Goal: Task Accomplishment & Management: Complete application form

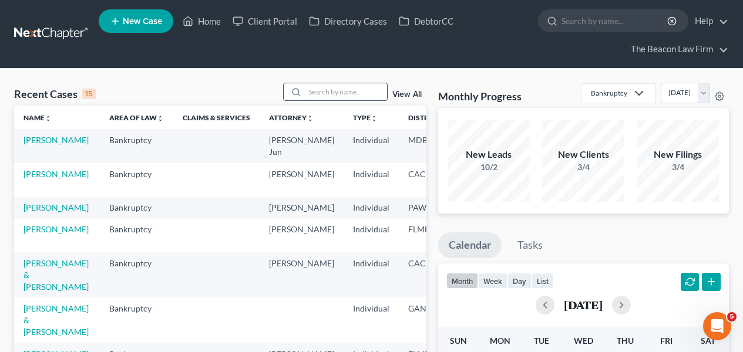
click at [327, 88] on input "search" at bounding box center [346, 91] width 82 height 17
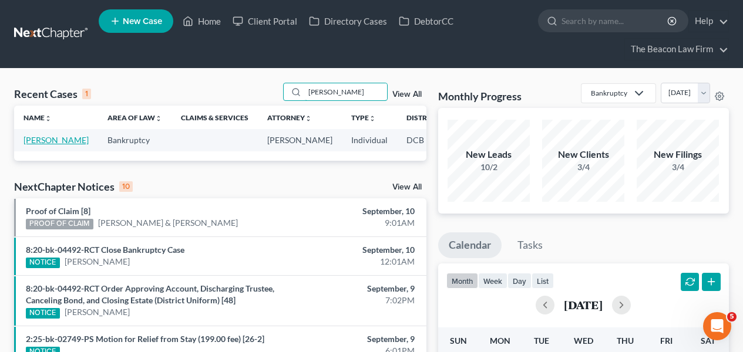
type input "[PERSON_NAME]"
click at [45, 144] on link "[PERSON_NAME]" at bounding box center [55, 140] width 65 height 10
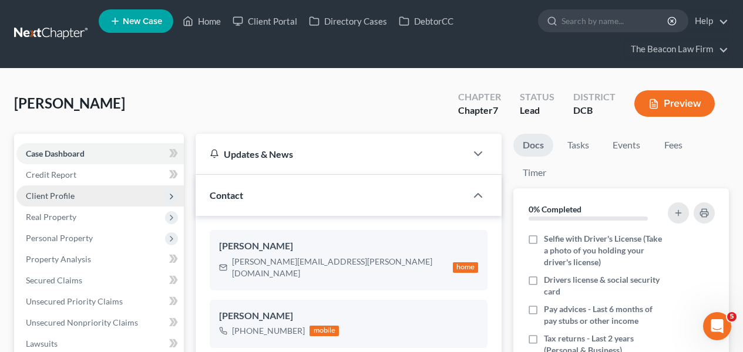
scroll to position [258, 0]
click at [107, 186] on span "Client Profile" at bounding box center [99, 196] width 167 height 21
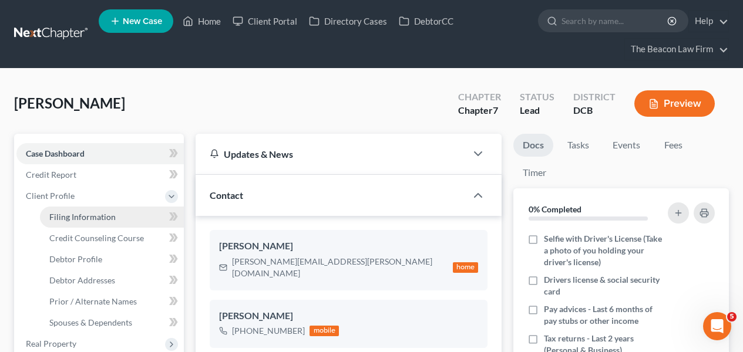
click at [116, 214] on link "Filing Information" at bounding box center [112, 217] width 144 height 21
select select "1"
select select "0"
select select "8"
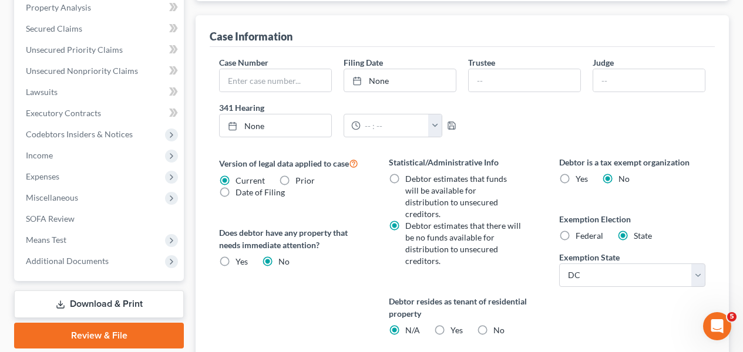
scroll to position [422, 0]
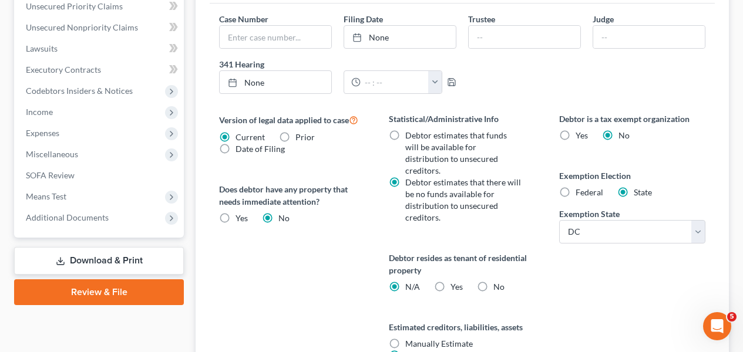
click at [453, 281] on label "Yes Yes" at bounding box center [456, 287] width 12 height 12
click at [450, 281] on label "Yes Yes" at bounding box center [456, 287] width 12 height 12
click at [455, 281] on input "Yes Yes" at bounding box center [459, 285] width 8 height 8
radio input "true"
radio input "false"
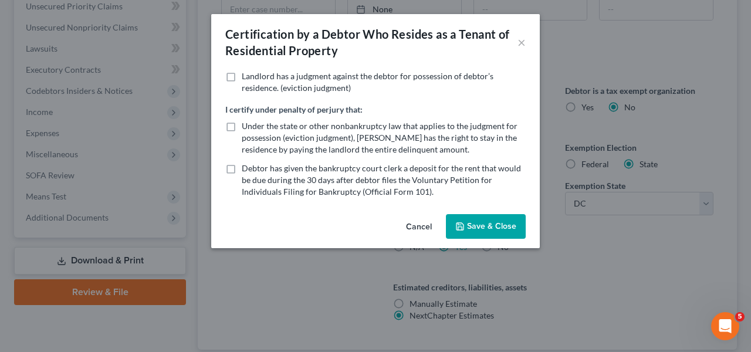
click at [412, 218] on button "Cancel" at bounding box center [419, 226] width 45 height 23
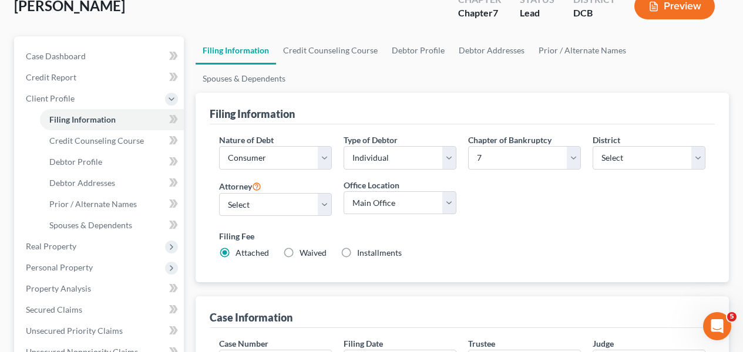
scroll to position [95, 0]
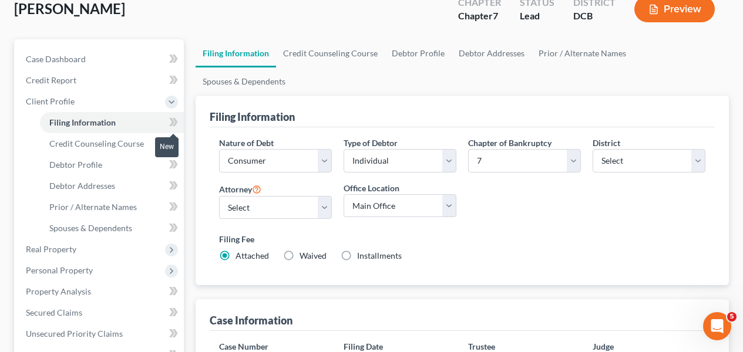
click at [175, 119] on icon at bounding box center [175, 122] width 5 height 8
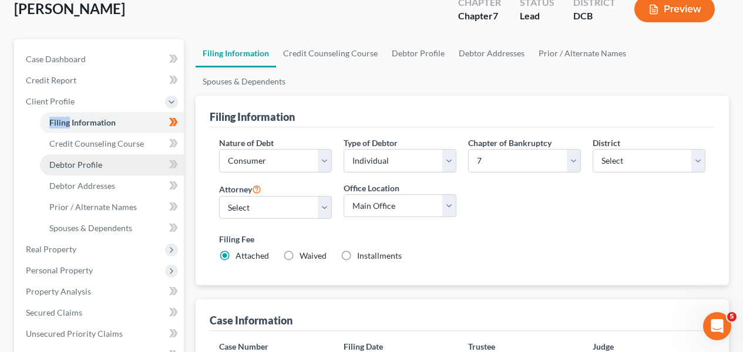
click at [137, 157] on link "Debtor Profile" at bounding box center [112, 164] width 144 height 21
select select "0"
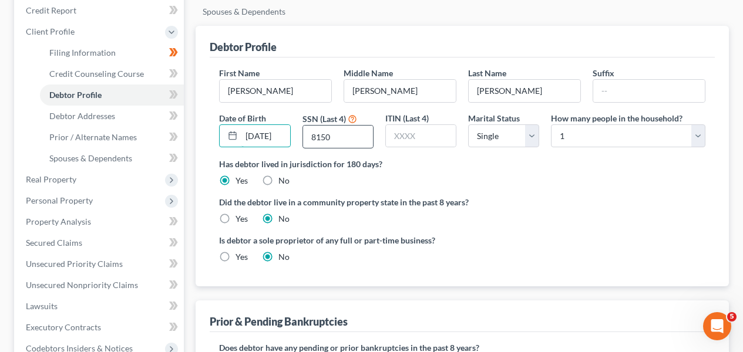
scroll to position [0, 8]
drag, startPoint x: 261, startPoint y: 104, endPoint x: 343, endPoint y: 102, distance: 81.6
click at [343, 102] on div "First Name [PERSON_NAME] Middle Name [PERSON_NAME] Last Name [PERSON_NAME] Date…" at bounding box center [462, 112] width 498 height 91
click at [342, 126] on input "8150" at bounding box center [338, 137] width 70 height 22
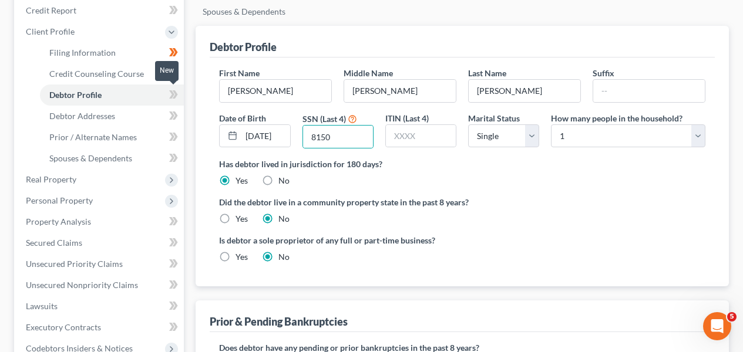
click at [167, 97] on span at bounding box center [173, 96] width 21 height 18
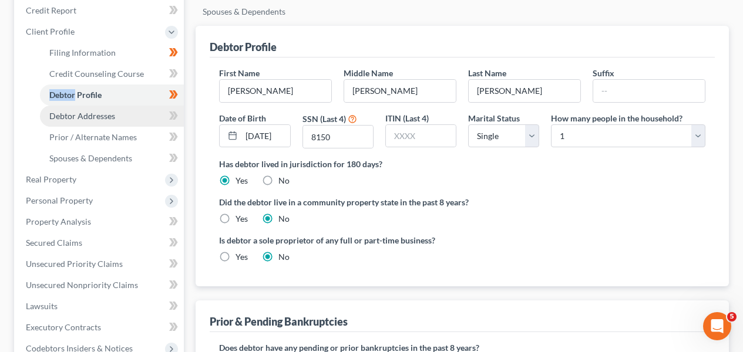
click at [146, 114] on link "Debtor Addresses" at bounding box center [112, 116] width 144 height 21
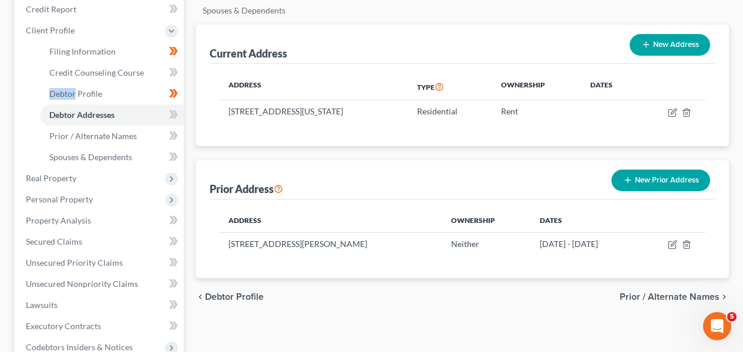
scroll to position [174, 0]
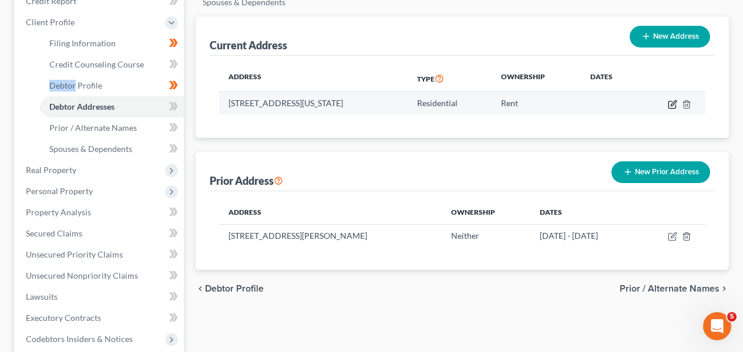
click at [671, 100] on icon "button" at bounding box center [672, 104] width 9 height 9
select select "8"
select select "0"
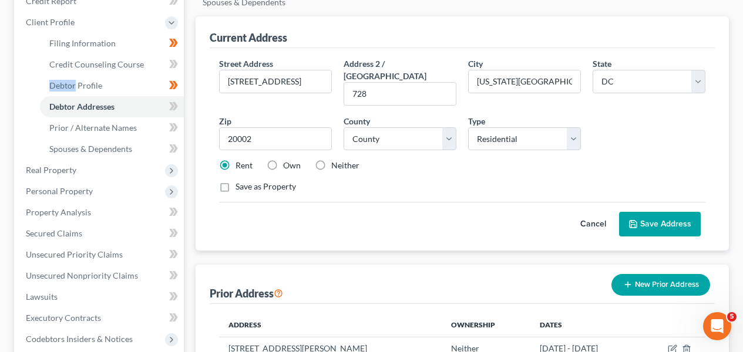
click at [581, 213] on button "Cancel" at bounding box center [593, 224] width 52 height 23
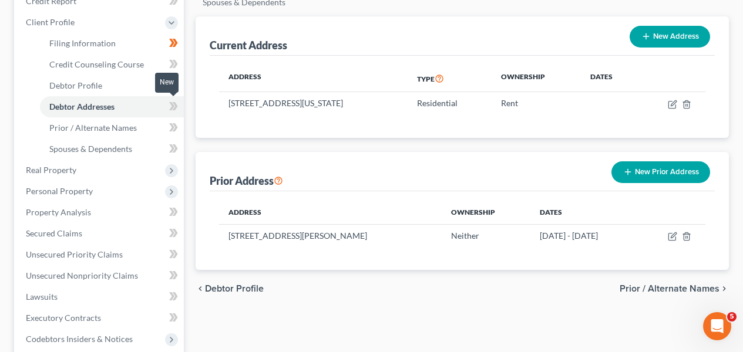
click at [169, 107] on icon at bounding box center [173, 106] width 9 height 15
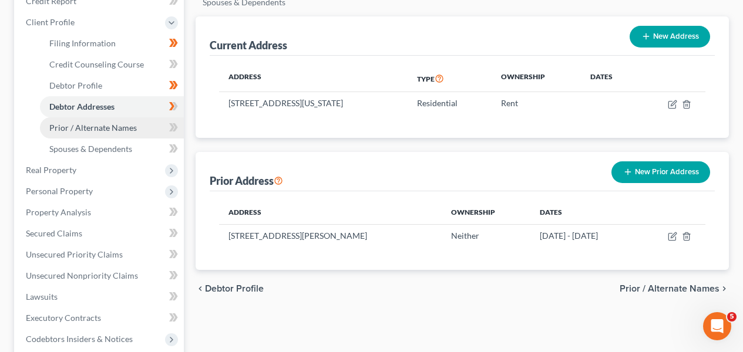
click at [153, 126] on link "Prior / Alternate Names" at bounding box center [112, 127] width 144 height 21
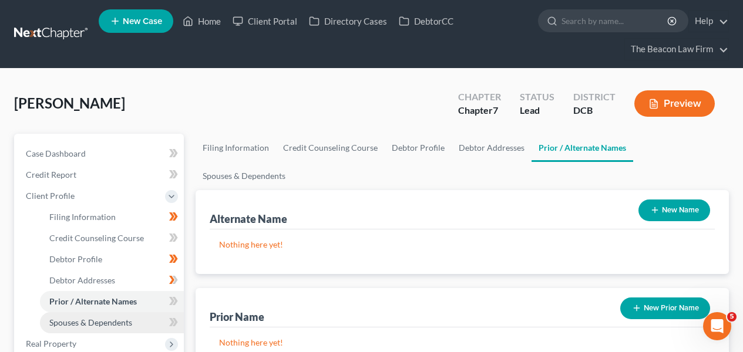
click at [80, 318] on span "Spouses & Dependents" at bounding box center [90, 323] width 83 height 10
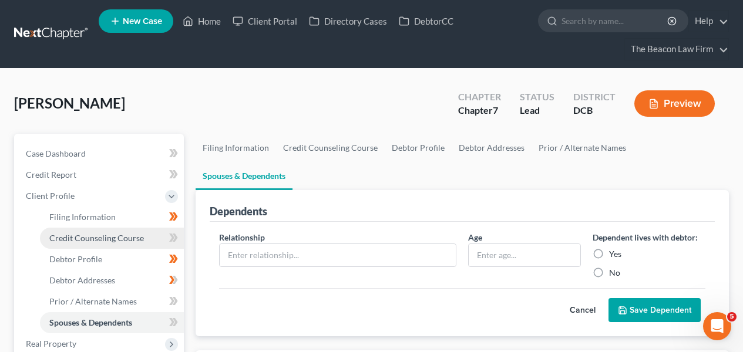
click at [100, 241] on span "Credit Counseling Course" at bounding box center [96, 238] width 95 height 10
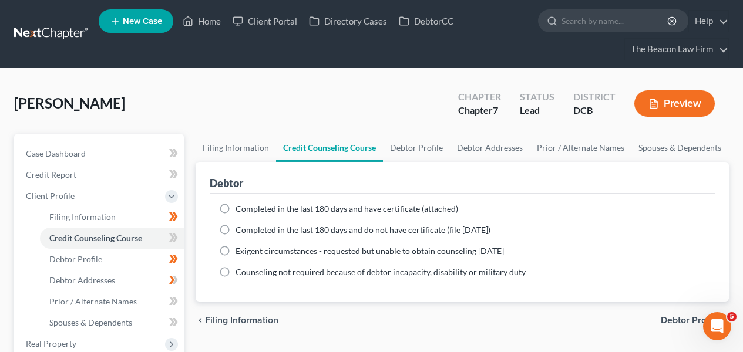
click at [257, 208] on span "Completed in the last 180 days and have certificate (attached)" at bounding box center [346, 209] width 223 height 10
click at [248, 208] on input "Completed in the last 180 days and have certificate (attached)" at bounding box center [244, 207] width 8 height 8
radio input "true"
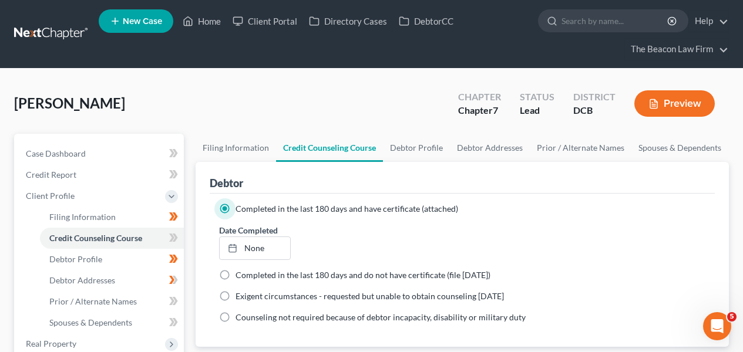
click at [297, 246] on div "Date Completed None close Date Time chevron_left [DATE] chevron_right Su M Tu W…" at bounding box center [462, 242] width 498 height 36
click at [264, 250] on link "None" at bounding box center [255, 248] width 70 height 22
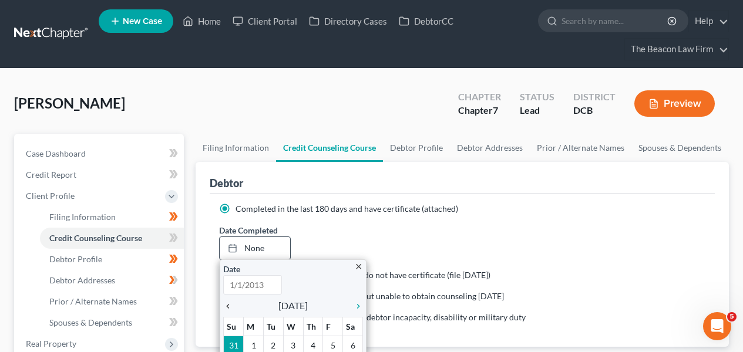
click at [226, 308] on icon "chevron_left" at bounding box center [230, 306] width 15 height 9
type input "[DATE]"
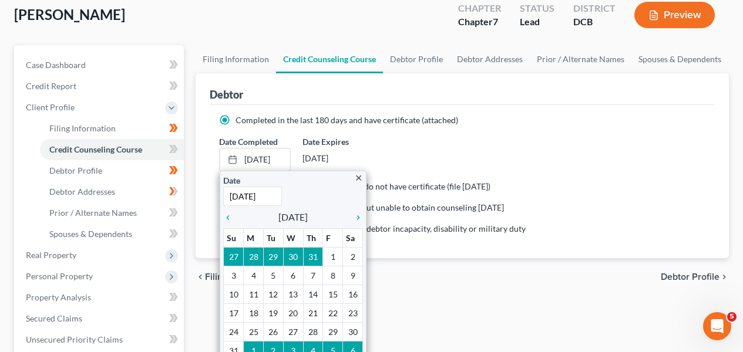
scroll to position [148, 0]
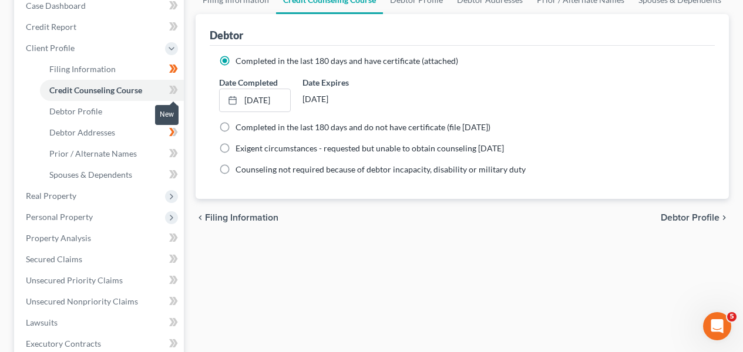
click at [179, 93] on span at bounding box center [173, 92] width 21 height 18
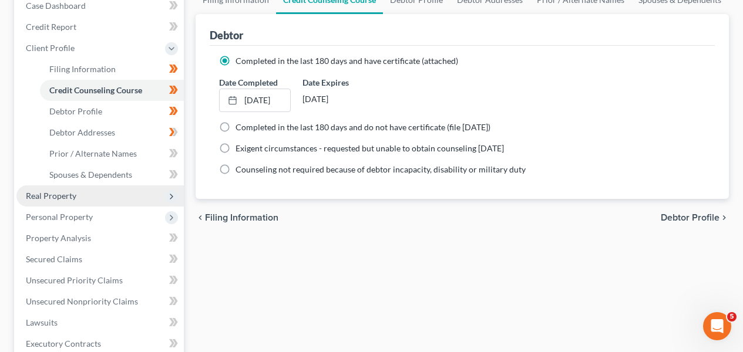
click at [124, 198] on span "Real Property" at bounding box center [99, 196] width 167 height 21
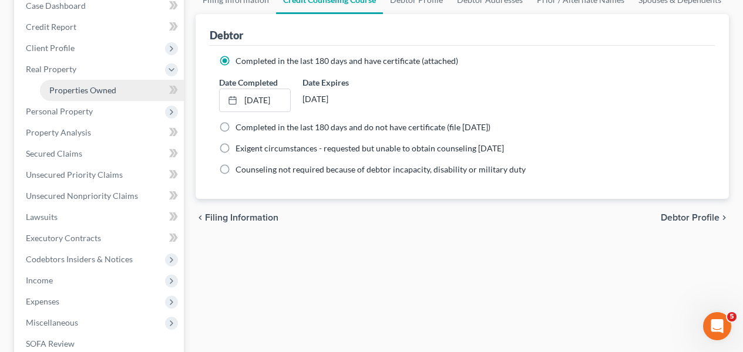
click at [116, 94] on link "Properties Owned" at bounding box center [112, 90] width 144 height 21
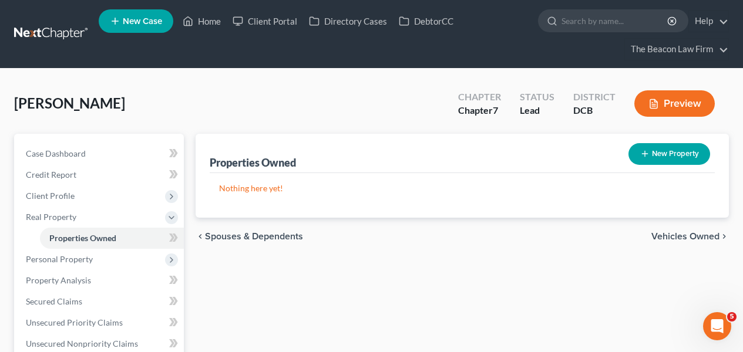
click at [176, 235] on div "New" at bounding box center [166, 229] width 23 height 19
click at [172, 237] on div "New" at bounding box center [166, 229] width 23 height 19
click at [180, 238] on span at bounding box center [173, 240] width 21 height 18
click at [143, 251] on span "Personal Property" at bounding box center [99, 259] width 167 height 21
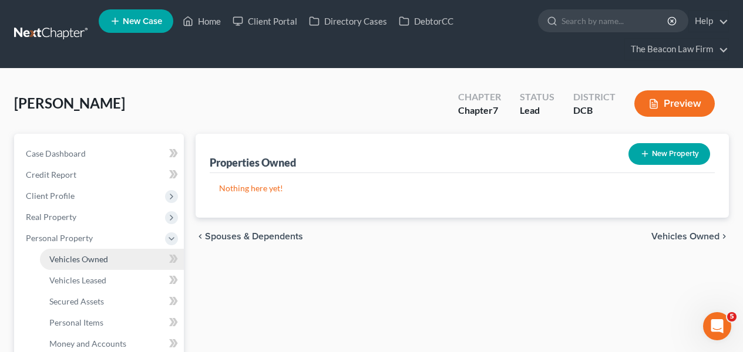
click at [143, 251] on link "Vehicles Owned" at bounding box center [112, 259] width 144 height 21
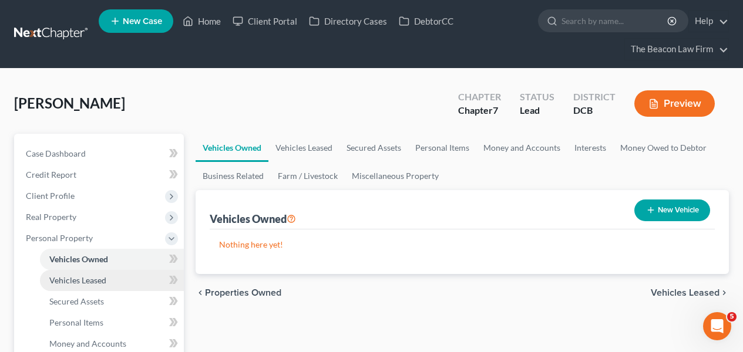
click at [140, 282] on link "Vehicles Leased" at bounding box center [112, 280] width 144 height 21
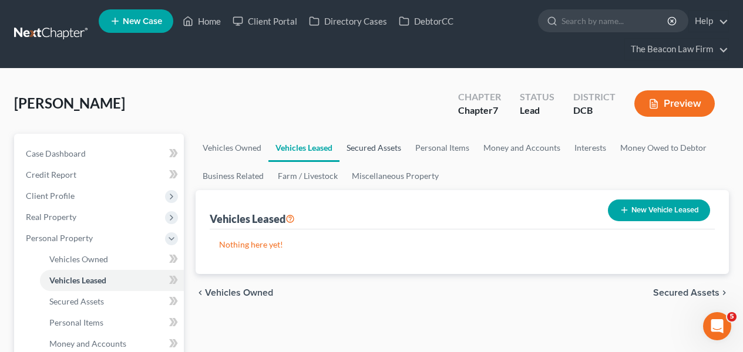
click at [366, 157] on link "Secured Assets" at bounding box center [373, 148] width 69 height 28
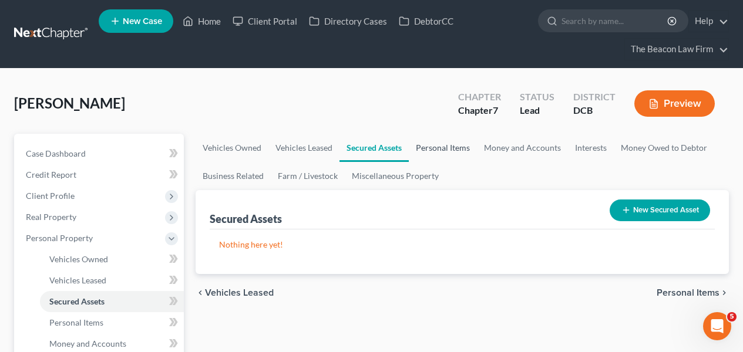
click at [426, 147] on link "Personal Items" at bounding box center [443, 148] width 68 height 28
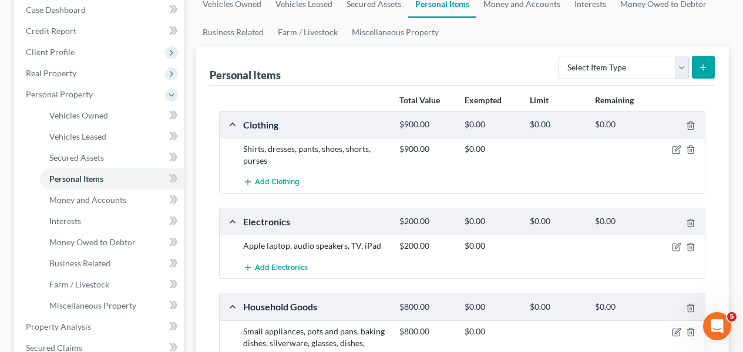
scroll to position [144, 0]
click at [174, 118] on icon at bounding box center [173, 114] width 9 height 15
click at [175, 134] on icon at bounding box center [175, 136] width 5 height 8
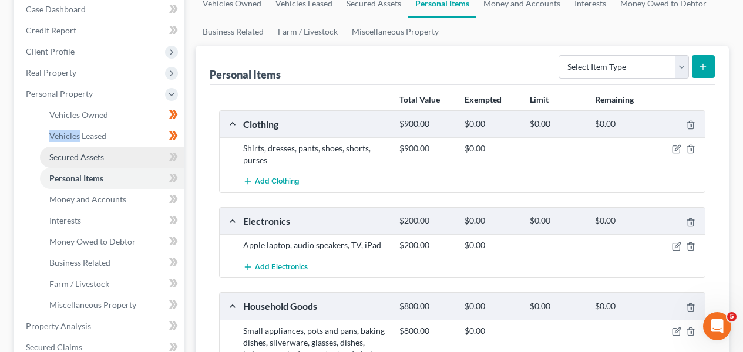
click at [174, 148] on link "Secured Assets" at bounding box center [112, 157] width 144 height 21
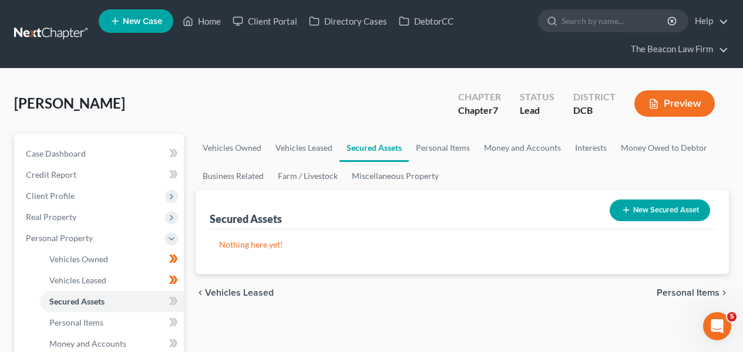
click at [171, 301] on icon at bounding box center [171, 301] width 5 height 8
click at [423, 147] on link "Personal Items" at bounding box center [443, 148] width 68 height 28
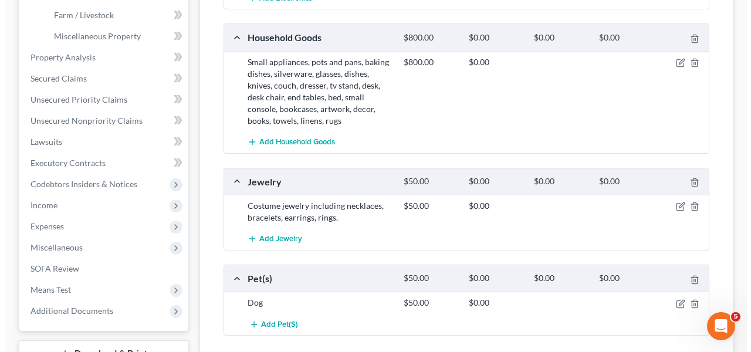
scroll to position [442, 0]
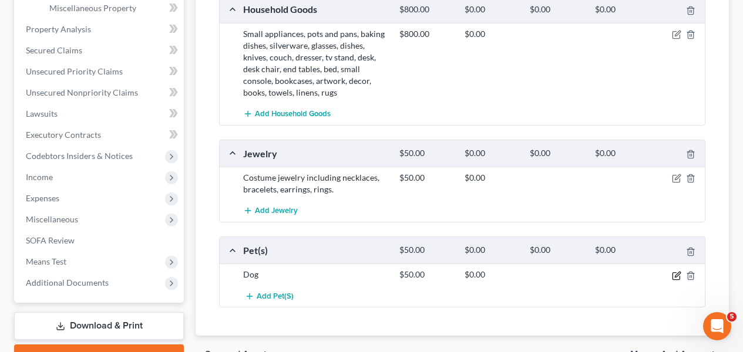
click at [677, 275] on icon "button" at bounding box center [677, 274] width 5 height 5
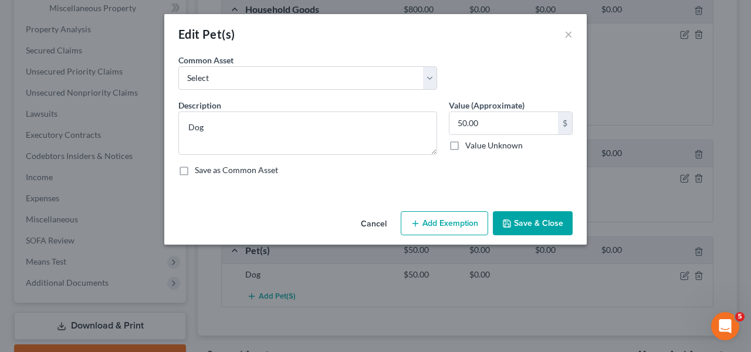
click at [461, 227] on button "Add Exemption" at bounding box center [444, 223] width 87 height 25
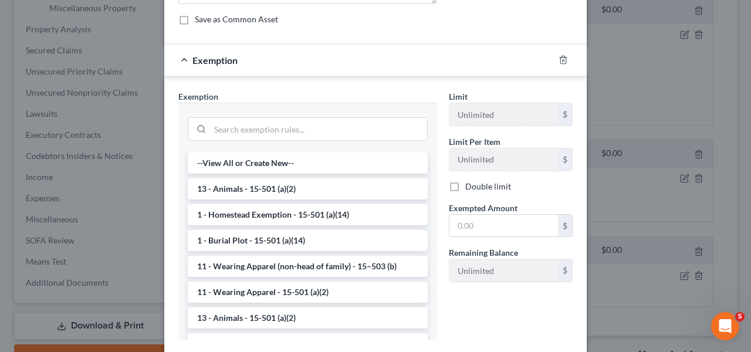
scroll to position [156, 0]
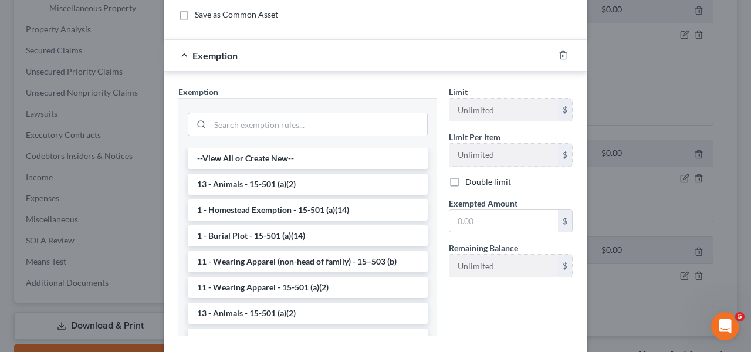
click at [381, 204] on li "1 - Homestead Exemption - 15-501 (a)(14)" at bounding box center [308, 210] width 240 height 21
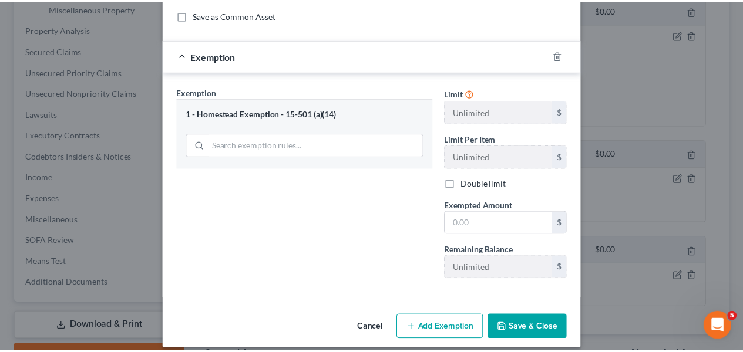
scroll to position [167, 0]
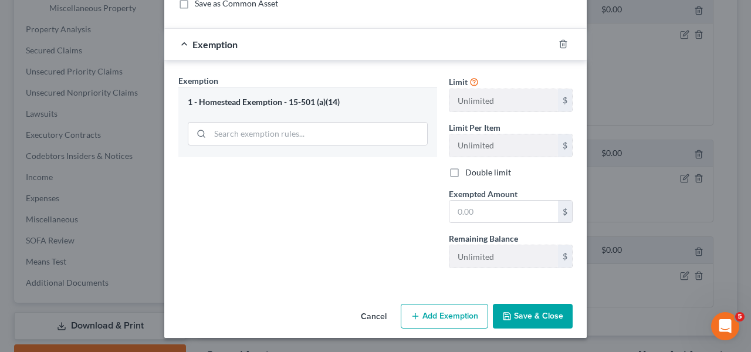
click at [381, 309] on button "Cancel" at bounding box center [374, 316] width 45 height 23
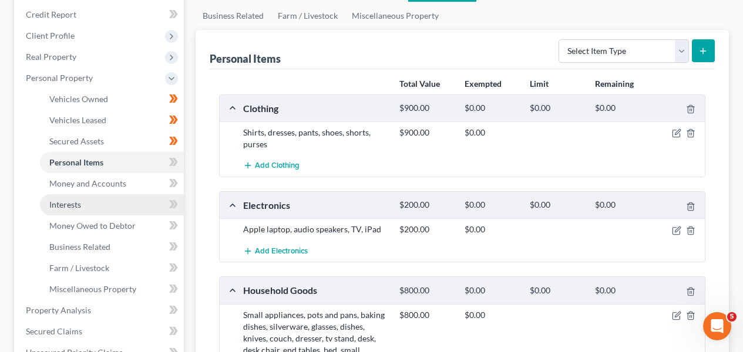
click at [120, 196] on link "Interests" at bounding box center [112, 204] width 144 height 21
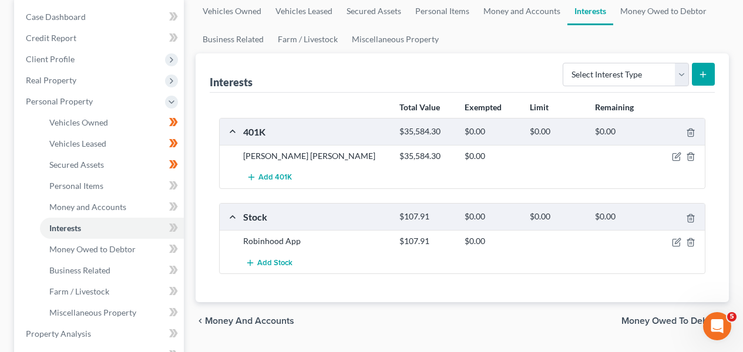
scroll to position [187, 0]
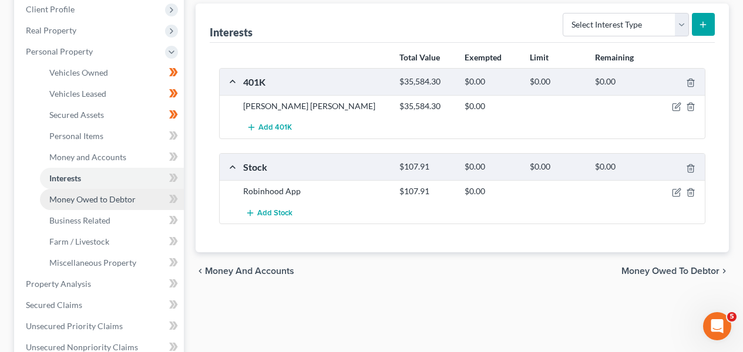
click at [125, 198] on span "Money Owed to Debtor" at bounding box center [92, 199] width 86 height 10
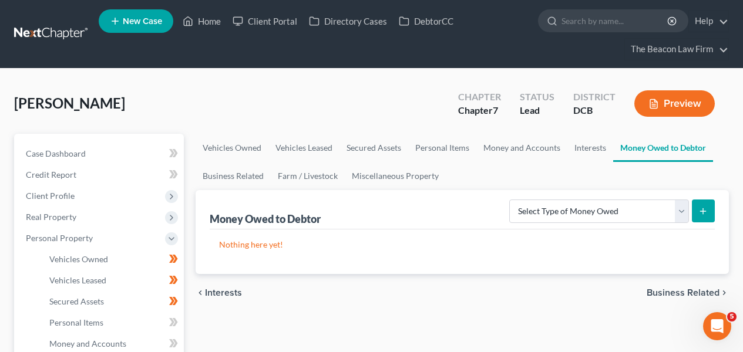
scroll to position [341, 0]
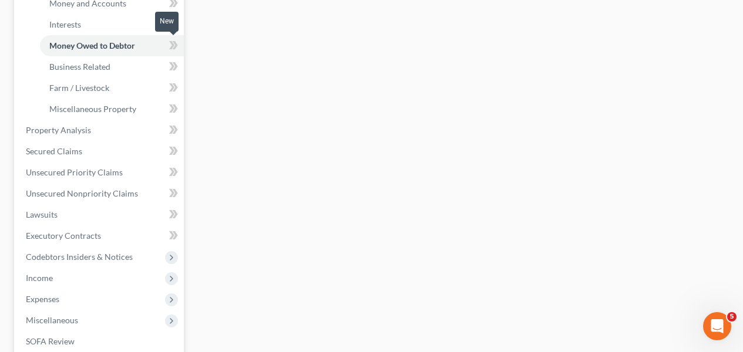
click at [173, 48] on icon at bounding box center [173, 45] width 9 height 15
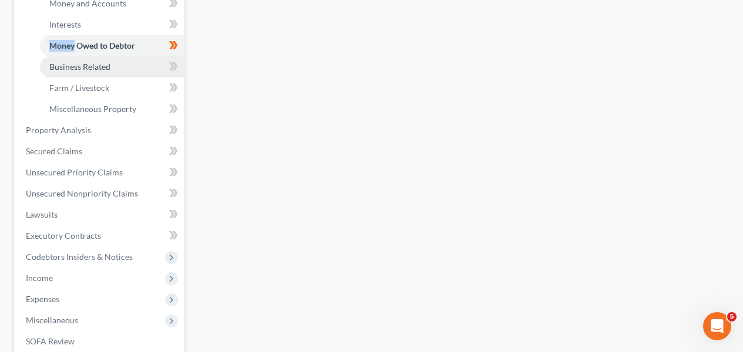
click at [143, 65] on link "Business Related" at bounding box center [112, 66] width 144 height 21
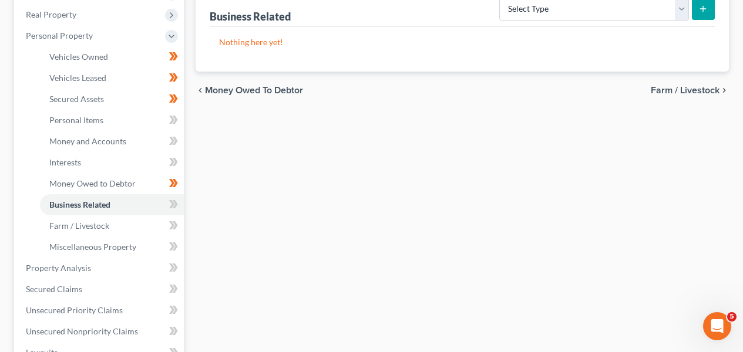
scroll to position [222, 0]
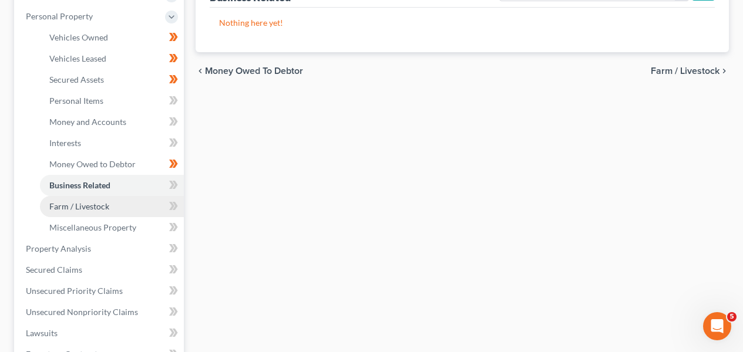
click at [140, 207] on link "Farm / Livestock" at bounding box center [112, 206] width 144 height 21
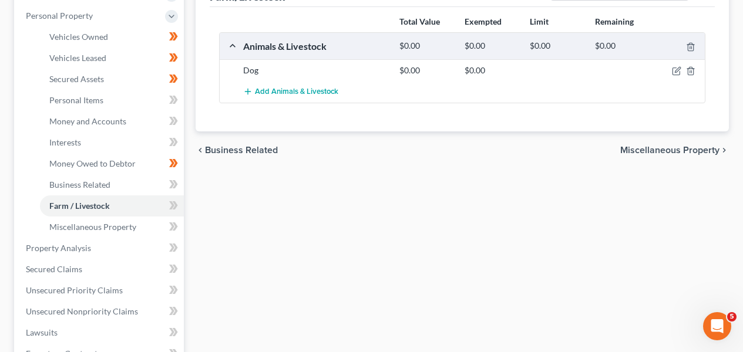
scroll to position [222, 0]
click at [696, 69] on div at bounding box center [679, 71] width 52 height 12
click at [695, 70] on div at bounding box center [679, 71] width 52 height 12
click at [693, 70] on icon "button" at bounding box center [690, 71] width 9 height 9
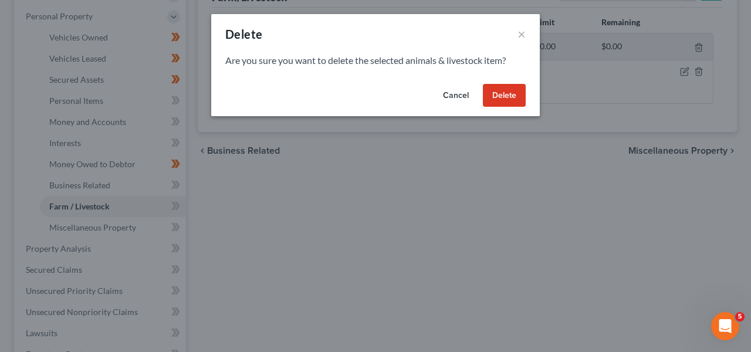
click at [512, 91] on button "Delete" at bounding box center [504, 95] width 43 height 23
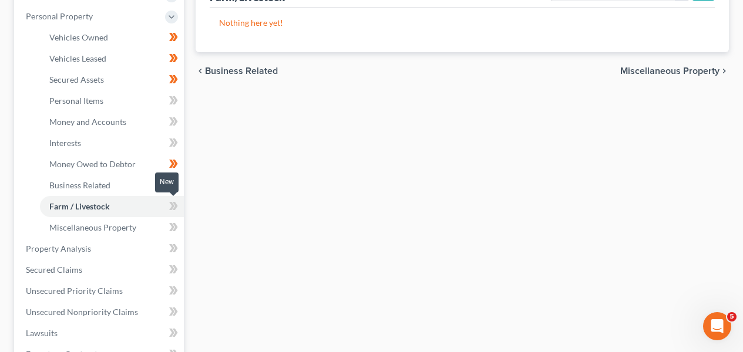
click at [164, 205] on span at bounding box center [173, 208] width 21 height 18
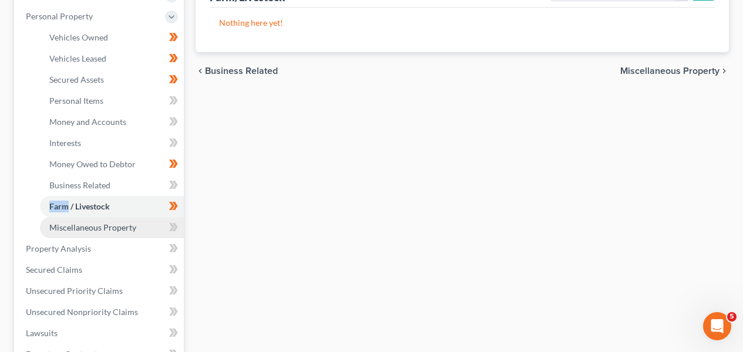
click at [158, 218] on link "Miscellaneous Property" at bounding box center [112, 227] width 144 height 21
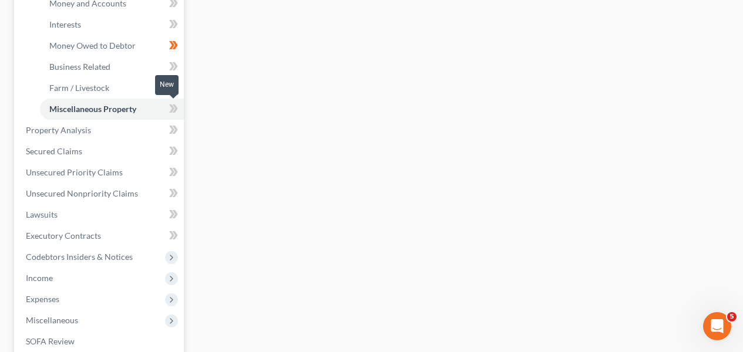
click at [173, 113] on icon at bounding box center [173, 109] width 9 height 15
click at [174, 66] on icon at bounding box center [173, 66] width 9 height 15
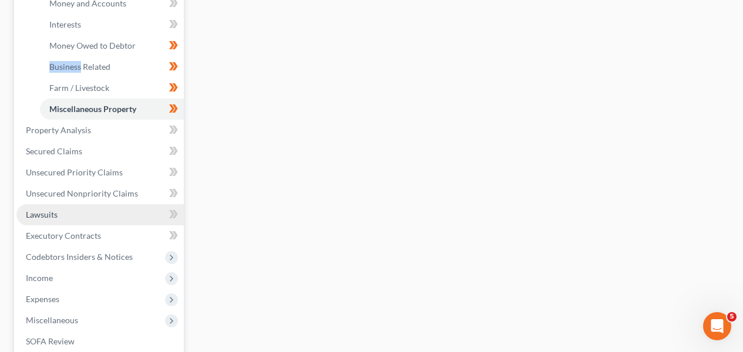
click at [120, 222] on link "Lawsuits" at bounding box center [99, 214] width 167 height 21
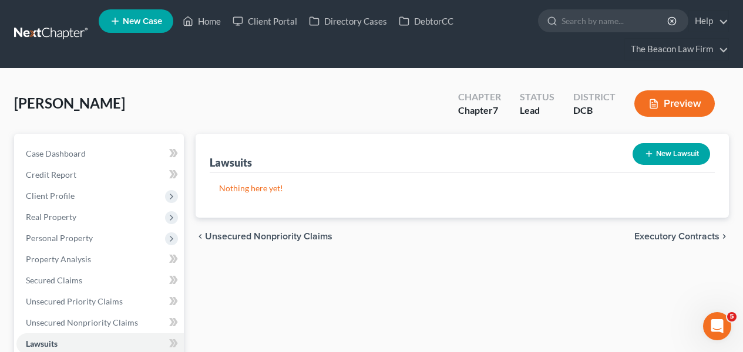
scroll to position [1, 0]
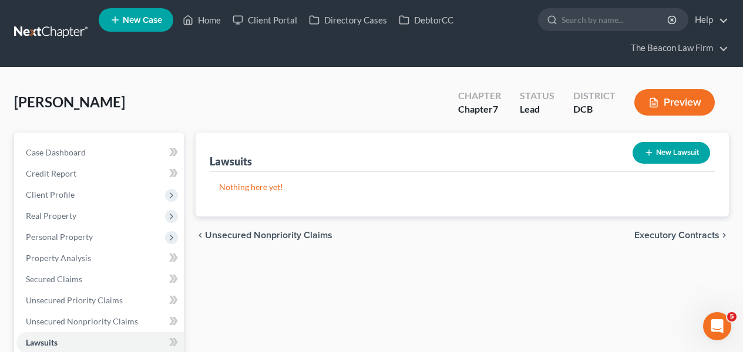
click at [742, 182] on div "[PERSON_NAME] Upgraded Chapter Chapter 7 Status Lead District DCB Preview Petit…" at bounding box center [371, 345] width 743 height 555
drag, startPoint x: 740, startPoint y: 188, endPoint x: 741, endPoint y: 204, distance: 15.3
click at [740, 194] on div "[PERSON_NAME] Upgraded Chapter Chapter 7 Status Lead District DCB Preview Petit…" at bounding box center [371, 345] width 743 height 555
click at [740, 208] on div "[PERSON_NAME] Upgraded Chapter Chapter 7 Status Lead District DCB Preview Petit…" at bounding box center [371, 345] width 743 height 555
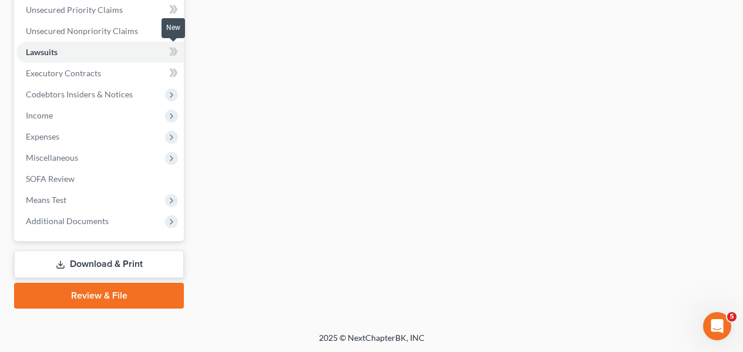
click at [175, 58] on icon at bounding box center [173, 52] width 9 height 15
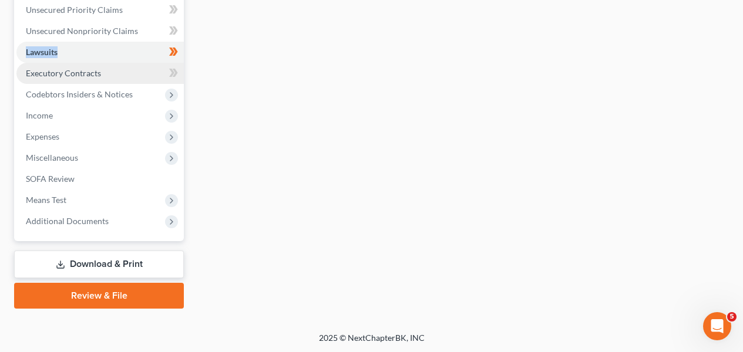
click at [151, 72] on link "Executory Contracts" at bounding box center [99, 73] width 167 height 21
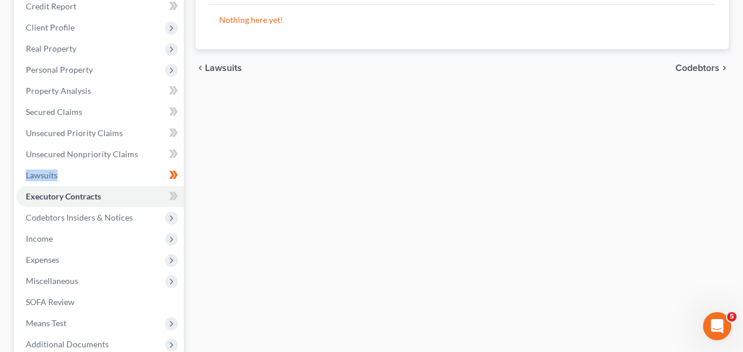
scroll to position [169, 0]
click at [169, 200] on icon at bounding box center [173, 195] width 9 height 15
click at [125, 233] on span "Income" at bounding box center [99, 238] width 167 height 21
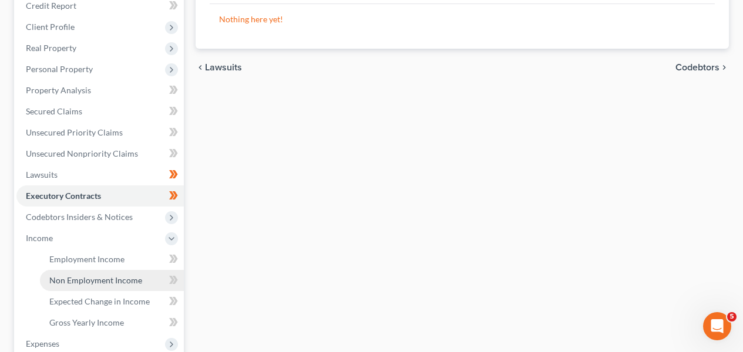
click at [72, 288] on link "Non Employment Income" at bounding box center [112, 280] width 144 height 21
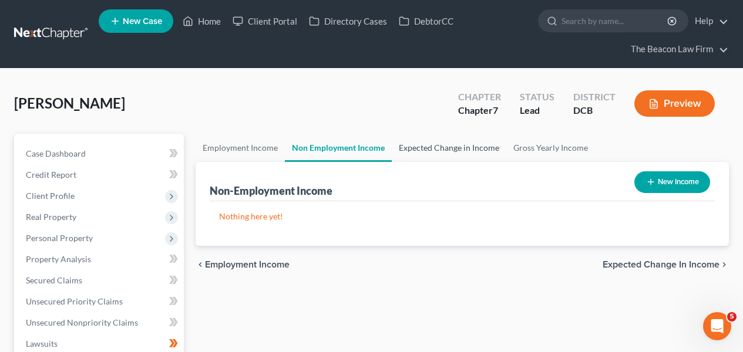
click at [409, 159] on link "Expected Change in Income" at bounding box center [449, 148] width 114 height 28
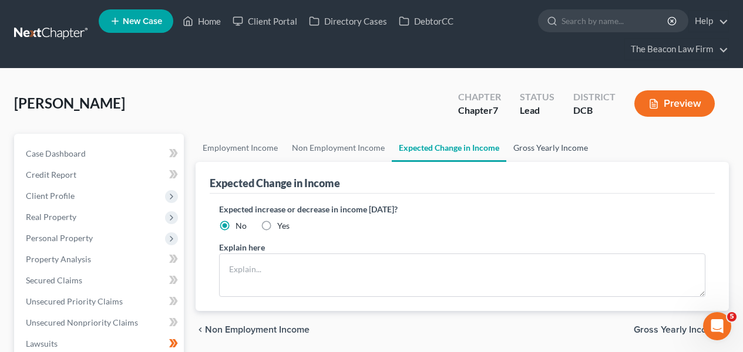
click at [528, 157] on link "Gross Yearly Income" at bounding box center [550, 148] width 89 height 28
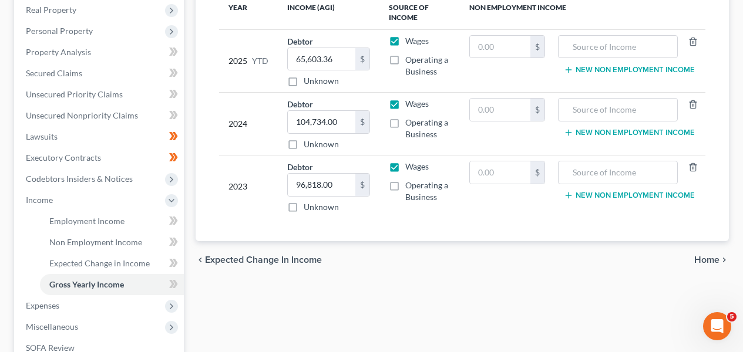
scroll to position [222, 0]
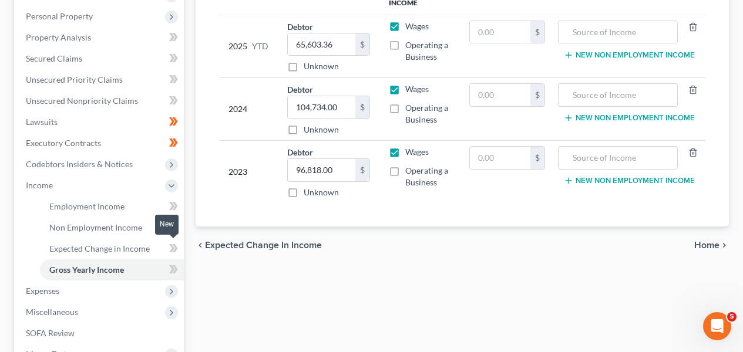
click at [169, 248] on icon at bounding box center [173, 248] width 9 height 15
click at [171, 231] on icon at bounding box center [173, 227] width 9 height 15
drag, startPoint x: 735, startPoint y: 235, endPoint x: 730, endPoint y: 244, distance: 10.5
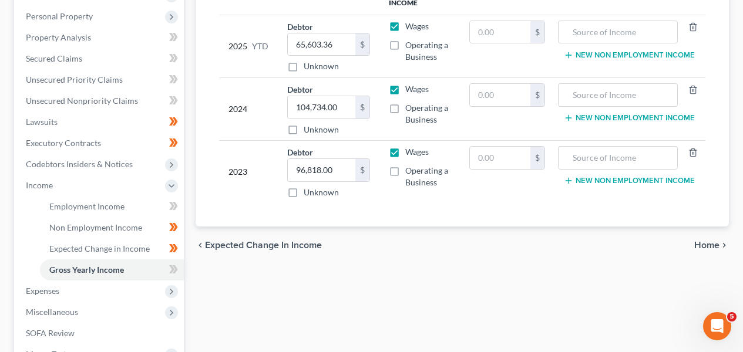
click at [730, 258] on div "[PERSON_NAME] Upgraded Chapter Chapter 7 Status Lead District DCB Preview Petit…" at bounding box center [371, 167] width 743 height 640
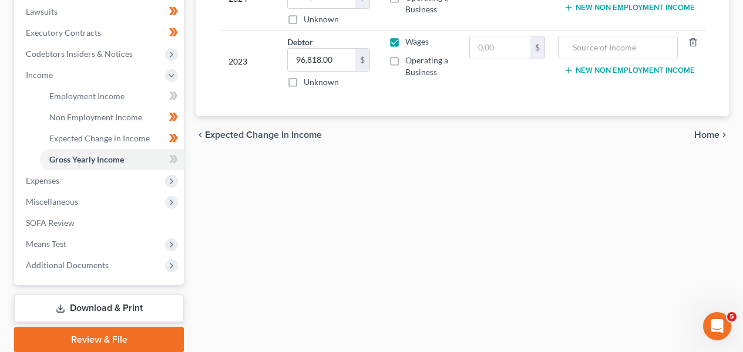
scroll to position [342, 0]
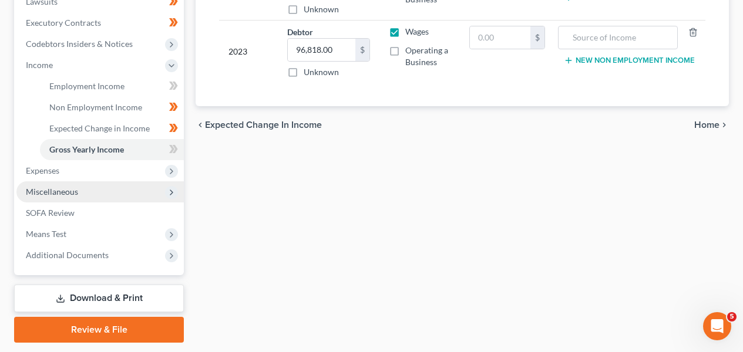
click at [113, 198] on span "Miscellaneous" at bounding box center [99, 191] width 167 height 21
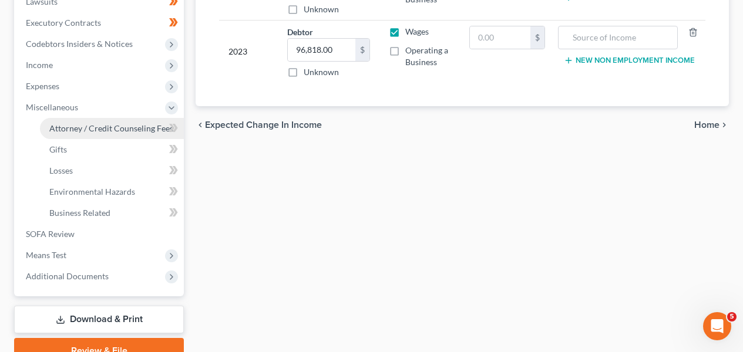
click at [123, 134] on link "Attorney / Credit Counseling Fees" at bounding box center [112, 128] width 144 height 21
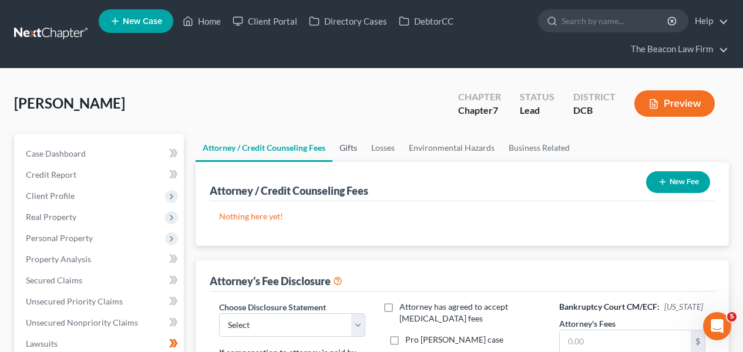
click at [352, 150] on link "Gifts" at bounding box center [348, 148] width 32 height 28
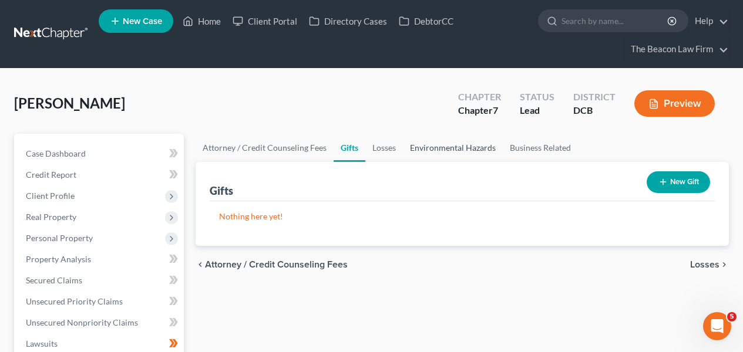
click at [403, 150] on link "Environmental Hazards" at bounding box center [453, 148] width 100 height 28
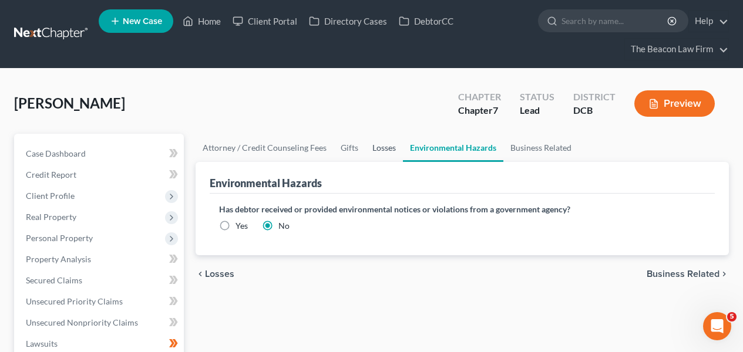
click at [385, 148] on link "Losses" at bounding box center [384, 148] width 38 height 28
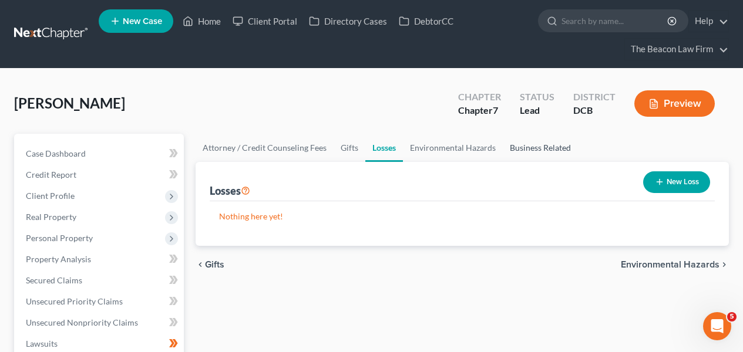
click at [530, 151] on link "Business Related" at bounding box center [540, 148] width 75 height 28
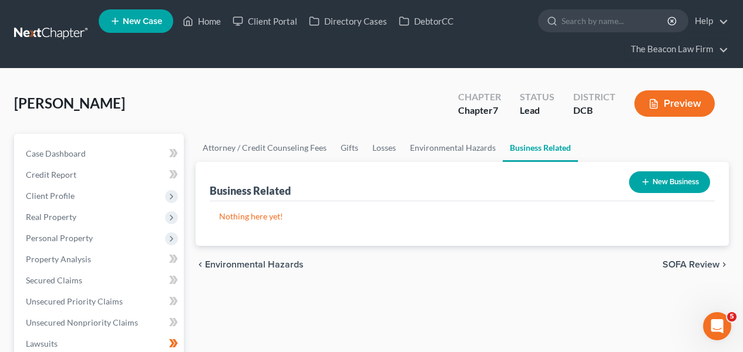
scroll to position [341, 0]
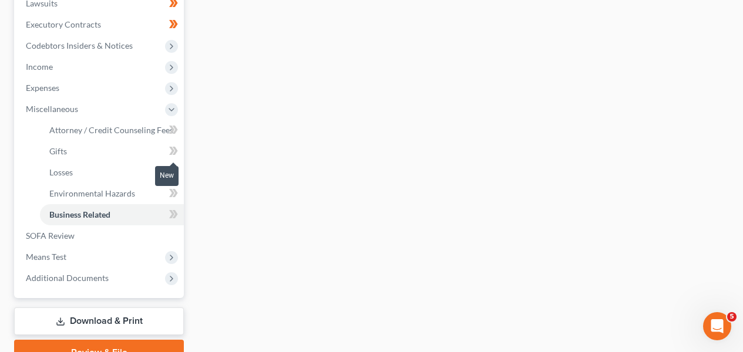
click at [181, 156] on span at bounding box center [173, 153] width 21 height 18
click at [178, 165] on span at bounding box center [173, 174] width 21 height 18
click at [174, 189] on icon at bounding box center [175, 193] width 5 height 8
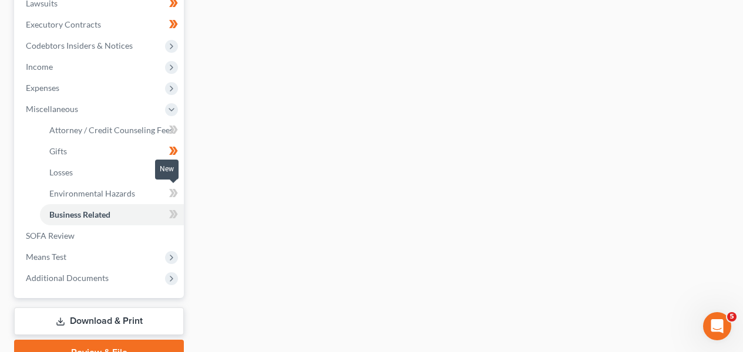
drag, startPoint x: 174, startPoint y: 189, endPoint x: 172, endPoint y: 197, distance: 8.4
click at [174, 189] on icon at bounding box center [175, 193] width 5 height 8
click at [170, 210] on icon at bounding box center [171, 214] width 5 height 8
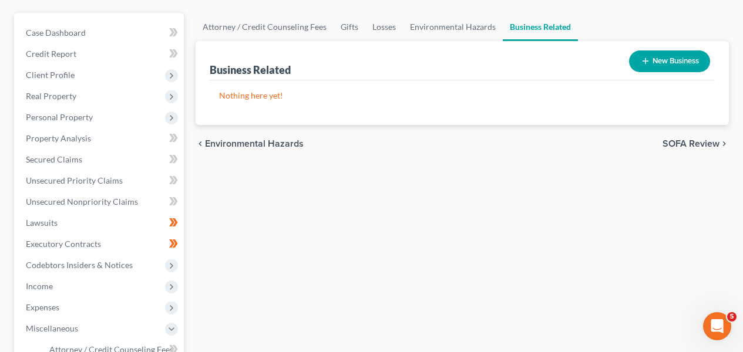
scroll to position [117, 0]
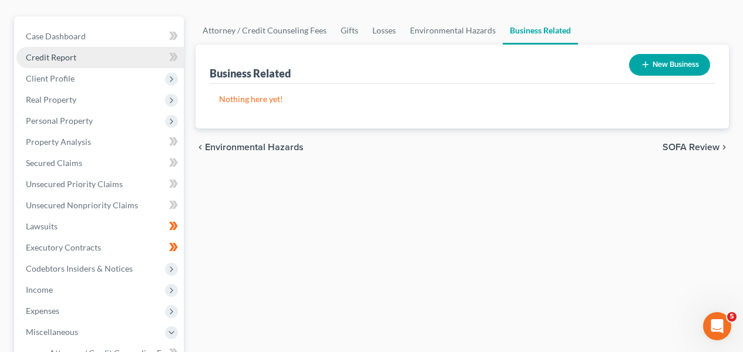
click at [103, 59] on link "Credit Report" at bounding box center [99, 57] width 167 height 21
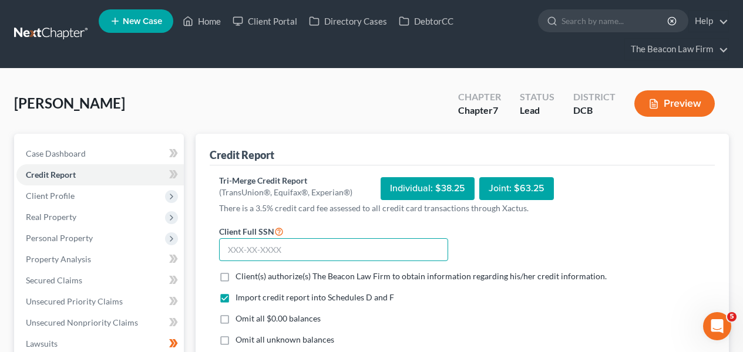
click at [266, 240] on input "text" at bounding box center [333, 249] width 229 height 23
type input "229-55-8150"
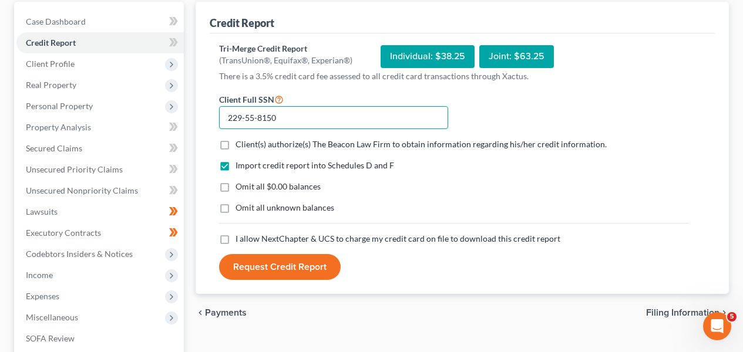
scroll to position [153, 0]
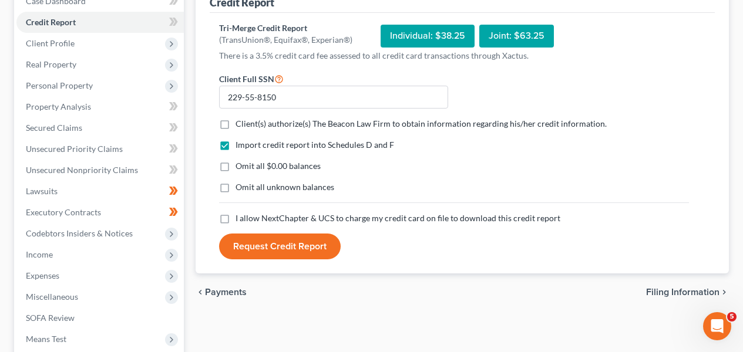
click at [515, 129] on form "Client Full SSN * 229-55-8150 Client(s) authorize(s) The Beacon Law Firm to obt…" at bounding box center [453, 166] width 481 height 188
click at [430, 129] on label "Client(s) authorize(s) The Beacon Law Firm to obtain information regarding his/…" at bounding box center [420, 124] width 371 height 12
click at [248, 126] on input "Client(s) authorize(s) The Beacon Law Firm to obtain information regarding his/…" at bounding box center [244, 122] width 8 height 8
checkbox input "true"
click at [401, 221] on span "I allow NextChapter & UCS to charge my credit card on file to download this cre…" at bounding box center [397, 218] width 325 height 10
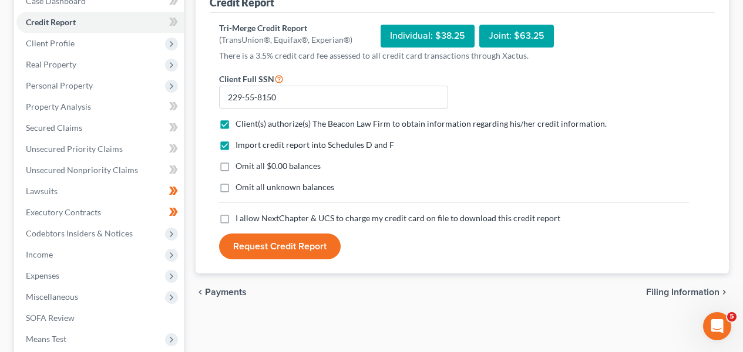
click at [248, 220] on input "I allow NextChapter & UCS to charge my credit card on file to download this cre…" at bounding box center [244, 217] width 8 height 8
checkbox input "true"
click at [309, 244] on button "Request Credit Report" at bounding box center [280, 247] width 122 height 26
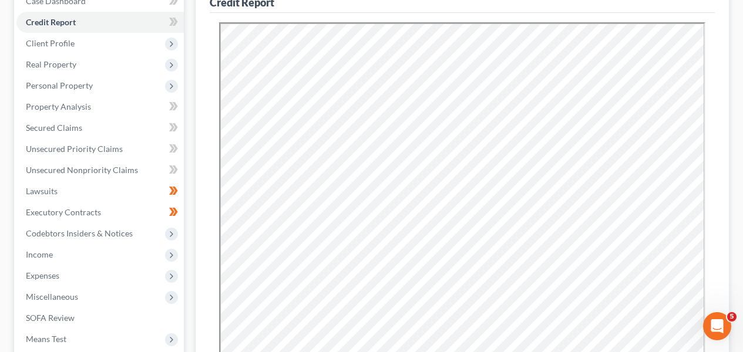
scroll to position [0, 0]
click at [176, 24] on icon at bounding box center [173, 22] width 9 height 15
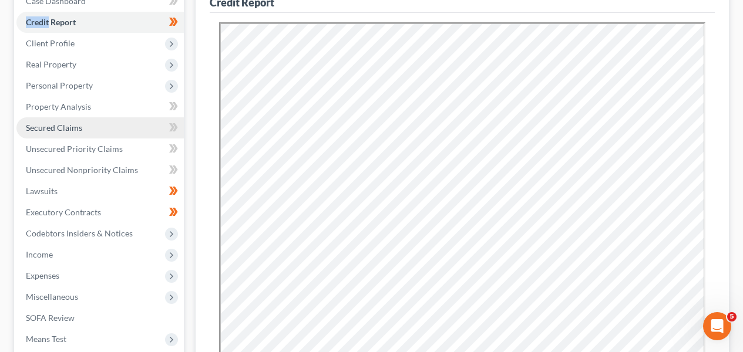
click at [120, 126] on link "Secured Claims" at bounding box center [99, 127] width 167 height 21
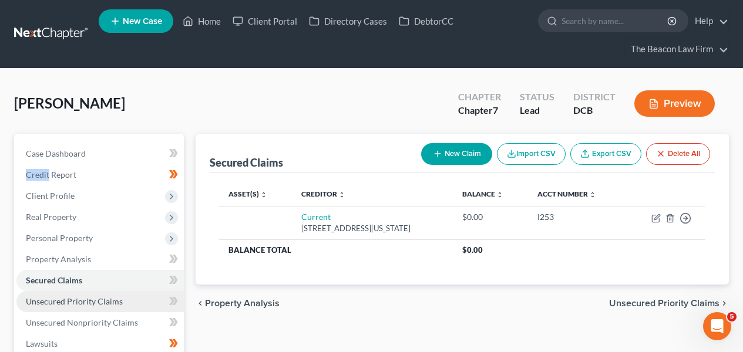
click at [73, 298] on span "Unsecured Priority Claims" at bounding box center [74, 301] width 97 height 10
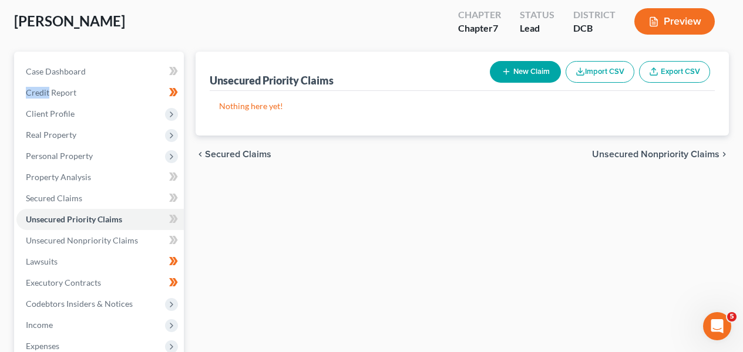
scroll to position [113, 0]
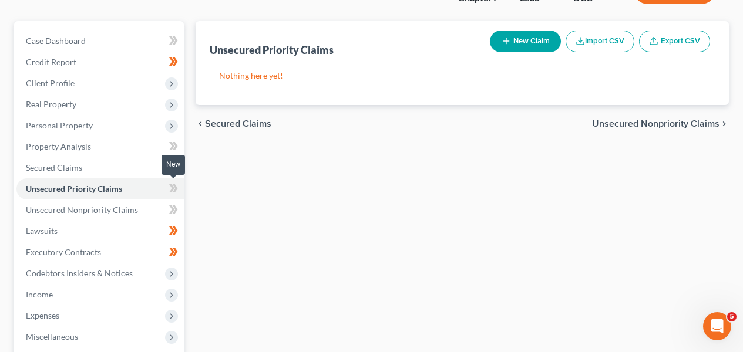
click at [175, 186] on icon at bounding box center [175, 188] width 5 height 8
click at [176, 185] on icon at bounding box center [175, 188] width 5 height 8
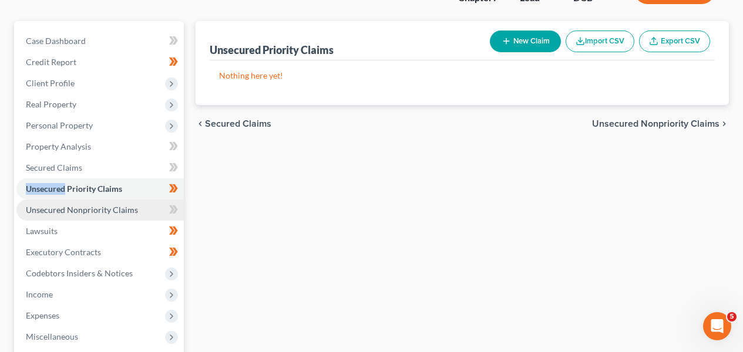
click at [140, 206] on link "Unsecured Nonpriority Claims" at bounding box center [99, 210] width 167 height 21
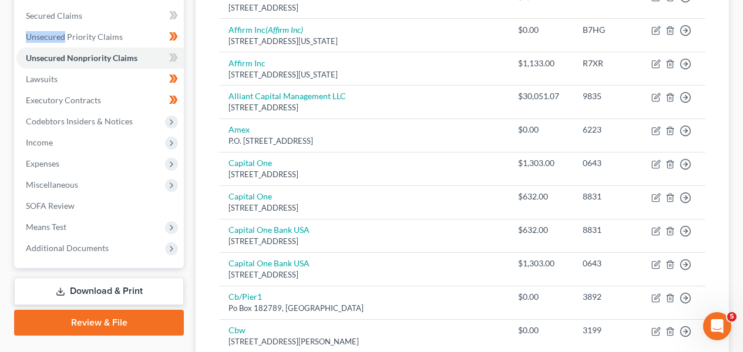
scroll to position [299, 0]
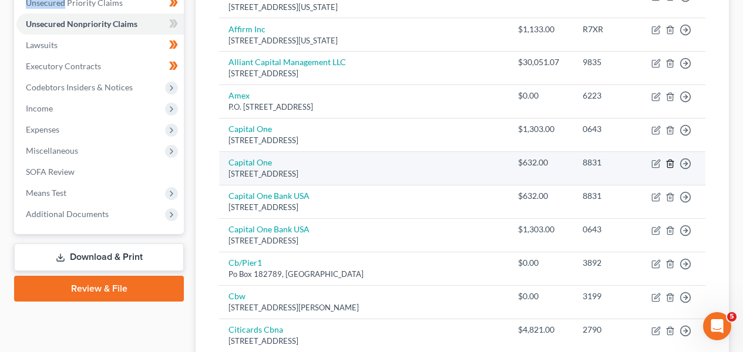
click at [666, 163] on icon "button" at bounding box center [669, 163] width 9 height 9
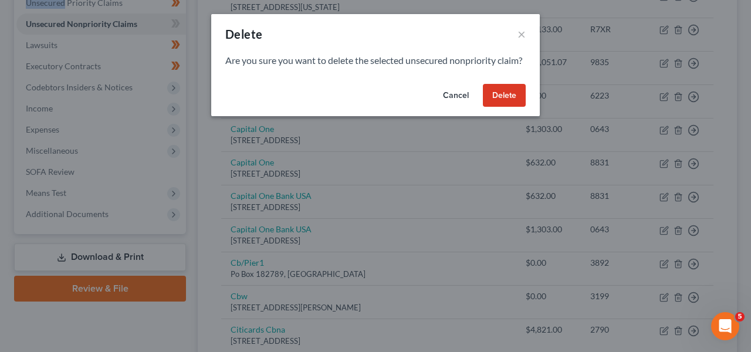
click at [515, 107] on button "Delete" at bounding box center [504, 95] width 43 height 23
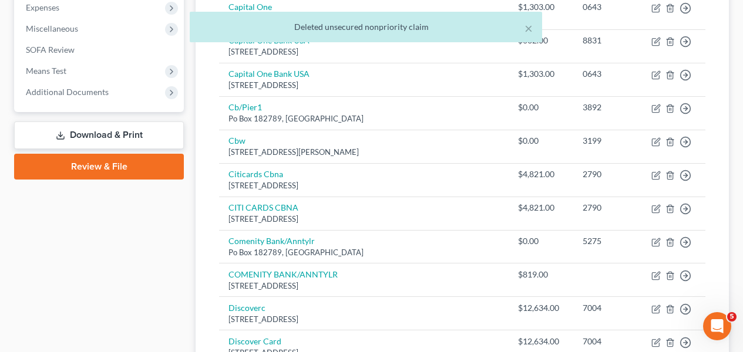
scroll to position [421, 0]
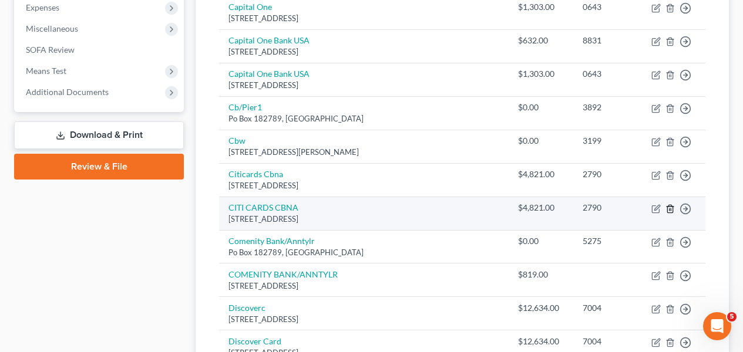
click at [667, 208] on icon "button" at bounding box center [669, 209] width 5 height 8
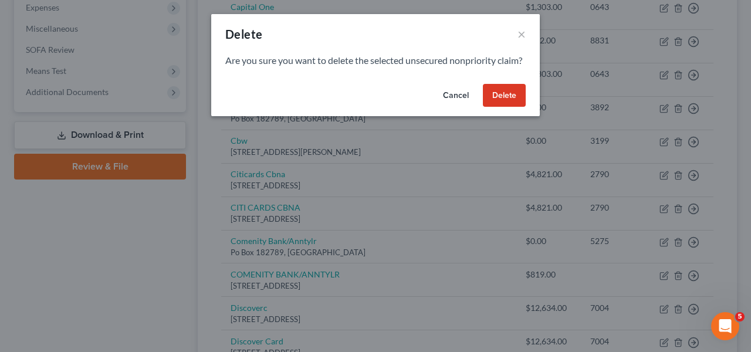
click at [485, 107] on button "Delete" at bounding box center [504, 95] width 43 height 23
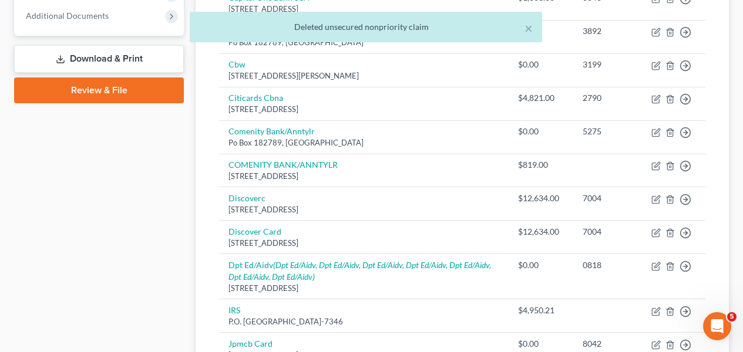
scroll to position [516, 0]
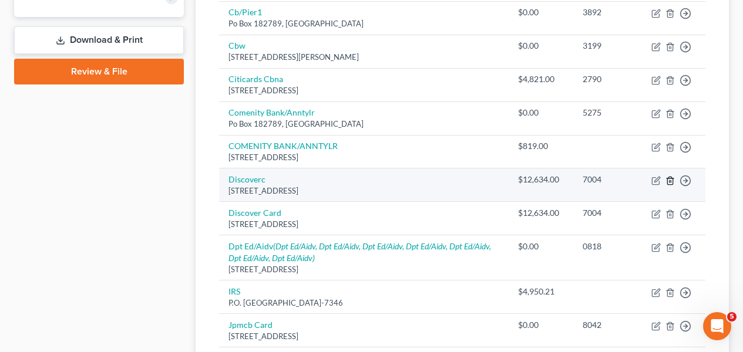
click at [668, 179] on icon "button" at bounding box center [669, 180] width 9 height 9
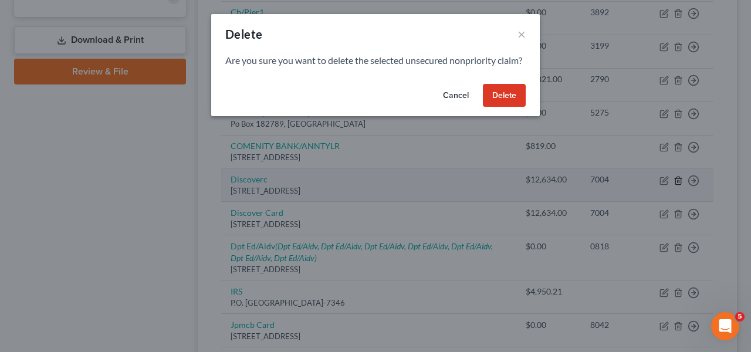
click at [668, 179] on div "Delete × Are you sure you want to delete the selected unsecured nonpriority cla…" at bounding box center [375, 176] width 751 height 352
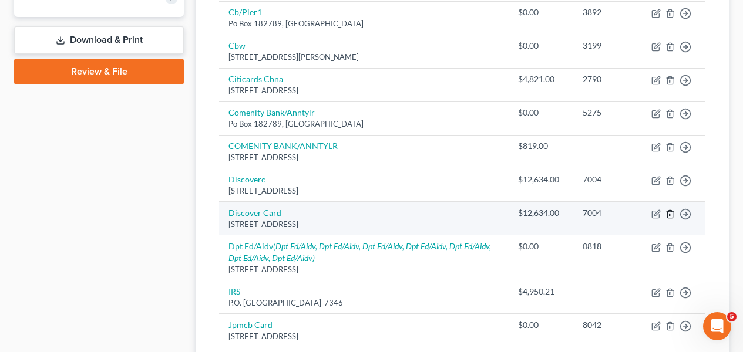
click at [669, 212] on icon "button" at bounding box center [669, 214] width 9 height 9
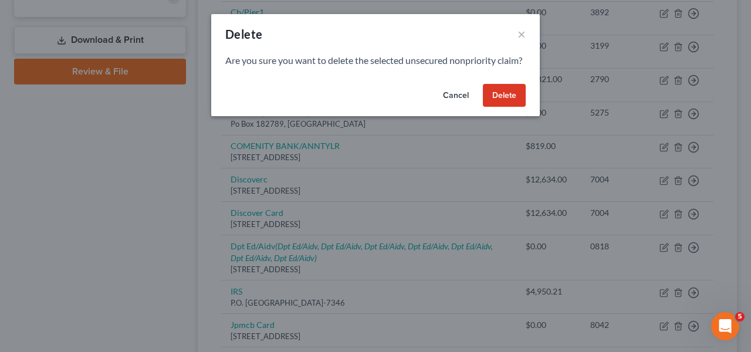
click at [513, 107] on button "Delete" at bounding box center [504, 95] width 43 height 23
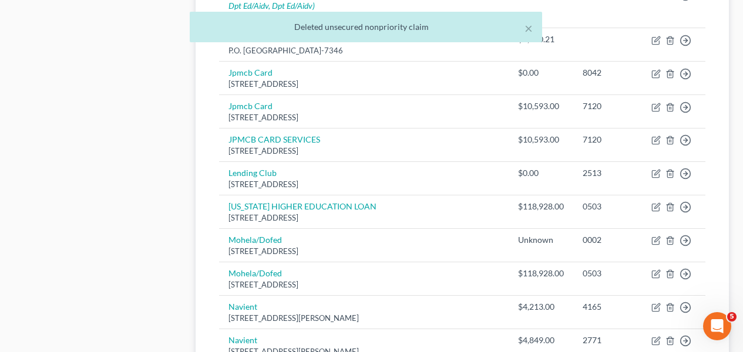
scroll to position [734, 0]
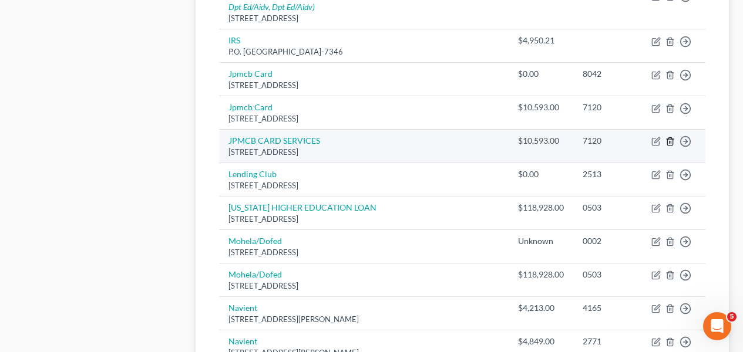
click at [670, 140] on icon "button" at bounding box center [669, 141] width 9 height 9
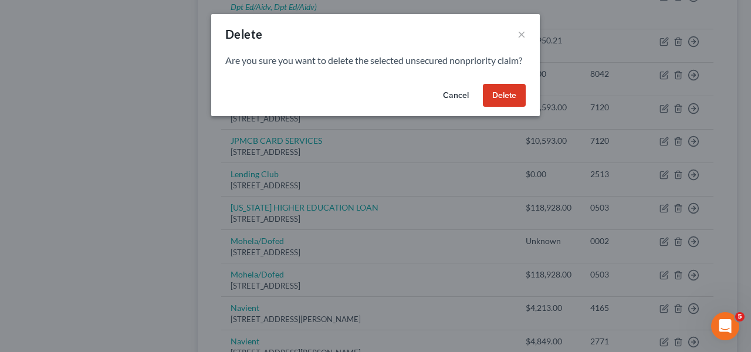
click at [499, 103] on button "Delete" at bounding box center [504, 95] width 43 height 23
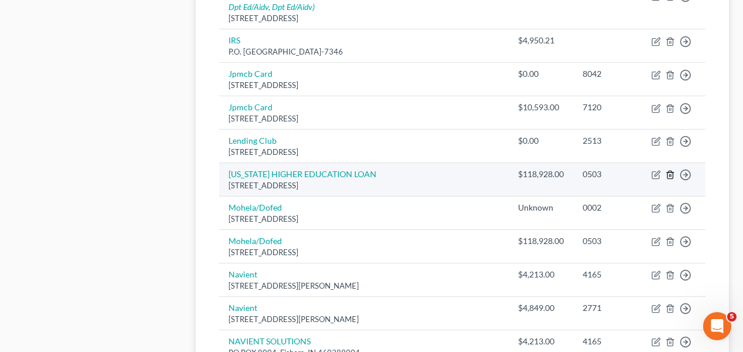
click at [669, 178] on icon "button" at bounding box center [669, 174] width 9 height 9
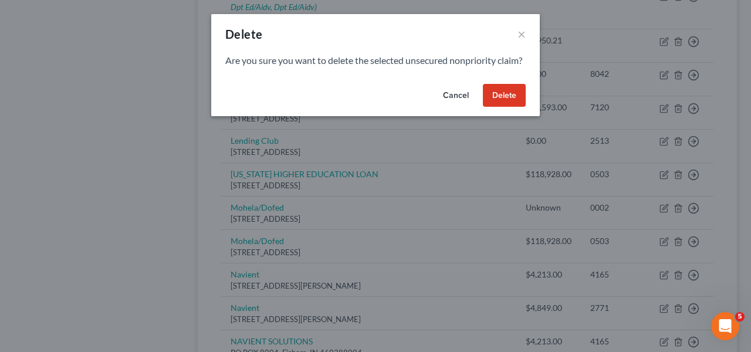
click at [521, 107] on button "Delete" at bounding box center [504, 95] width 43 height 23
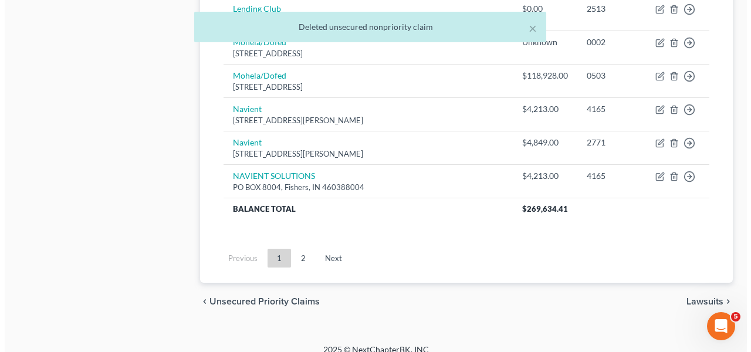
scroll to position [869, 0]
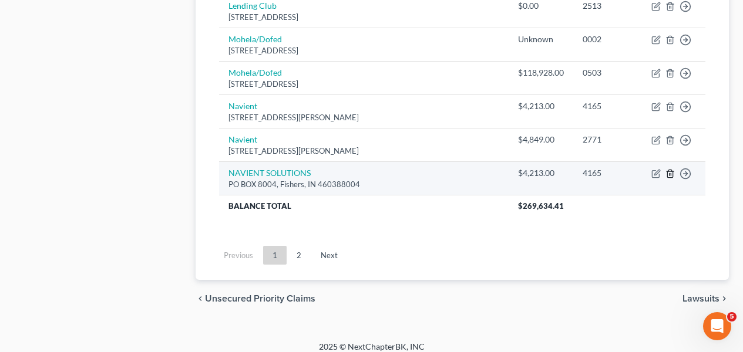
click at [667, 176] on icon "button" at bounding box center [669, 174] width 5 height 8
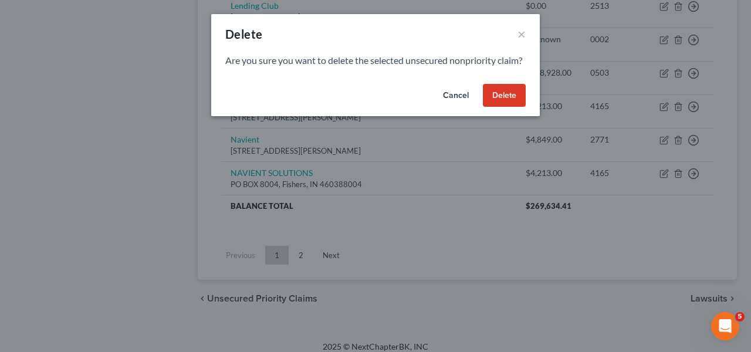
click at [512, 107] on button "Delete" at bounding box center [504, 95] width 43 height 23
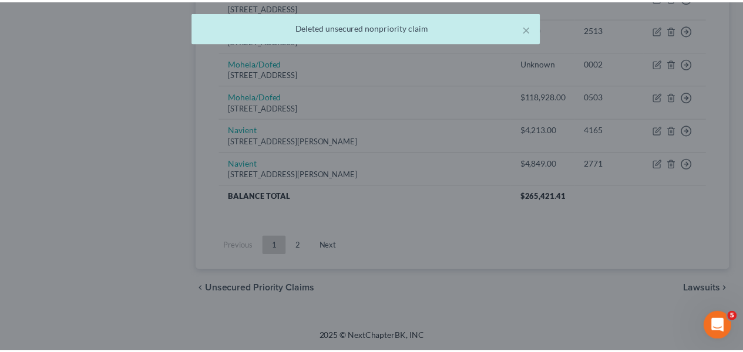
scroll to position [845, 0]
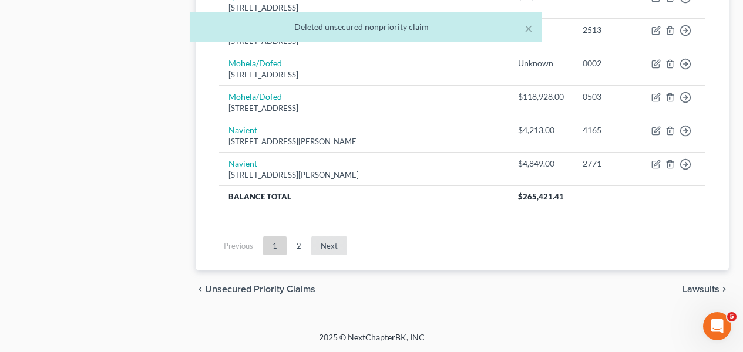
click at [313, 244] on link "Next" at bounding box center [329, 246] width 36 height 19
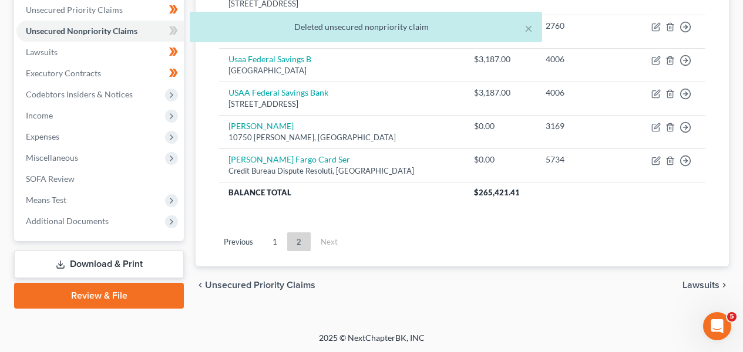
drag, startPoint x: 739, startPoint y: 194, endPoint x: 737, endPoint y: 178, distance: 16.5
click at [737, 178] on div "× Deleted unsecured nonpriority claim [PERSON_NAME] Upgraded Chapter Chapter 7 …" at bounding box center [371, 54] width 743 height 555
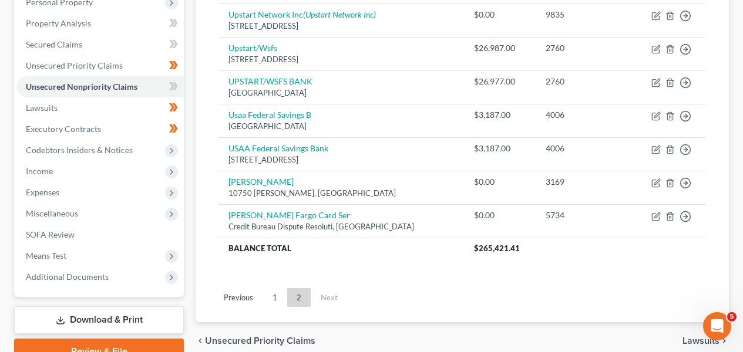
scroll to position [232, 0]
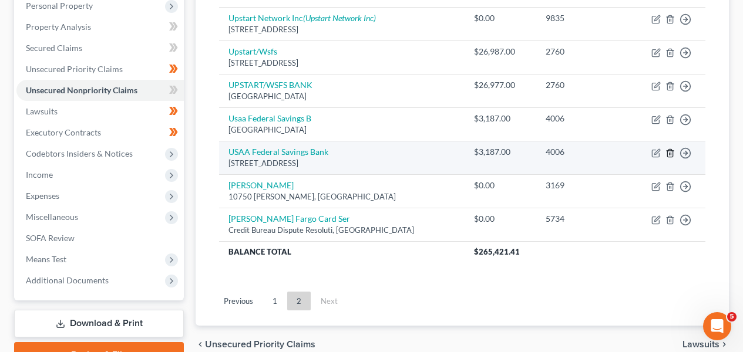
click at [668, 150] on icon "button" at bounding box center [669, 153] width 5 height 8
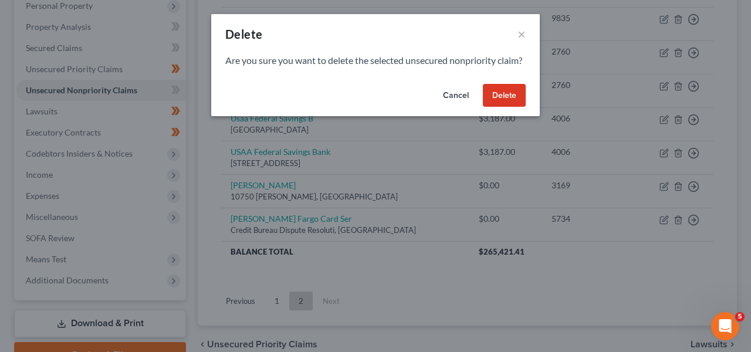
click at [512, 107] on button "Delete" at bounding box center [504, 95] width 43 height 23
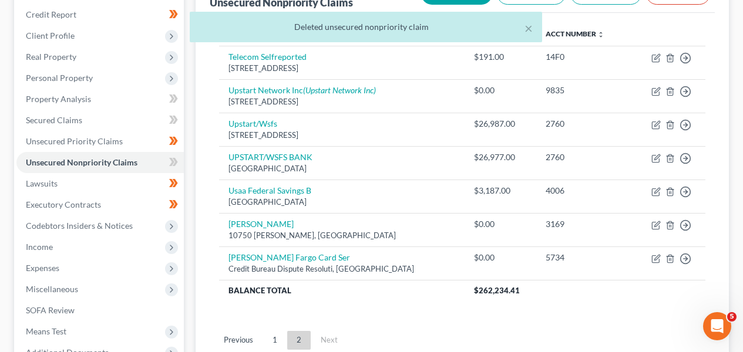
scroll to position [153, 0]
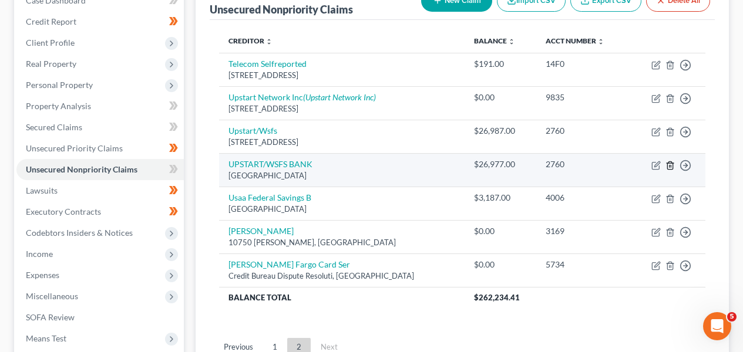
click at [668, 165] on icon "button" at bounding box center [669, 165] width 9 height 9
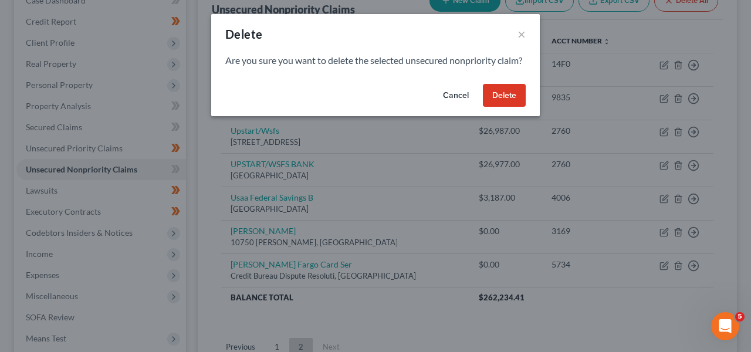
click at [490, 103] on button "Delete" at bounding box center [504, 95] width 43 height 23
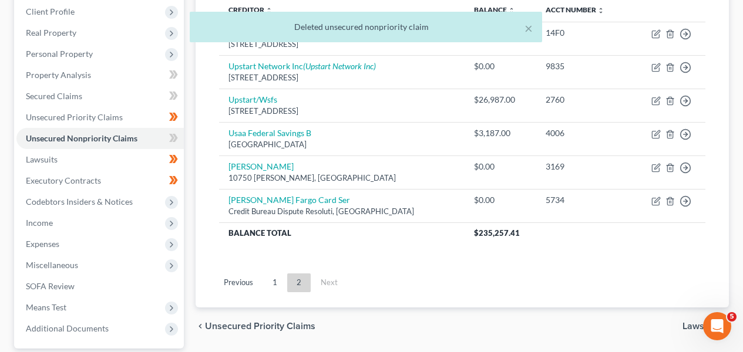
scroll to position [241, 0]
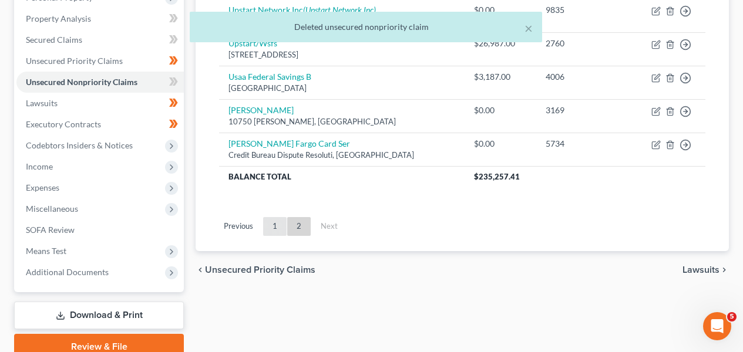
click at [276, 224] on link "1" at bounding box center [274, 226] width 23 height 19
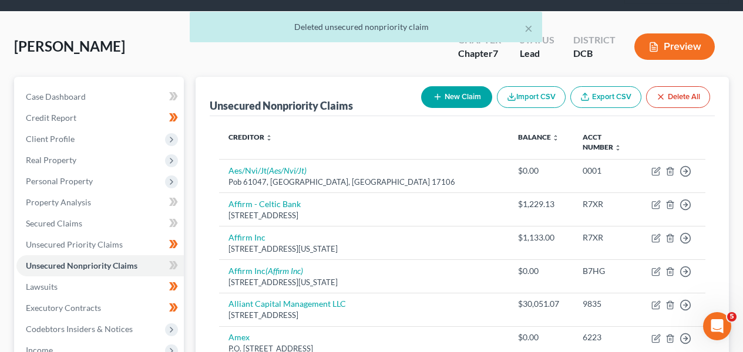
scroll to position [0, 0]
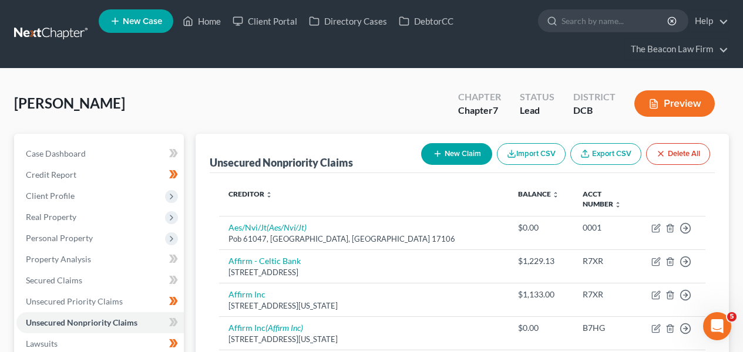
click at [543, 184] on th "Balance expand_more expand_less unfold_more" at bounding box center [540, 200] width 65 height 34
click at [542, 187] on th "Balance expand_more expand_less unfold_more" at bounding box center [540, 200] width 65 height 34
click at [541, 191] on link "Balance expand_more expand_less unfold_more" at bounding box center [538, 194] width 41 height 9
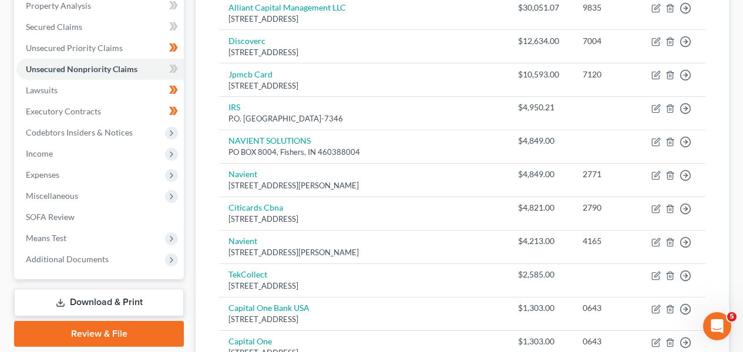
scroll to position [255, 0]
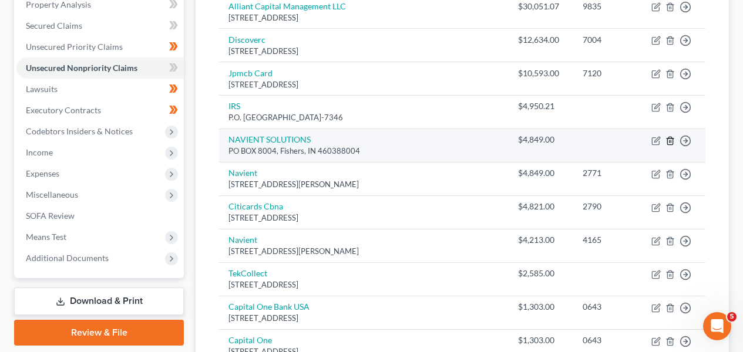
click at [672, 139] on polyline "button" at bounding box center [669, 139] width 7 height 0
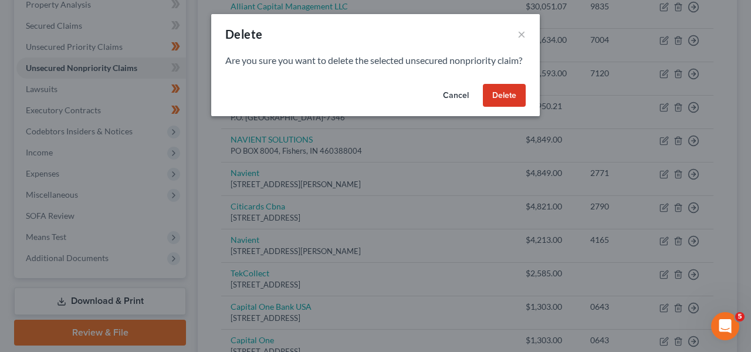
click at [510, 107] on button "Delete" at bounding box center [504, 95] width 43 height 23
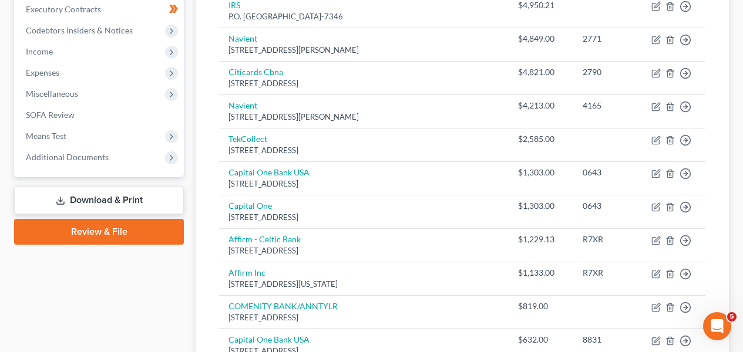
scroll to position [355, 0]
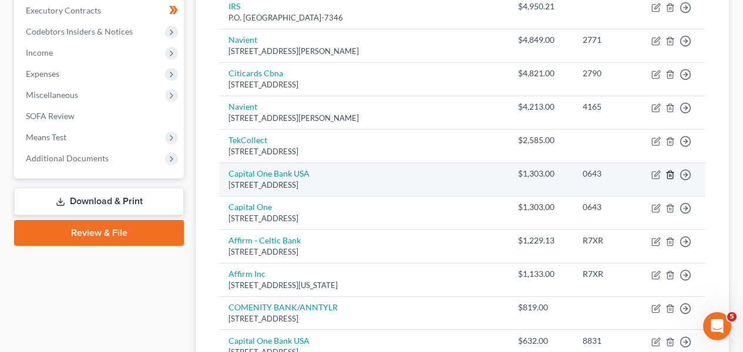
click at [672, 177] on icon "button" at bounding box center [669, 174] width 9 height 9
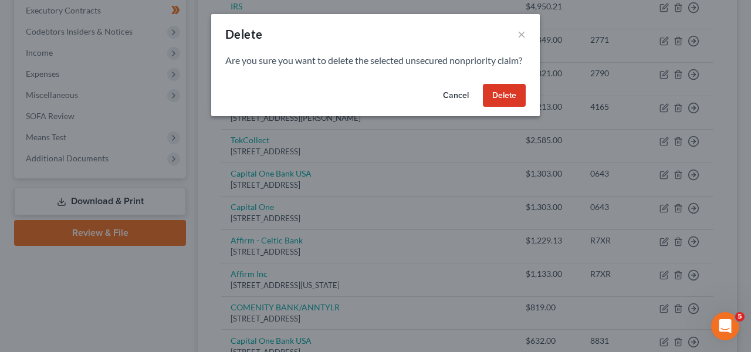
click at [521, 107] on button "Delete" at bounding box center [504, 95] width 43 height 23
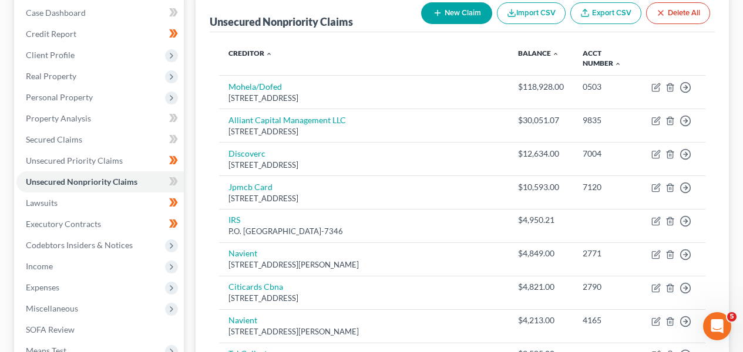
scroll to position [214, 0]
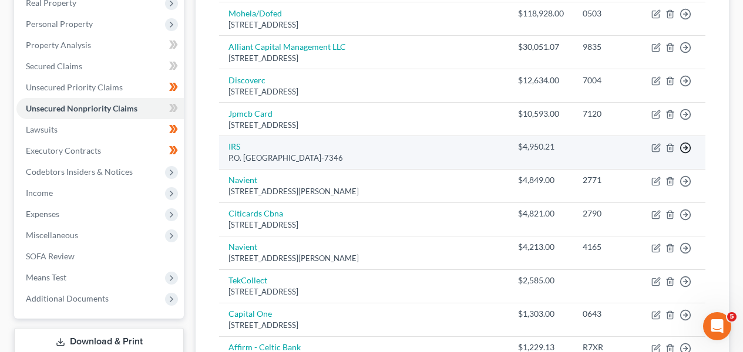
click at [680, 149] on circle "button" at bounding box center [685, 148] width 10 height 10
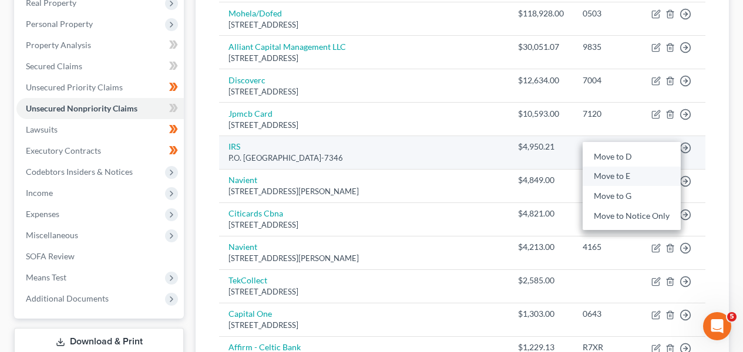
click at [654, 172] on link "Move to E" at bounding box center [631, 177] width 98 height 20
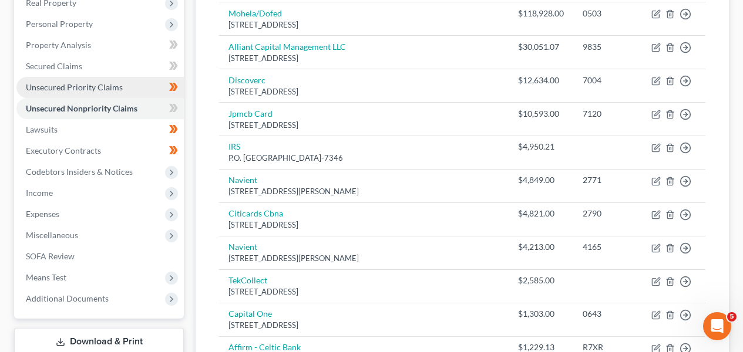
click at [122, 85] on link "Unsecured Priority Claims" at bounding box center [99, 87] width 167 height 21
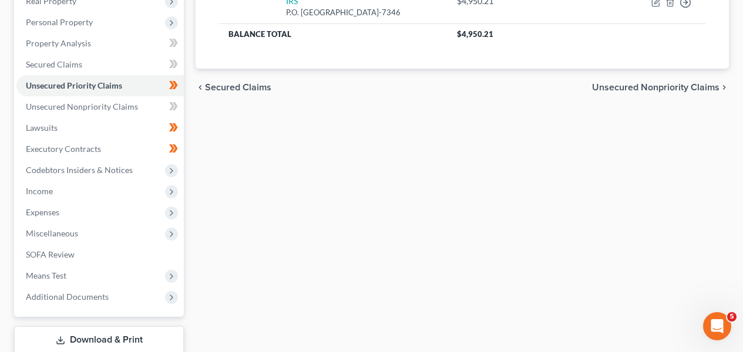
scroll to position [222, 0]
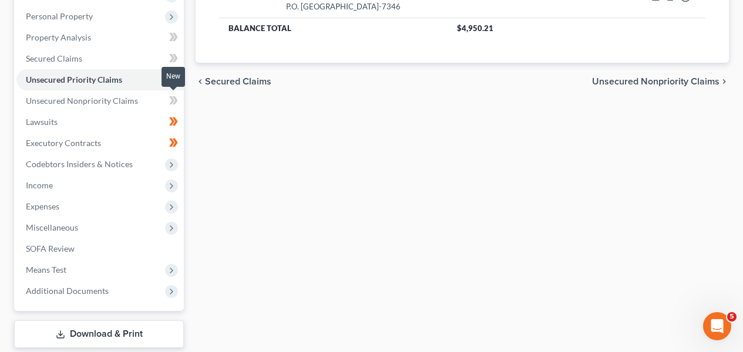
click at [168, 98] on span at bounding box center [173, 102] width 21 height 18
click at [171, 80] on icon at bounding box center [171, 79] width 5 height 8
click at [171, 81] on icon at bounding box center [171, 79] width 5 height 8
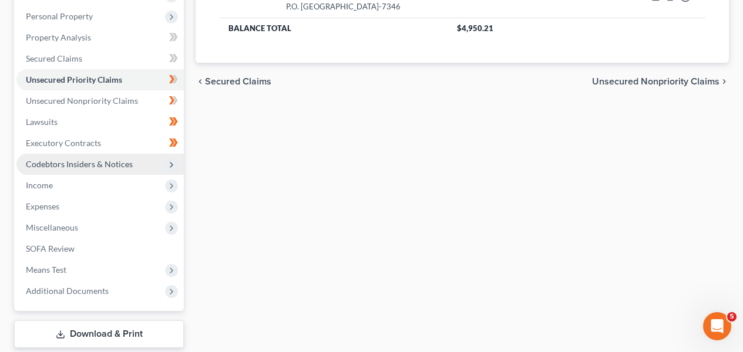
click at [156, 160] on span "Codebtors Insiders & Notices" at bounding box center [99, 164] width 167 height 21
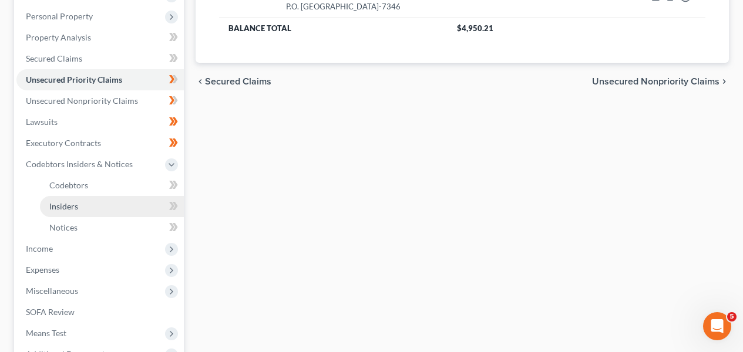
click at [145, 203] on link "Insiders" at bounding box center [112, 206] width 144 height 21
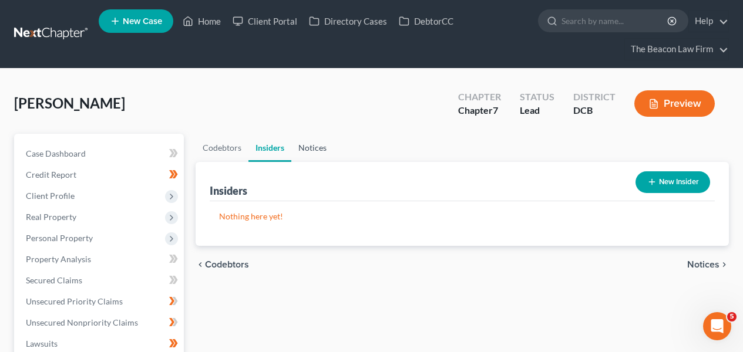
click at [319, 143] on link "Notices" at bounding box center [312, 148] width 42 height 28
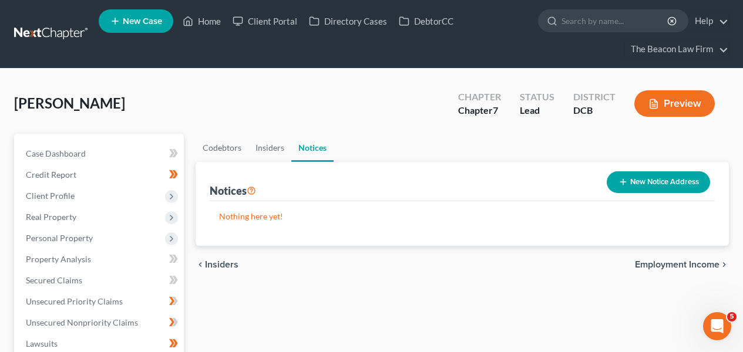
click at [743, 185] on html "Home New Case Client Portal Directory Cases DebtorCC The Beacon Law Firm [EMAIL…" at bounding box center [371, 354] width 743 height 709
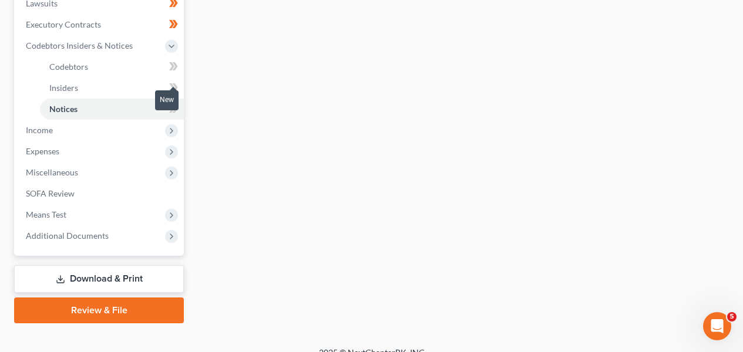
click at [170, 85] on icon at bounding box center [173, 87] width 9 height 15
click at [170, 105] on icon at bounding box center [171, 109] width 5 height 8
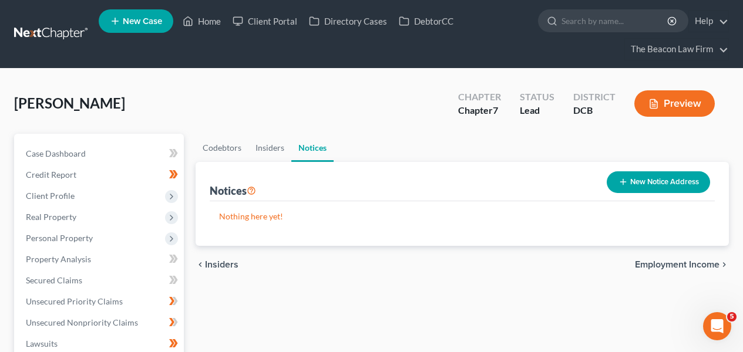
scroll to position [3, 0]
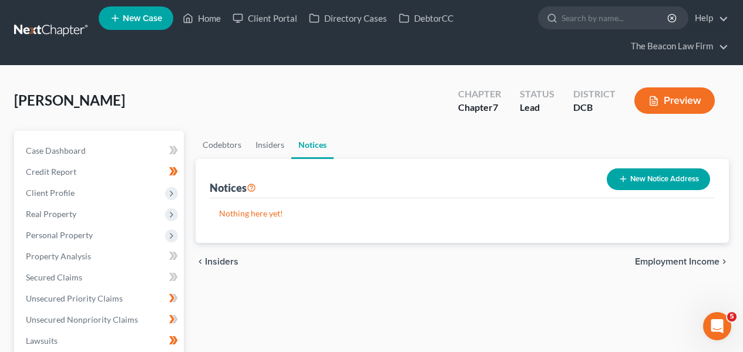
drag, startPoint x: 742, startPoint y: 177, endPoint x: 739, endPoint y: 188, distance: 11.4
drag, startPoint x: 739, startPoint y: 193, endPoint x: 734, endPoint y: 207, distance: 15.4
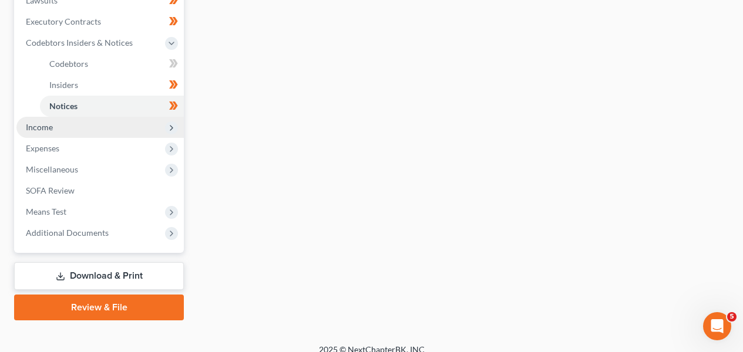
click at [93, 127] on span "Income" at bounding box center [99, 127] width 167 height 21
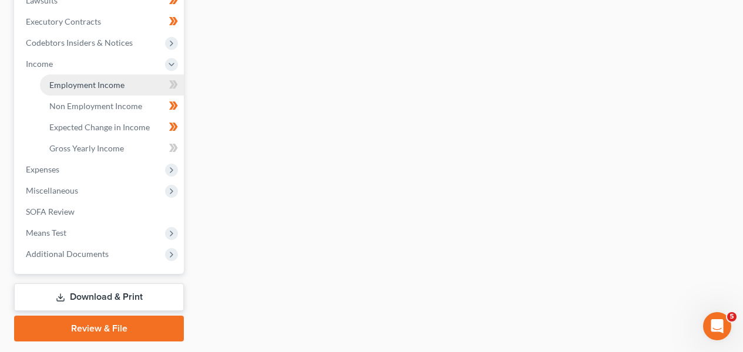
click at [103, 90] on link "Employment Income" at bounding box center [112, 85] width 144 height 21
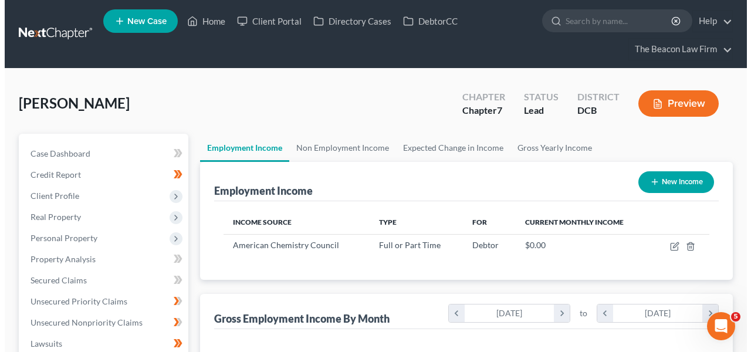
scroll to position [210, 297]
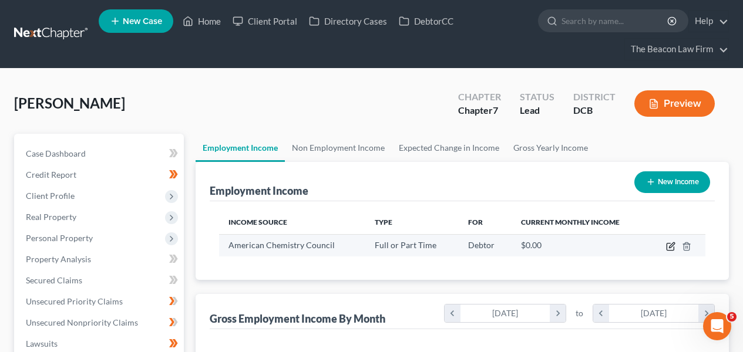
click at [668, 244] on icon "button" at bounding box center [669, 247] width 7 height 7
select select "0"
select select "8"
select select "2"
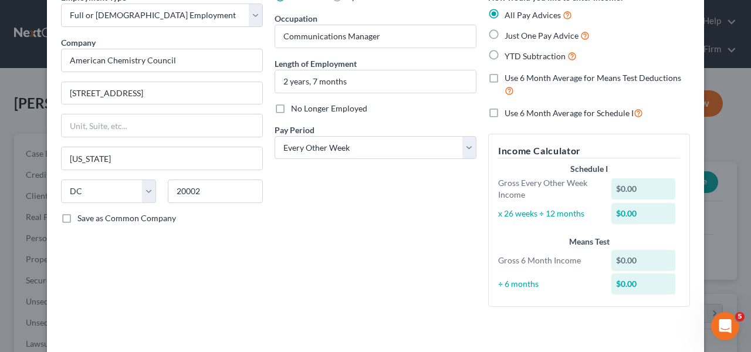
scroll to position [65, 0]
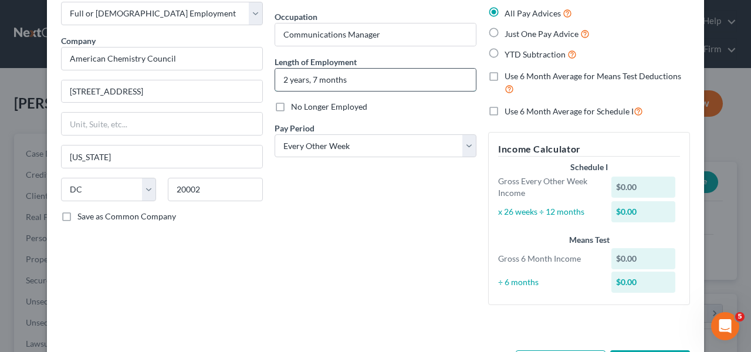
drag, startPoint x: 312, startPoint y: 80, endPoint x: 319, endPoint y: 76, distance: 8.7
click at [312, 80] on input "2 years, 7 months" at bounding box center [375, 80] width 201 height 22
type input "2 years, 8 months"
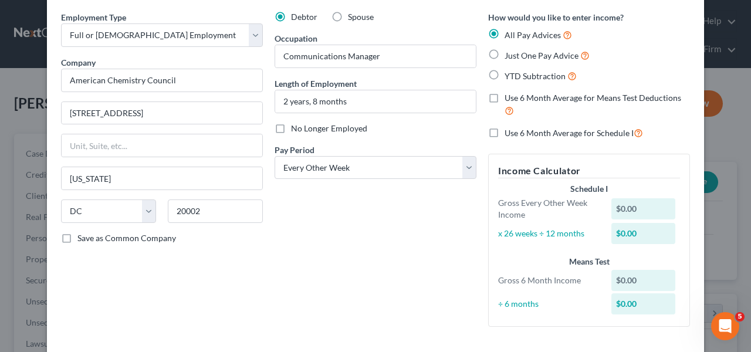
scroll to position [43, 0]
click at [558, 58] on span "Just One Pay Advice" at bounding box center [542, 55] width 74 height 10
click at [517, 56] on input "Just One Pay Advice" at bounding box center [514, 53] width 8 height 8
radio input "true"
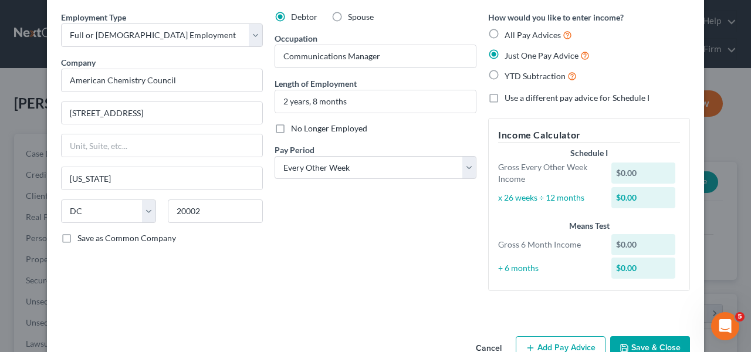
scroll to position [75, 0]
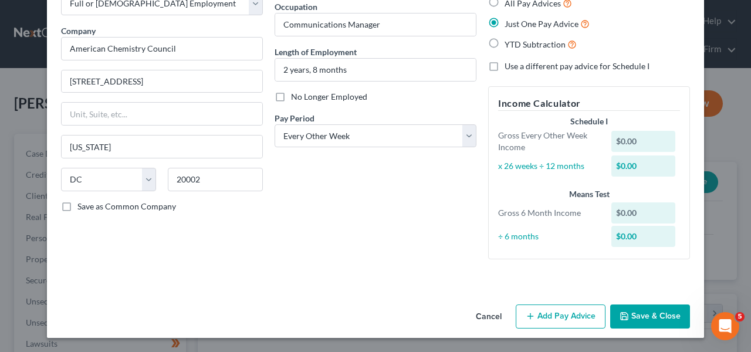
click at [576, 324] on button "Add Pay Advice" at bounding box center [561, 317] width 90 height 25
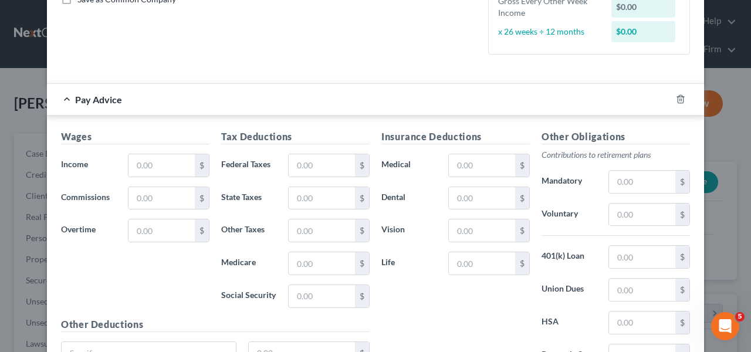
scroll to position [319, 0]
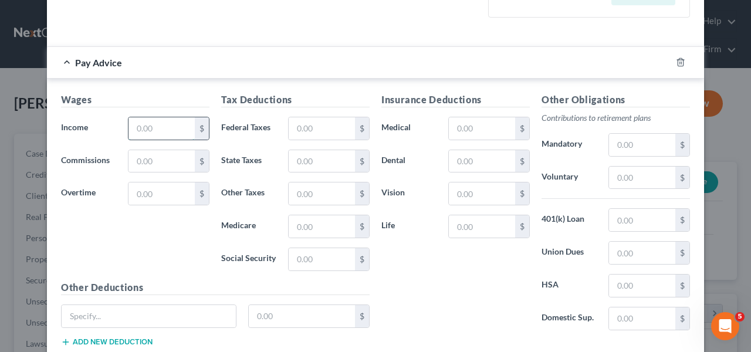
click at [141, 127] on input "text" at bounding box center [162, 128] width 66 height 22
type input "4,100.21"
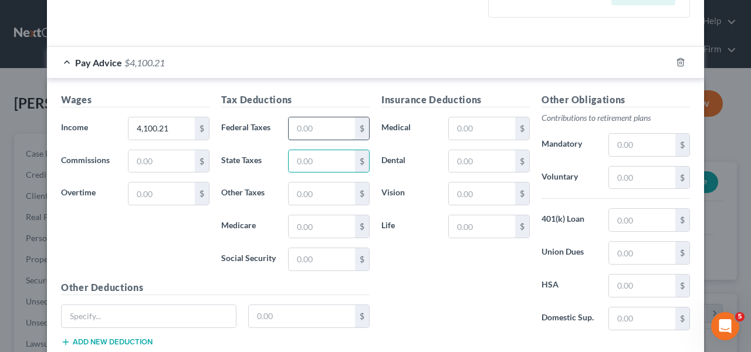
click at [299, 129] on input "text" at bounding box center [322, 128] width 66 height 22
type input "286.66"
type input "59.4"
type input "253.98"
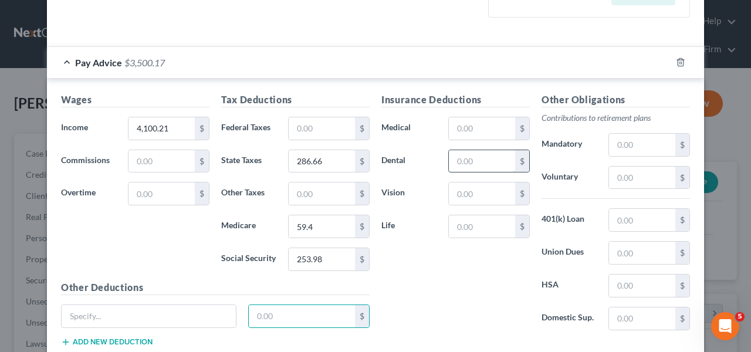
click at [497, 160] on input "text" at bounding box center [482, 161] width 66 height 22
type input "10.67"
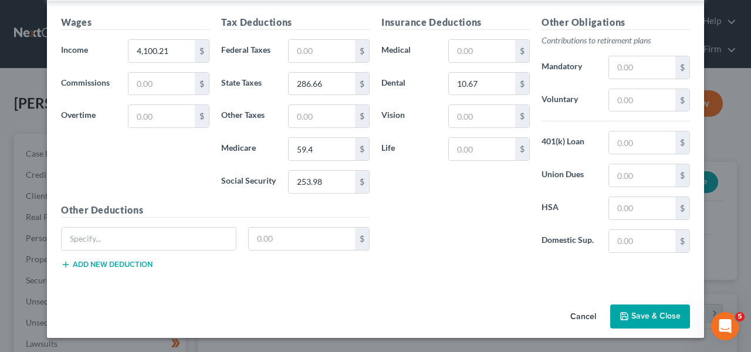
drag, startPoint x: 151, startPoint y: 269, endPoint x: 134, endPoint y: 268, distance: 17.0
click at [150, 269] on div "Other Deductions $ Add new deduction" at bounding box center [215, 241] width 321 height 76
click at [134, 268] on button "Add new deduction" at bounding box center [107, 264] width 92 height 9
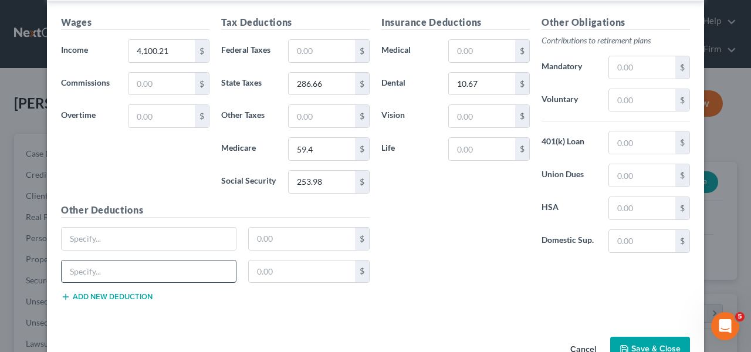
click at [134, 265] on input "text" at bounding box center [149, 272] width 174 height 22
click at [86, 244] on input "text" at bounding box center [149, 239] width 174 height 22
type input "Loan 1"
type input "105.48"
type input "Loan 2"
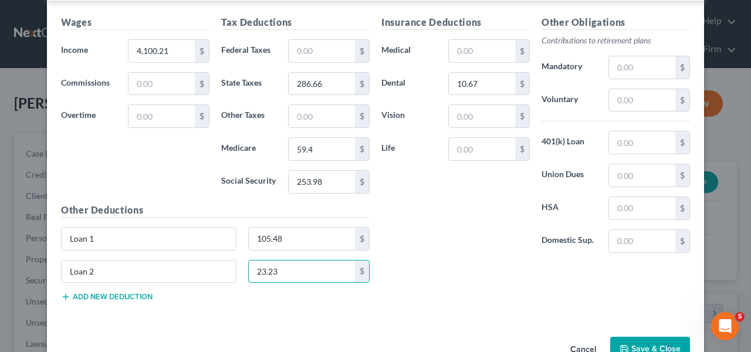
type input "23.23"
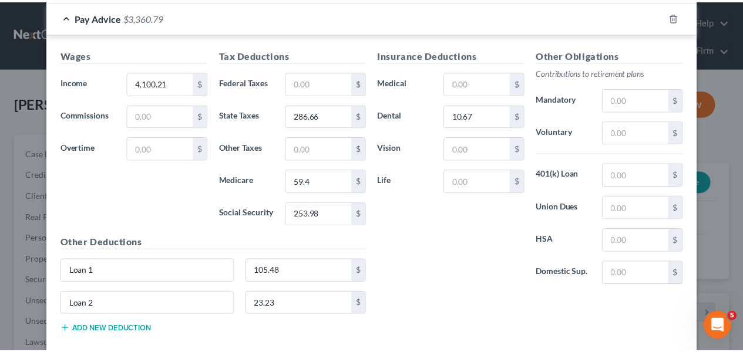
scroll to position [429, 0]
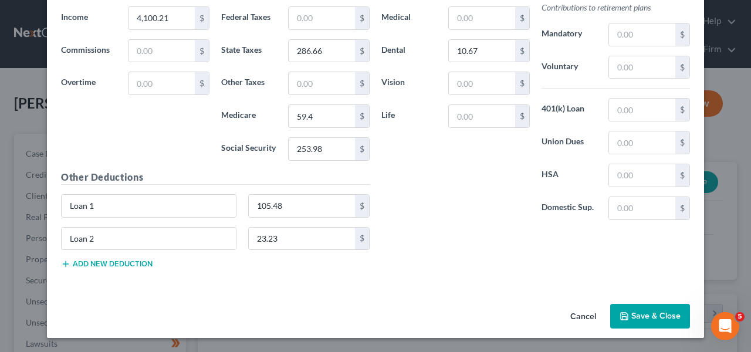
click at [638, 308] on button "Save & Close" at bounding box center [651, 316] width 80 height 25
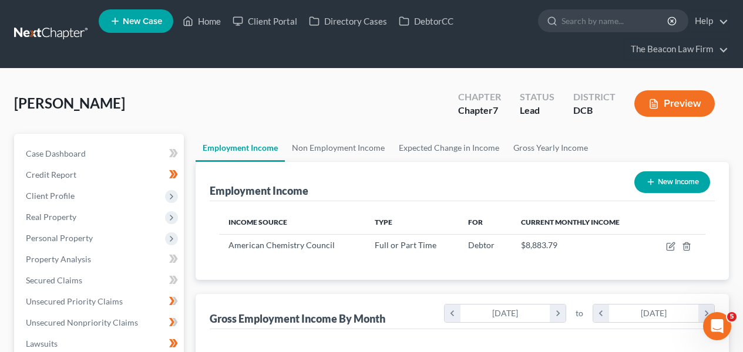
scroll to position [341, 0]
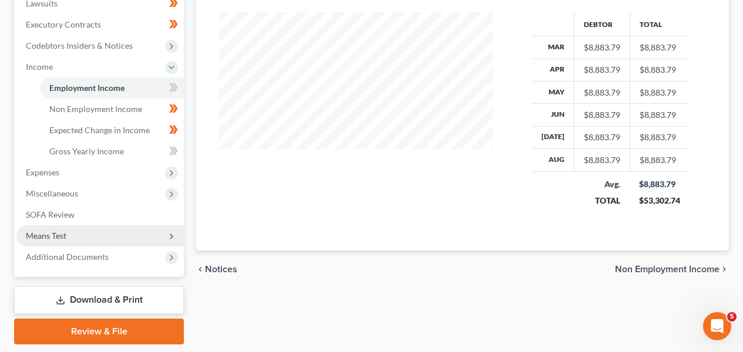
click at [96, 235] on span "Means Test" at bounding box center [99, 235] width 167 height 21
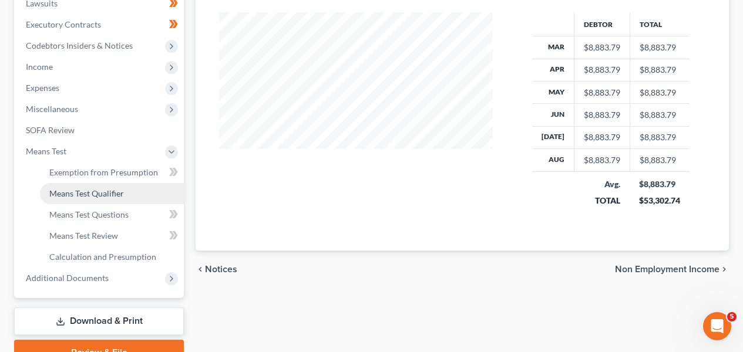
click at [108, 197] on span "Means Test Qualifier" at bounding box center [86, 193] width 75 height 10
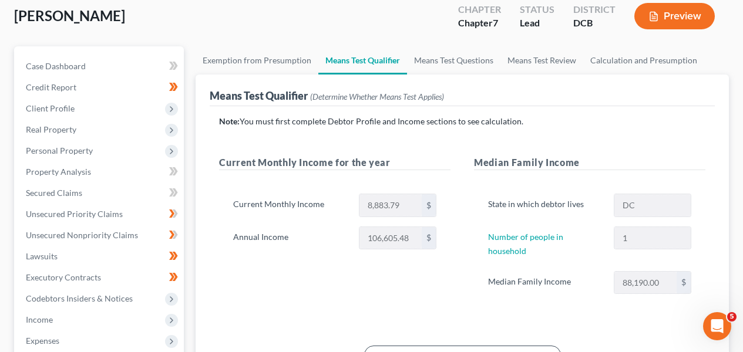
scroll to position [87, 0]
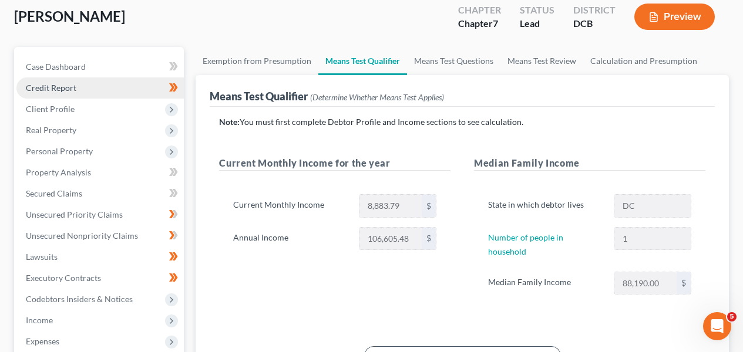
click at [116, 90] on link "Credit Report" at bounding box center [99, 87] width 167 height 21
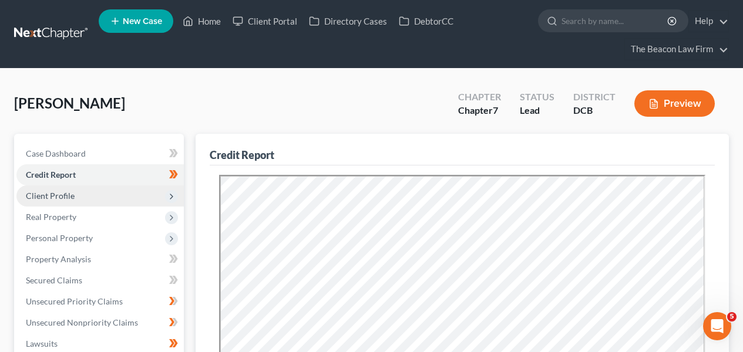
click at [92, 196] on span "Client Profile" at bounding box center [99, 196] width 167 height 21
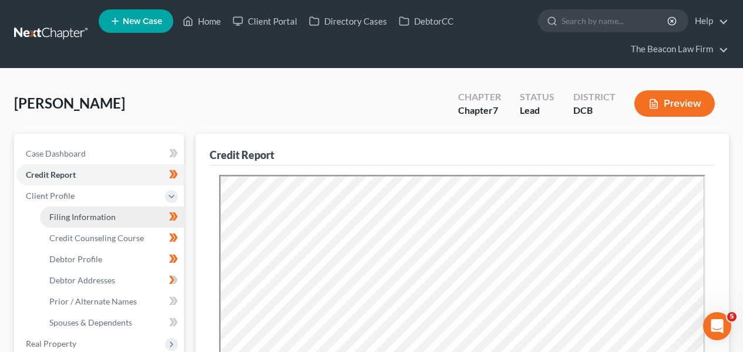
click at [85, 215] on span "Filing Information" at bounding box center [82, 217] width 66 height 10
select select "1"
select select "0"
select select "14"
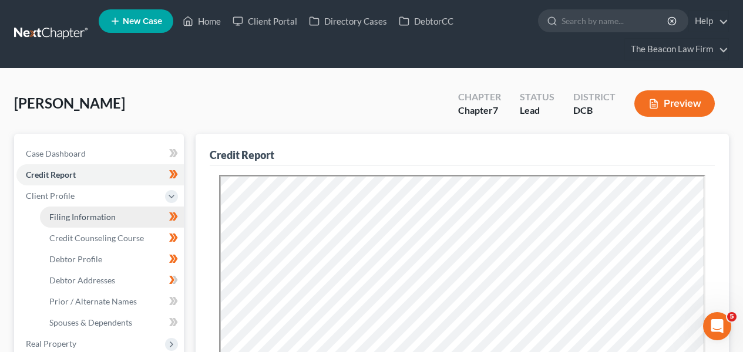
select select "9"
select select "8"
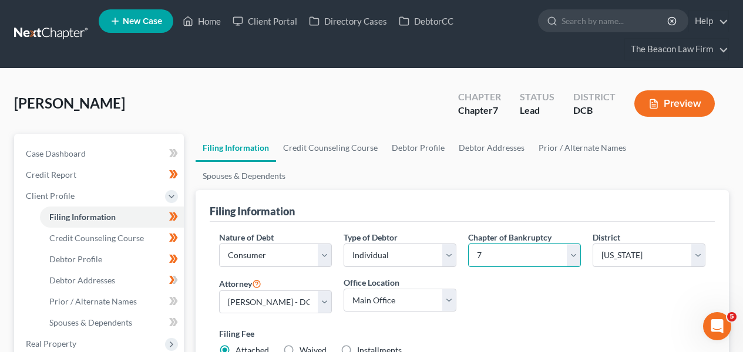
click at [557, 244] on select "Select 7 11 12 13" at bounding box center [524, 255] width 113 height 23
select select "3"
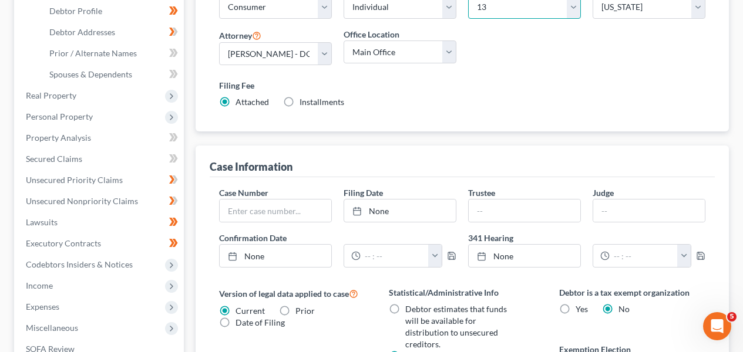
scroll to position [250, 0]
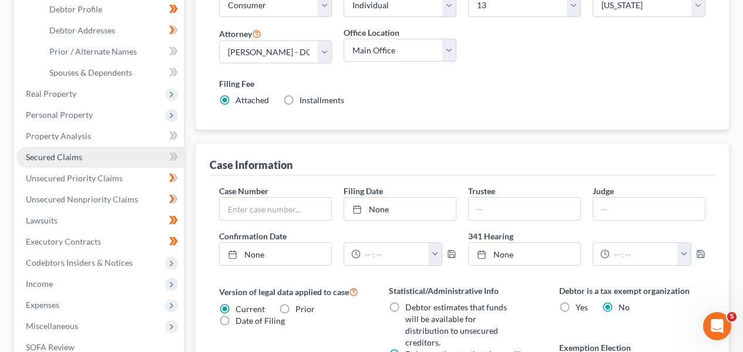
click at [130, 162] on link "Secured Claims" at bounding box center [99, 157] width 167 height 21
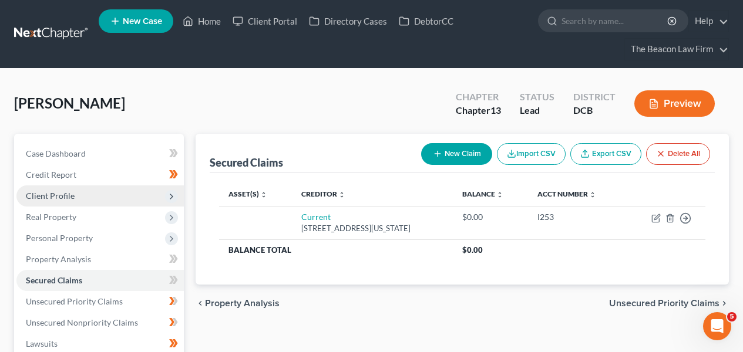
click at [127, 191] on span "Client Profile" at bounding box center [99, 196] width 167 height 21
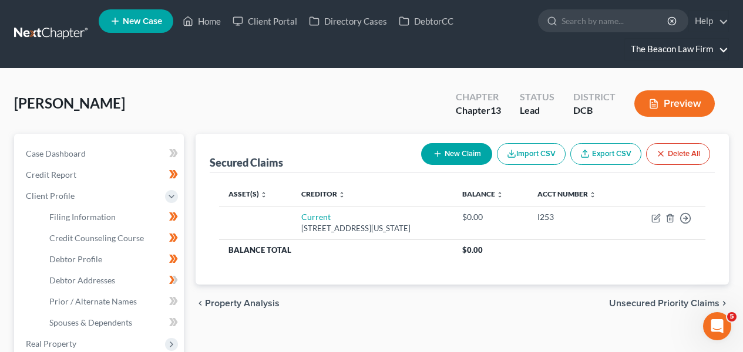
click at [697, 49] on link "The Beacon Law Firm" at bounding box center [676, 49] width 103 height 21
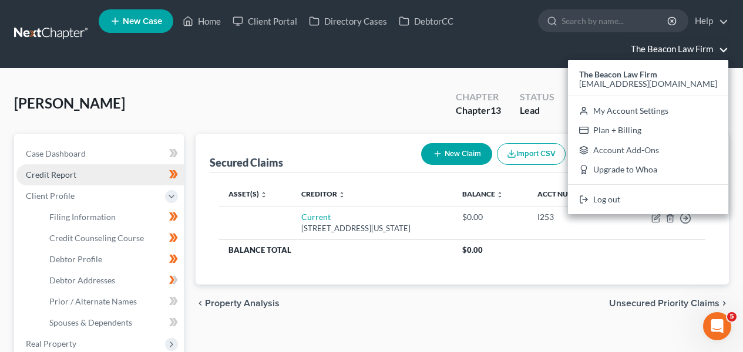
click at [92, 167] on link "Credit Report" at bounding box center [99, 174] width 167 height 21
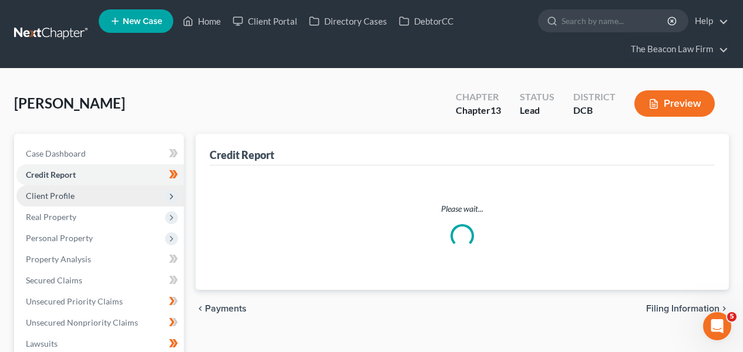
click at [94, 196] on span "Client Profile" at bounding box center [99, 196] width 167 height 21
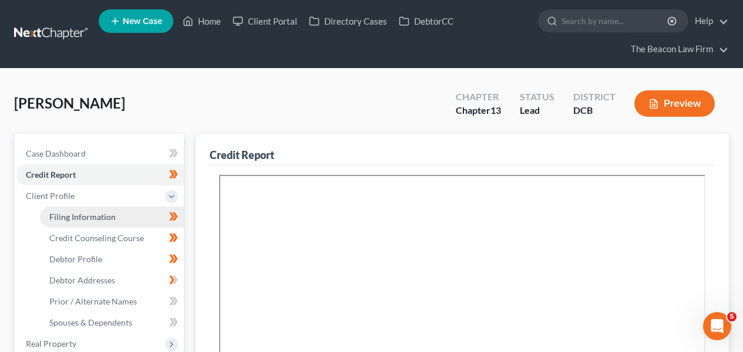
click at [90, 214] on span "Filing Information" at bounding box center [82, 217] width 66 height 10
select select "1"
select select "0"
select select "3"
select select "14"
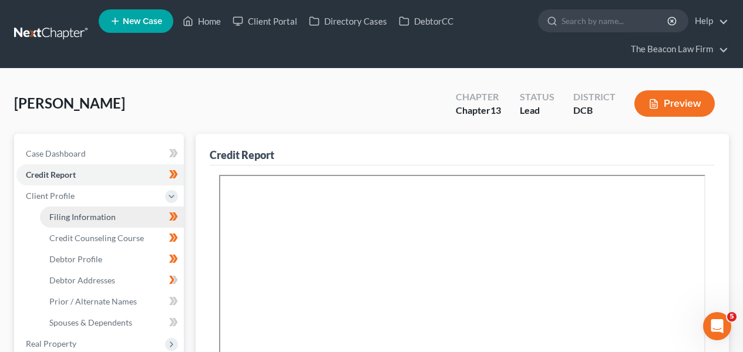
select select "9"
select select "8"
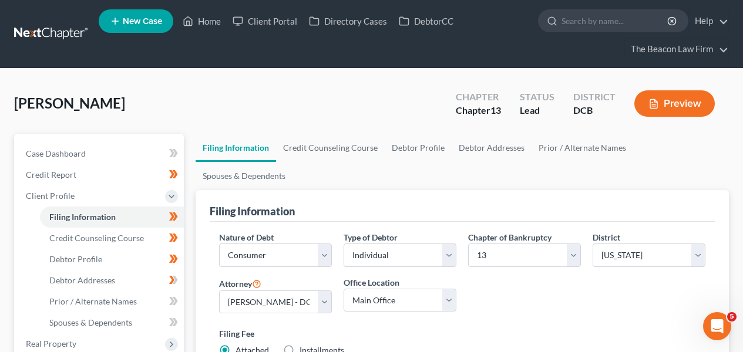
scroll to position [341, 0]
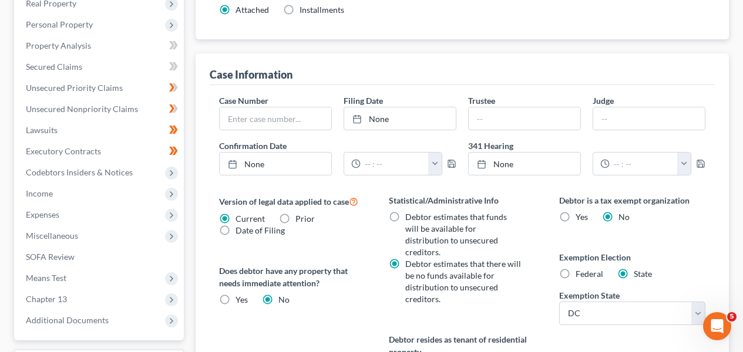
click at [575, 254] on div "Exemption Election Federal State Exemption State State [US_STATE] AK AR AZ CA C…" at bounding box center [632, 288] width 146 height 74
click at [574, 268] on div "Federal" at bounding box center [581, 274] width 44 height 12
click at [575, 268] on label "Federal" at bounding box center [589, 274] width 28 height 12
click at [580, 268] on input "Federal" at bounding box center [584, 272] width 8 height 8
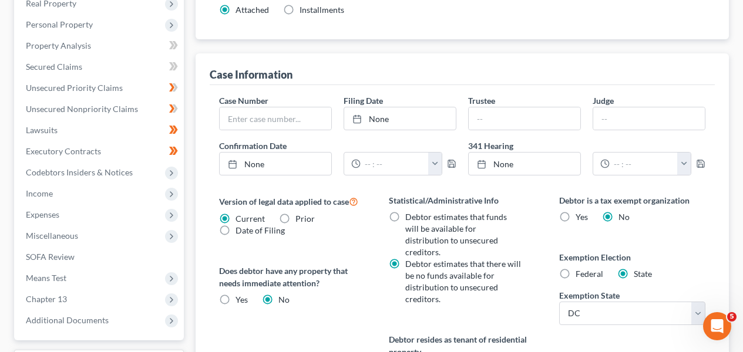
radio input "true"
radio input "false"
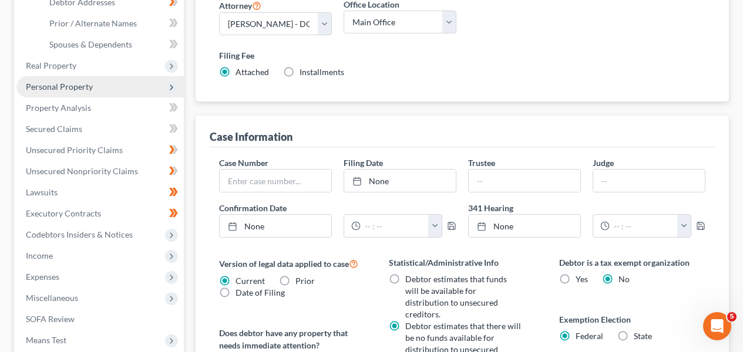
click at [121, 85] on span "Personal Property" at bounding box center [99, 86] width 167 height 21
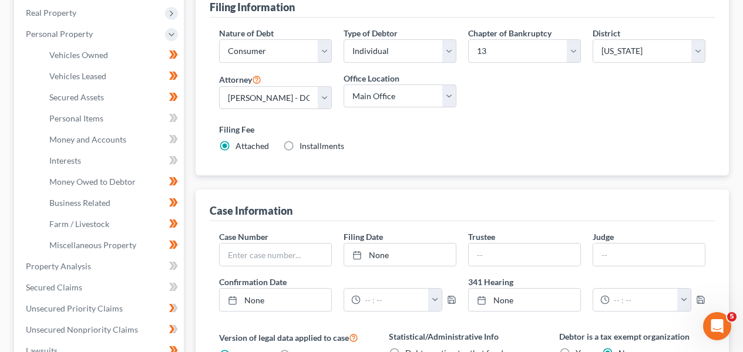
scroll to position [175, 0]
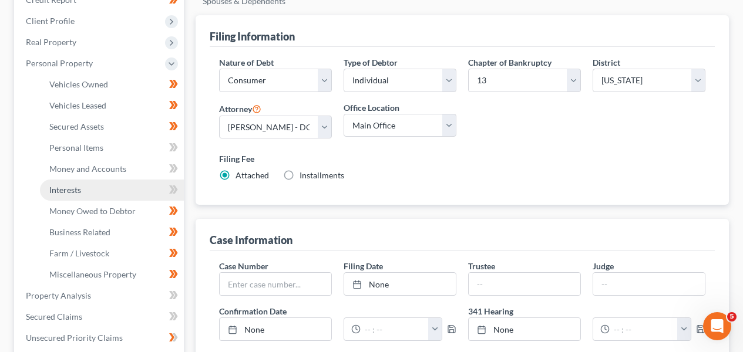
click at [111, 184] on link "Interests" at bounding box center [112, 190] width 144 height 21
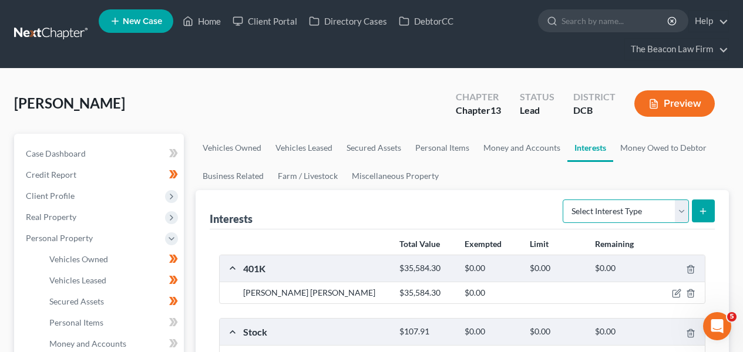
click at [675, 208] on select "Select Interest Type 401K Annuity Bond Education IRA Government Bond Government…" at bounding box center [625, 211] width 126 height 23
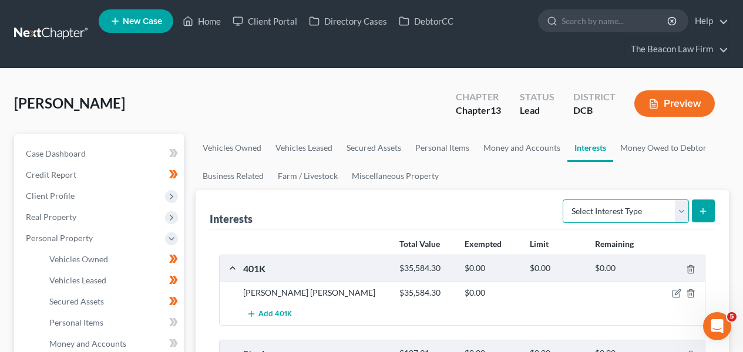
select select "term_life_insurance"
click at [696, 217] on button "submit" at bounding box center [703, 211] width 23 height 23
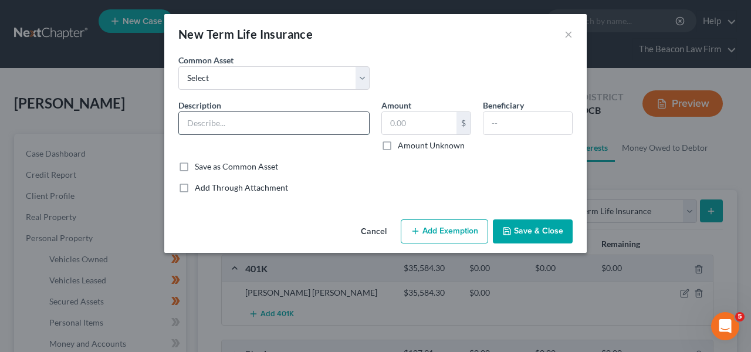
click at [304, 132] on input "text" at bounding box center [274, 123] width 190 height 22
type input "Term Life Insurance Policy through work; Death Benefit Unknown"
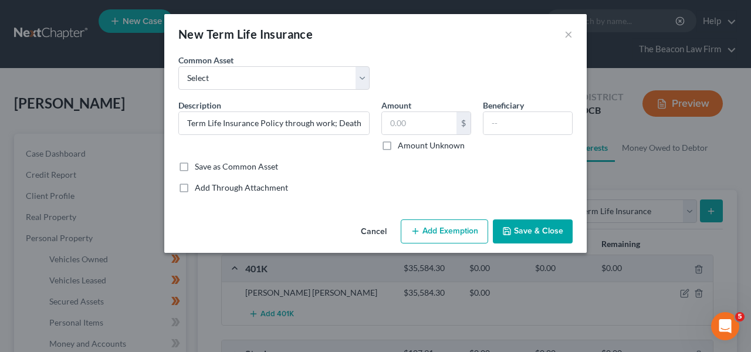
click at [529, 227] on button "Save & Close" at bounding box center [533, 232] width 80 height 25
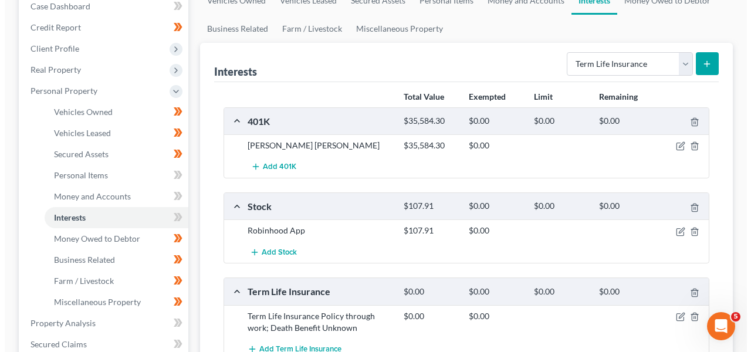
scroll to position [146, 0]
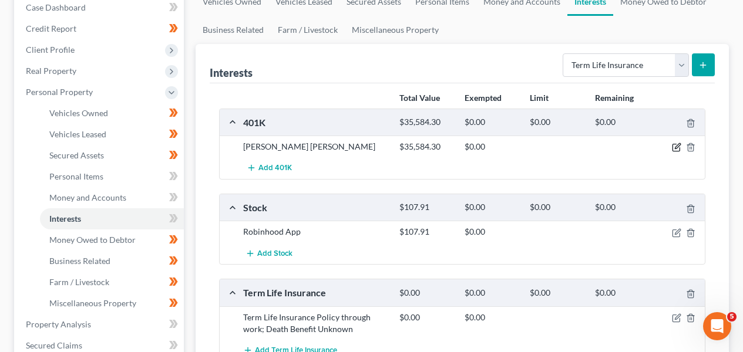
click at [679, 145] on icon "button" at bounding box center [677, 146] width 5 height 5
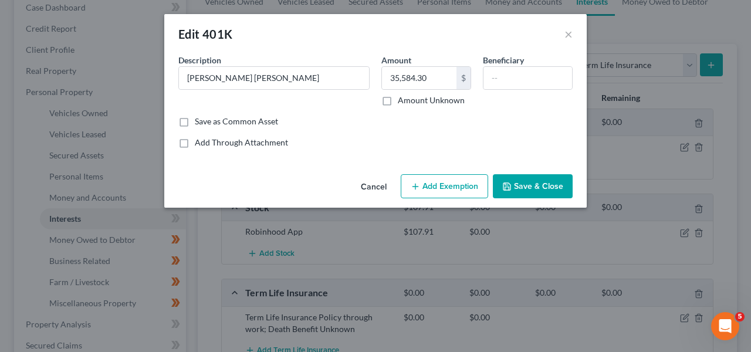
click at [429, 196] on button "Add Exemption" at bounding box center [444, 186] width 87 height 25
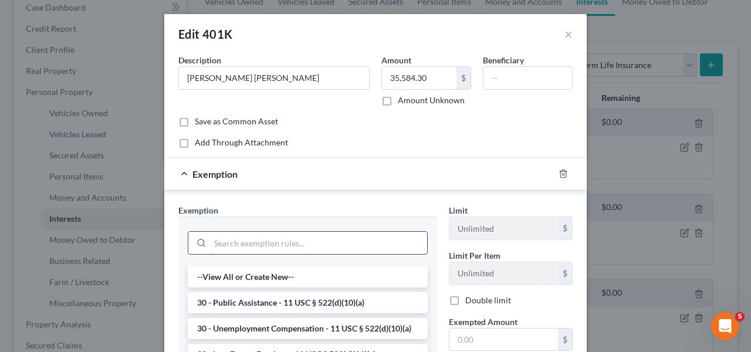
click at [327, 232] on input "search" at bounding box center [318, 243] width 217 height 22
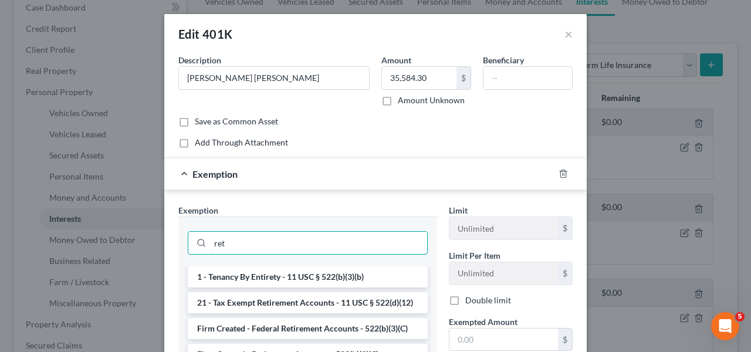
type input "ret"
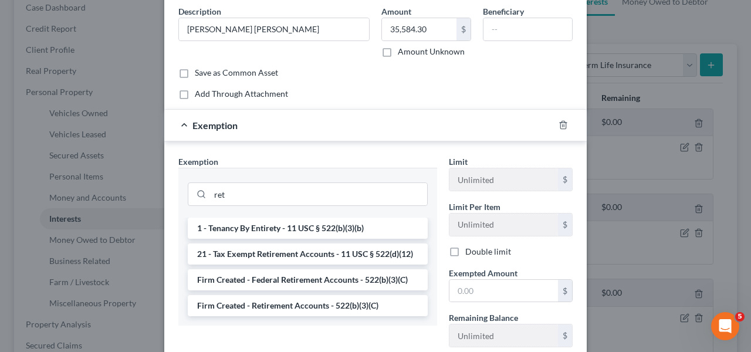
scroll to position [50, 0]
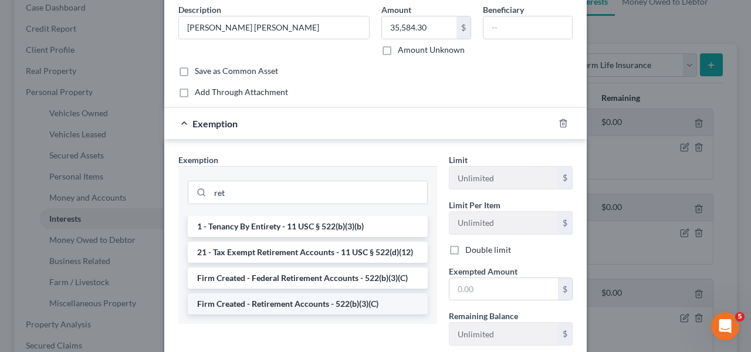
click at [366, 298] on li "Firm Created - Retirement Accounts - 522(b)(3)(C)" at bounding box center [308, 304] width 240 height 21
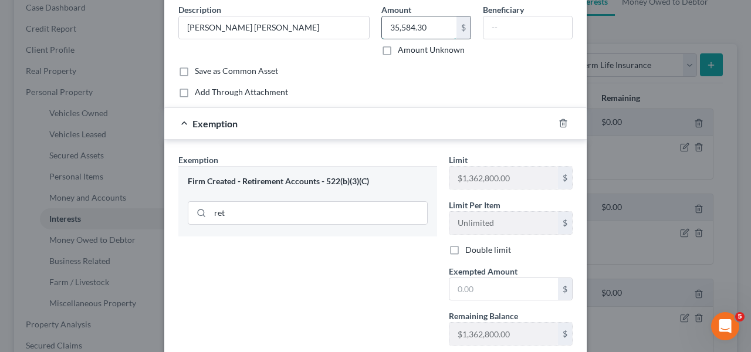
click at [435, 21] on input "35,584.30" at bounding box center [419, 27] width 75 height 22
click at [463, 283] on input "text" at bounding box center [504, 289] width 109 height 22
paste input "35,584.30"
type input "35,584.30"
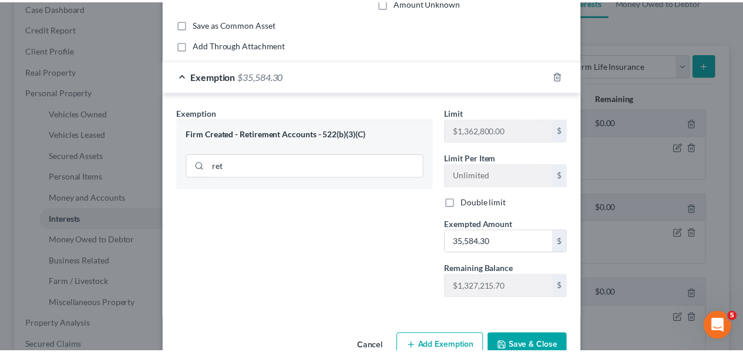
scroll to position [128, 0]
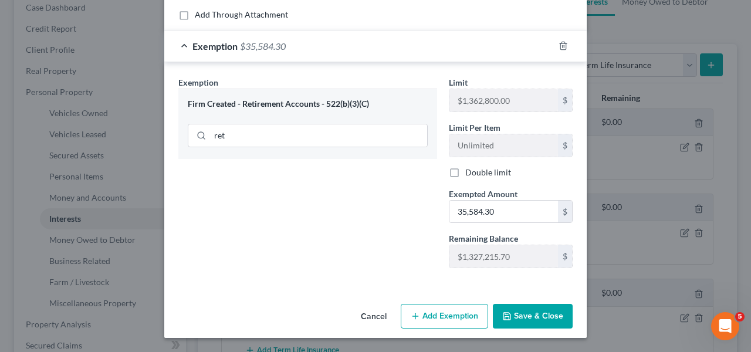
click at [561, 319] on button "Save & Close" at bounding box center [533, 316] width 80 height 25
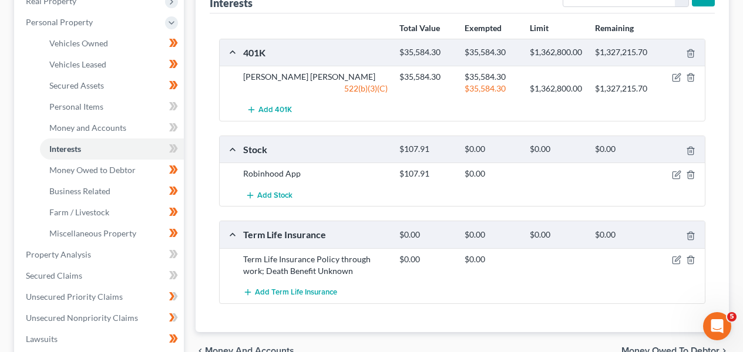
scroll to position [173, 0]
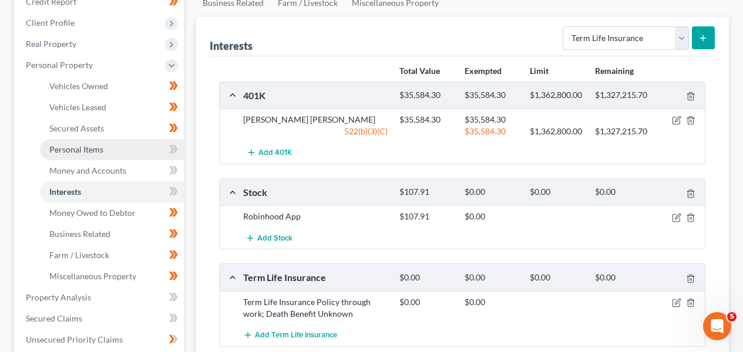
click at [149, 152] on link "Personal Items" at bounding box center [112, 149] width 144 height 21
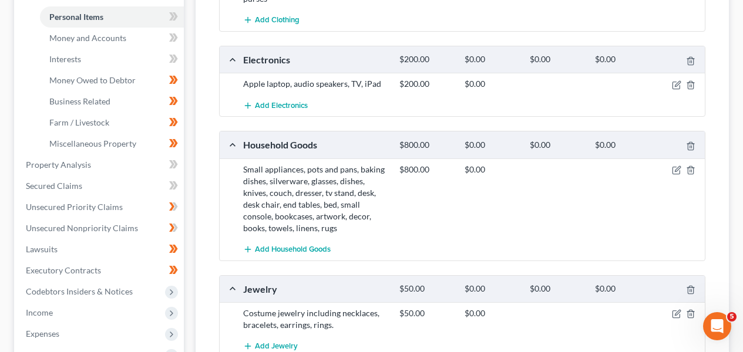
scroll to position [253, 0]
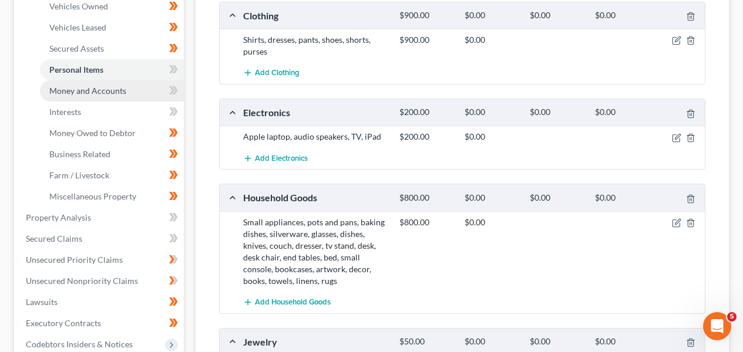
click at [83, 96] on link "Money and Accounts" at bounding box center [112, 90] width 144 height 21
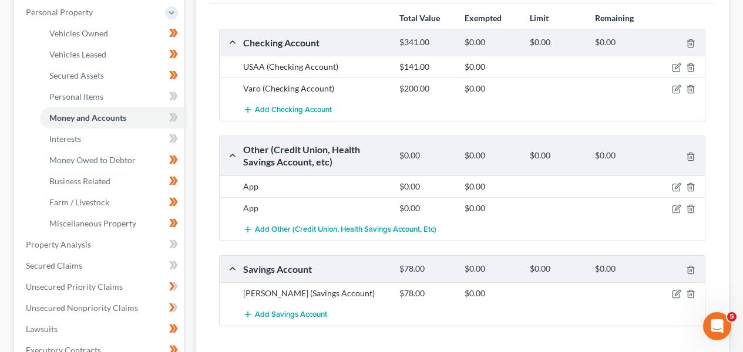
scroll to position [177, 0]
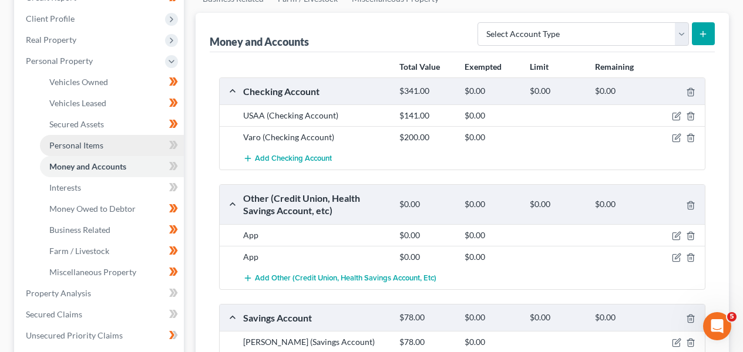
click at [113, 140] on link "Personal Items" at bounding box center [112, 145] width 144 height 21
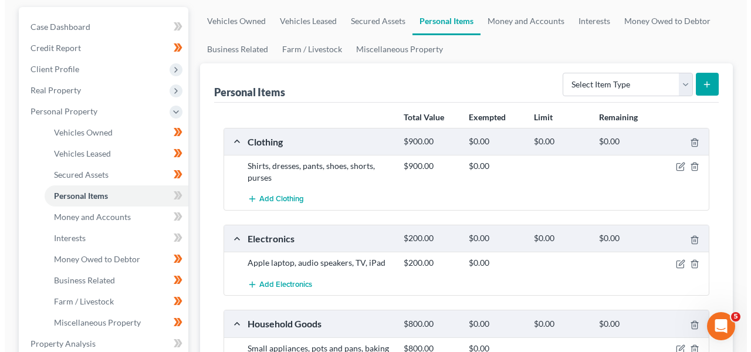
scroll to position [140, 0]
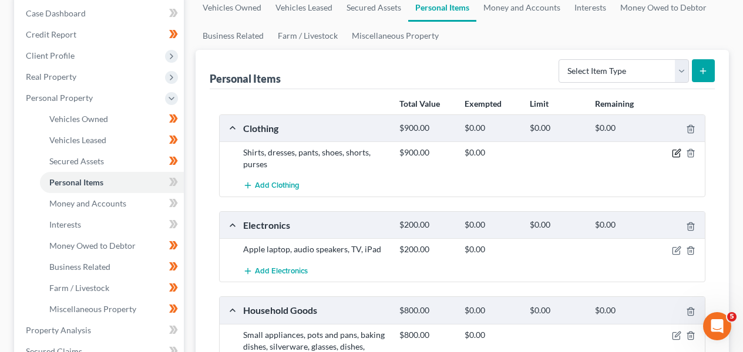
click at [679, 151] on icon "button" at bounding box center [676, 153] width 9 height 9
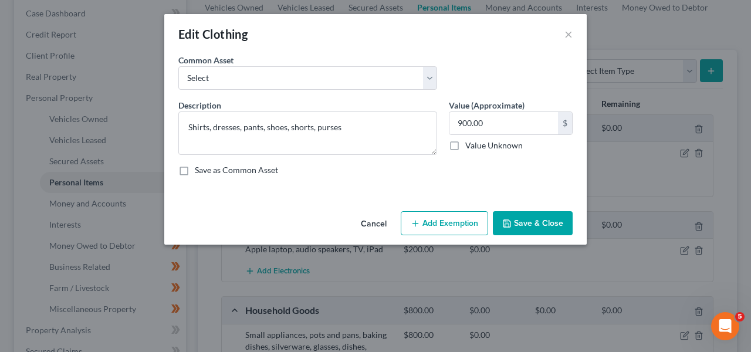
click at [471, 215] on button "Add Exemption" at bounding box center [444, 223] width 87 height 25
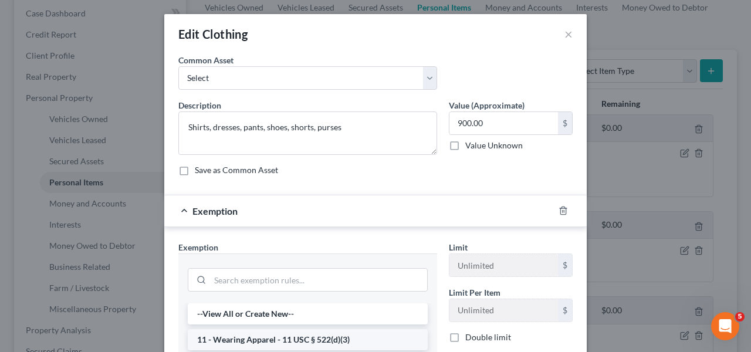
click at [335, 332] on li "11 - Wearing Apparel - 11 USC § 522(d)(3)" at bounding box center [308, 339] width 240 height 21
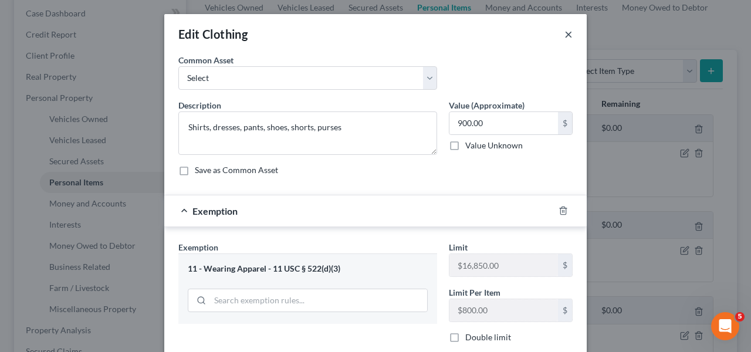
click at [565, 38] on button "×" at bounding box center [569, 34] width 8 height 14
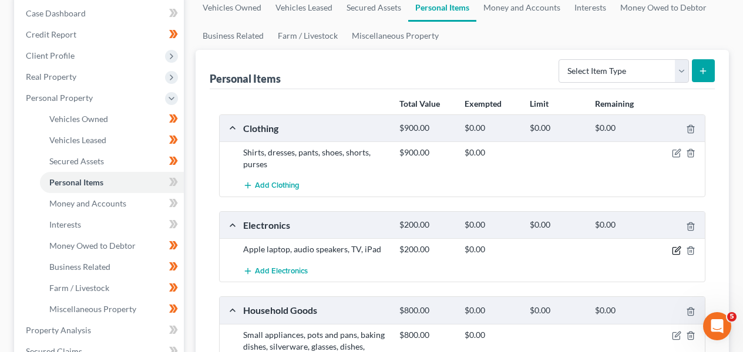
click at [673, 247] on icon "button" at bounding box center [675, 250] width 7 height 7
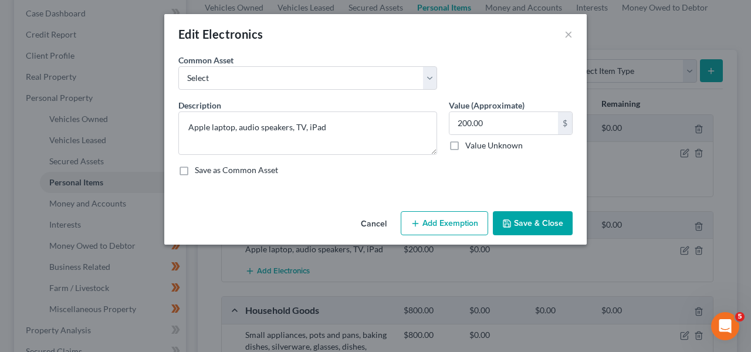
click at [439, 225] on button "Add Exemption" at bounding box center [444, 223] width 87 height 25
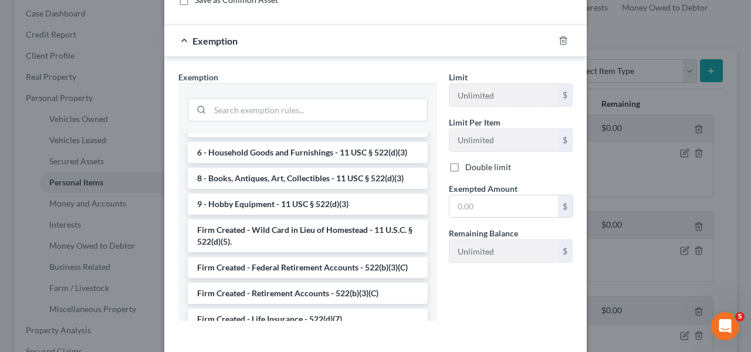
scroll to position [978, 0]
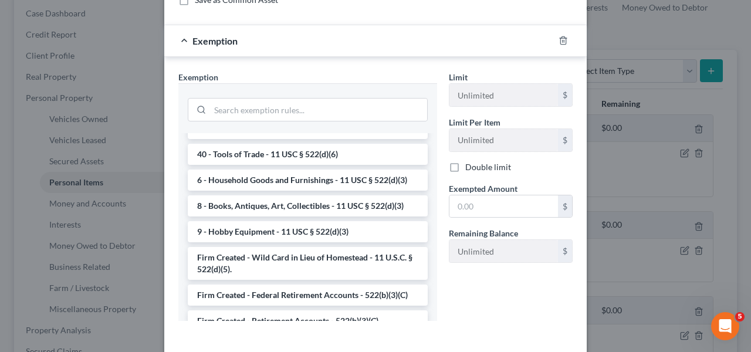
drag, startPoint x: 375, startPoint y: 213, endPoint x: 383, endPoint y: 208, distance: 10.0
click at [375, 191] on li "6 - Household Goods and Furnishings - 11 USC § 522(d)(3)" at bounding box center [308, 180] width 240 height 21
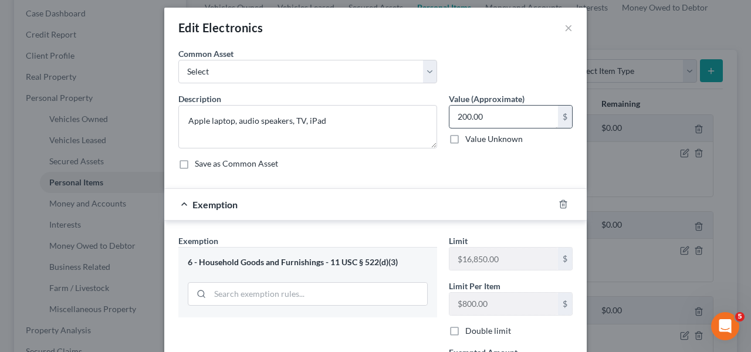
scroll to position [8, 0]
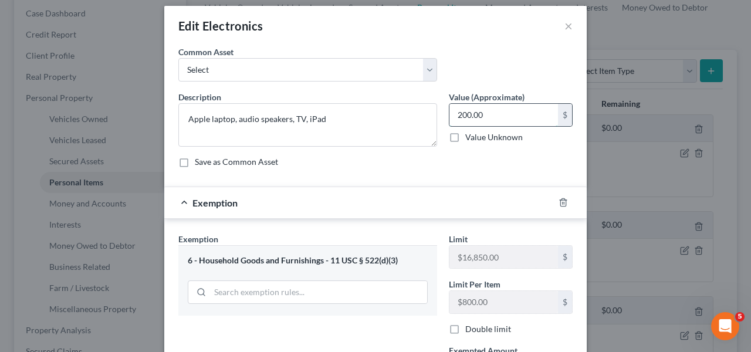
click at [460, 117] on input "200.00" at bounding box center [504, 115] width 109 height 22
type input "300.00"
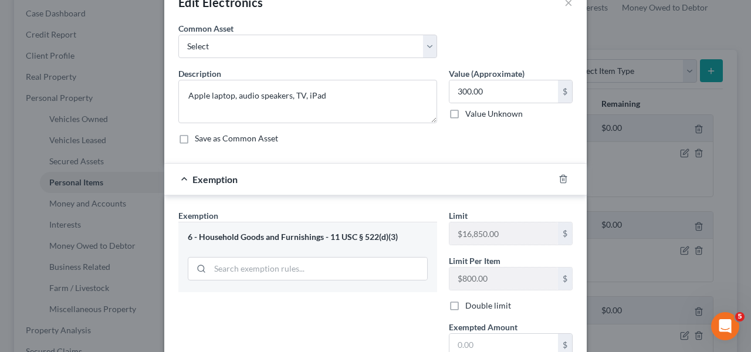
scroll to position [165, 0]
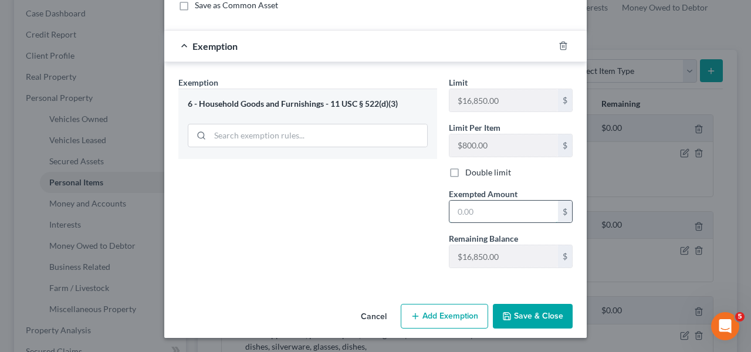
click at [504, 207] on input "text" at bounding box center [504, 212] width 109 height 22
type input "3"
type input "5"
type input "350"
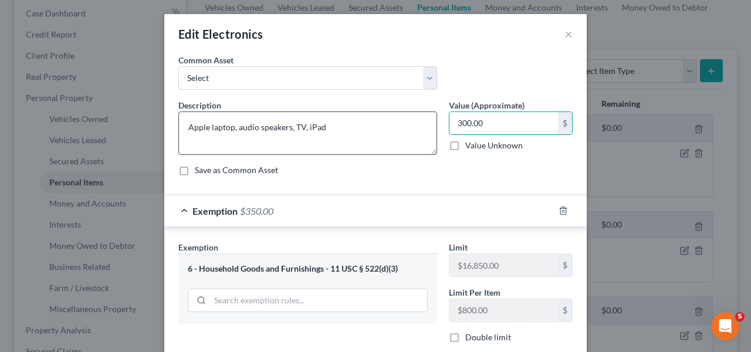
drag, startPoint x: 514, startPoint y: 123, endPoint x: 427, endPoint y: 128, distance: 87.6
click at [427, 128] on div "Description * Apple laptop, audio speakers, TV, iPad Value (Approximate) 300.00…" at bounding box center [376, 142] width 406 height 86
type input "350.00"
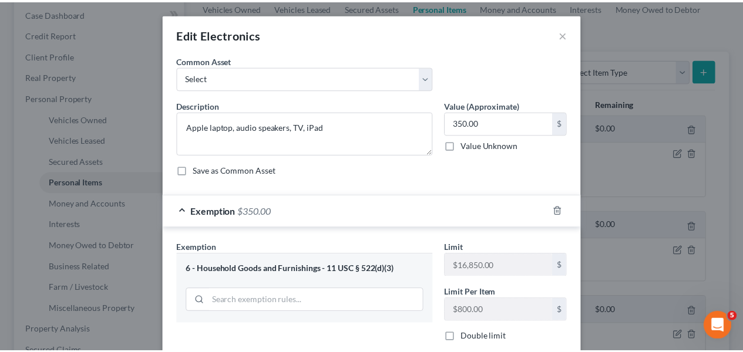
scroll to position [165, 0]
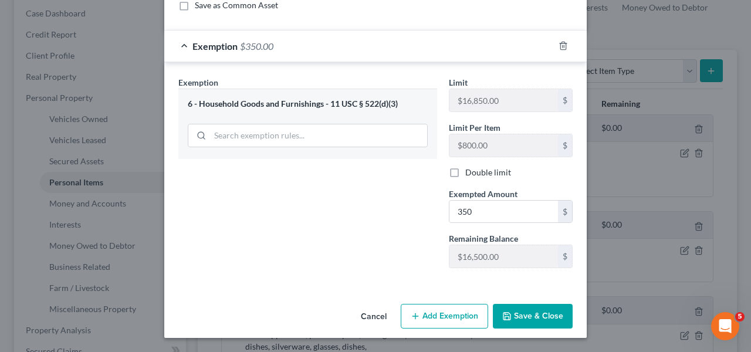
click at [538, 317] on button "Save & Close" at bounding box center [533, 316] width 80 height 25
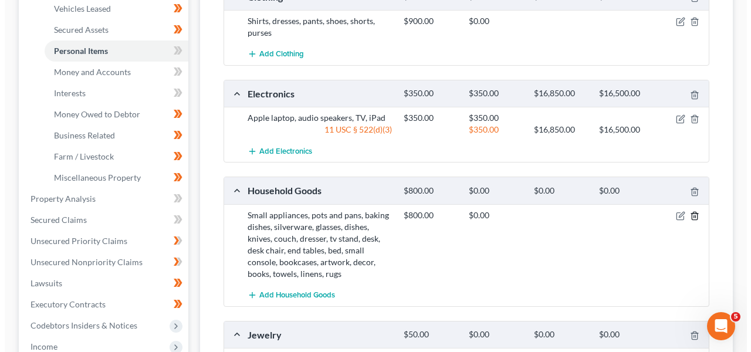
scroll to position [275, 0]
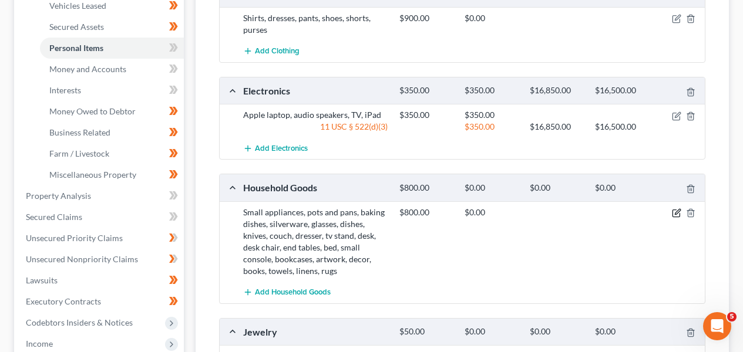
click at [675, 211] on icon "button" at bounding box center [676, 212] width 9 height 9
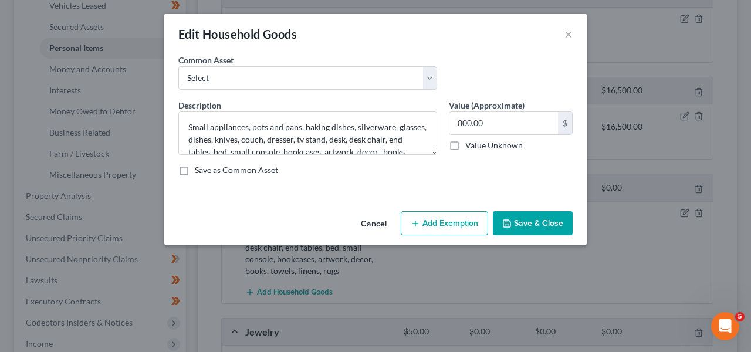
click at [467, 220] on button "Add Exemption" at bounding box center [444, 223] width 87 height 25
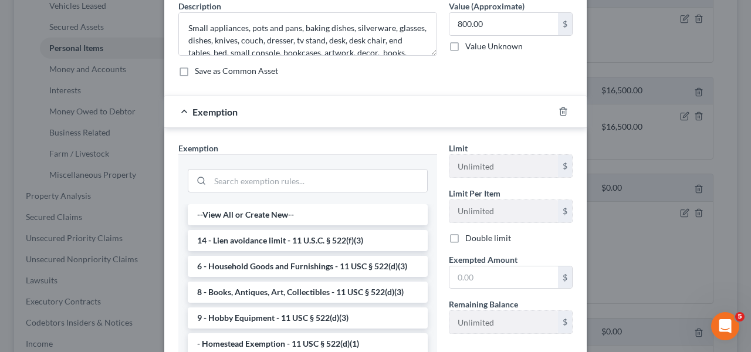
scroll to position [100, 0]
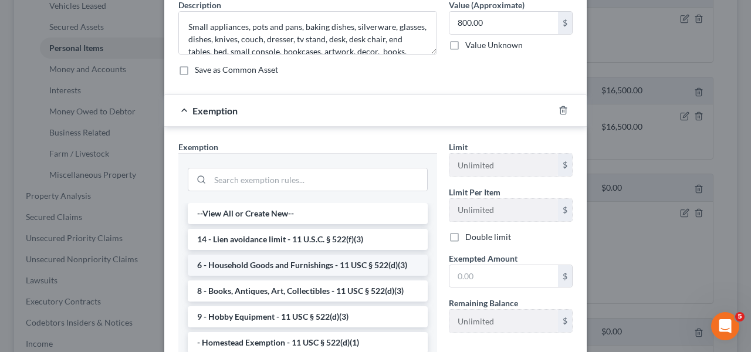
click at [368, 258] on li "6 - Household Goods and Furnishings - 11 USC § 522(d)(3)" at bounding box center [308, 265] width 240 height 21
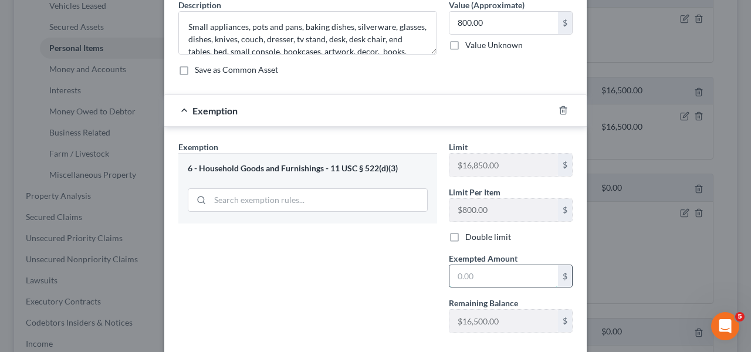
click at [488, 272] on input "text" at bounding box center [504, 276] width 109 height 22
type input "800"
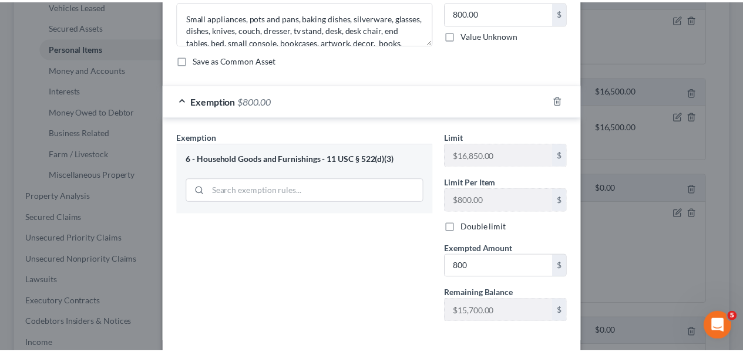
scroll to position [165, 0]
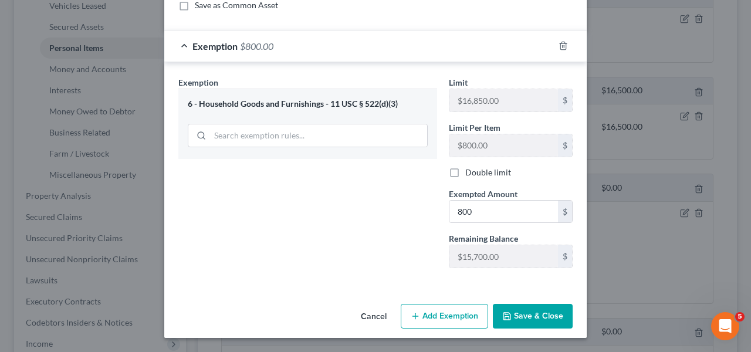
drag, startPoint x: 538, startPoint y: 314, endPoint x: 537, endPoint y: 304, distance: 9.6
click at [538, 314] on button "Save & Close" at bounding box center [533, 316] width 80 height 25
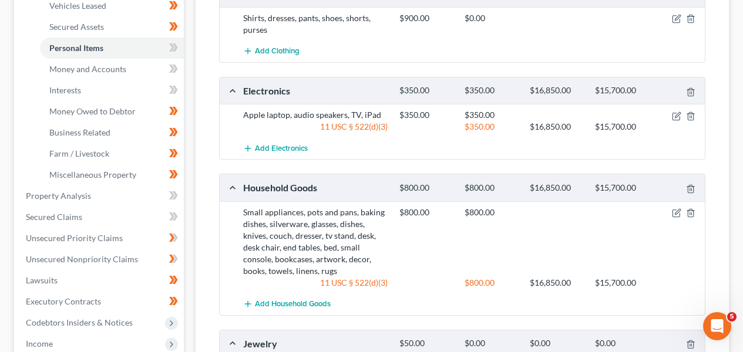
drag, startPoint x: 740, startPoint y: 242, endPoint x: 734, endPoint y: 270, distance: 28.9
click at [736, 260] on div "[PERSON_NAME] Upgraded Chapter Chapter 13 Status Lead District DCB Preview Peti…" at bounding box center [371, 190] width 743 height 793
drag, startPoint x: 734, startPoint y: 270, endPoint x: 747, endPoint y: 274, distance: 13.4
click at [734, 279] on div "[PERSON_NAME] Upgraded Chapter Chapter 13 Status Lead District DCB Preview Peti…" at bounding box center [371, 190] width 743 height 793
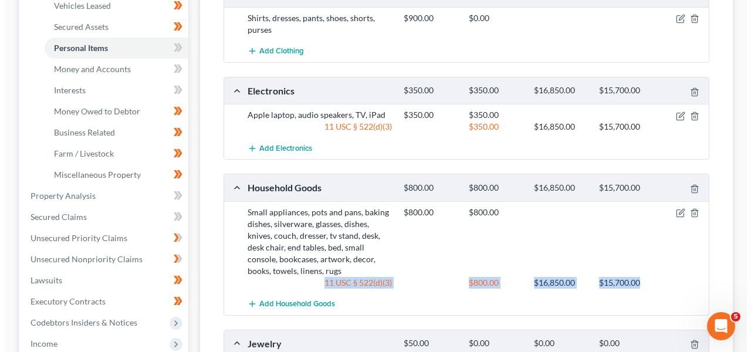
scroll to position [530, 0]
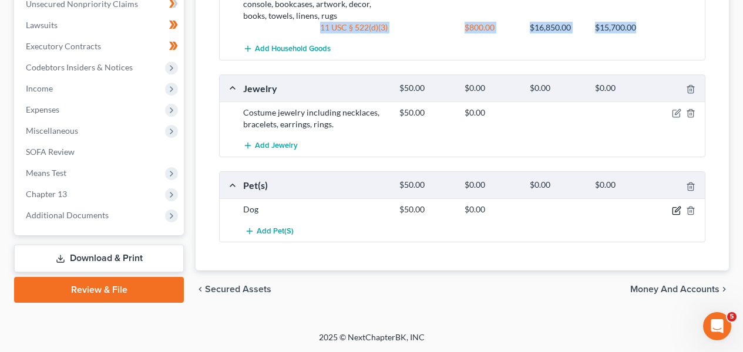
click at [675, 213] on icon "button" at bounding box center [676, 210] width 9 height 9
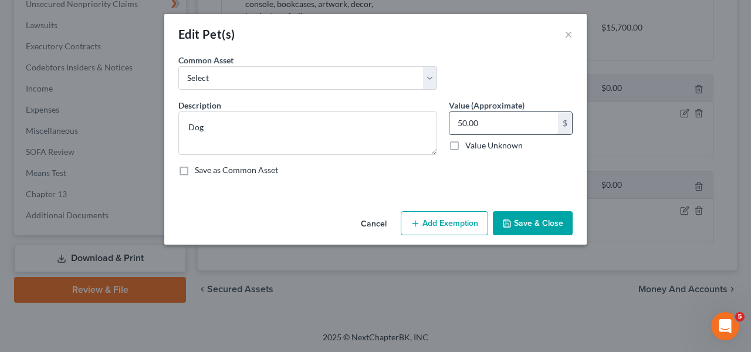
click at [496, 127] on input "50.00" at bounding box center [504, 123] width 109 height 22
click at [531, 214] on button "Save & Close" at bounding box center [533, 223] width 80 height 25
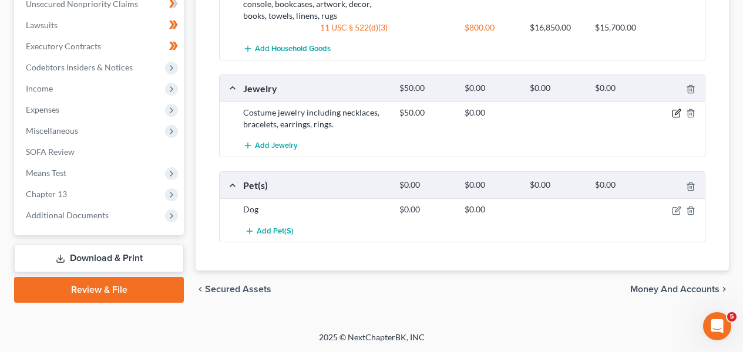
click at [676, 112] on icon "button" at bounding box center [677, 112] width 5 height 5
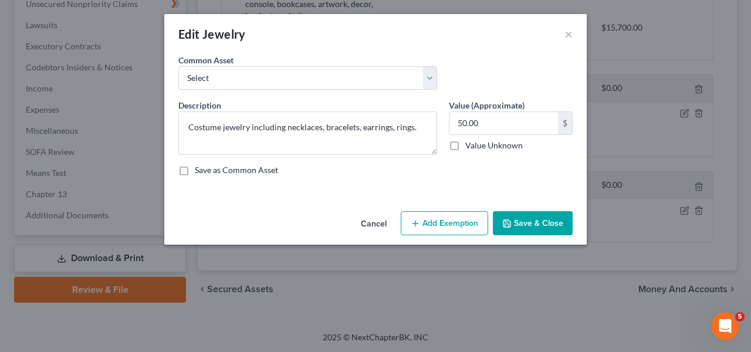
click at [477, 222] on button "Add Exemption" at bounding box center [444, 223] width 87 height 25
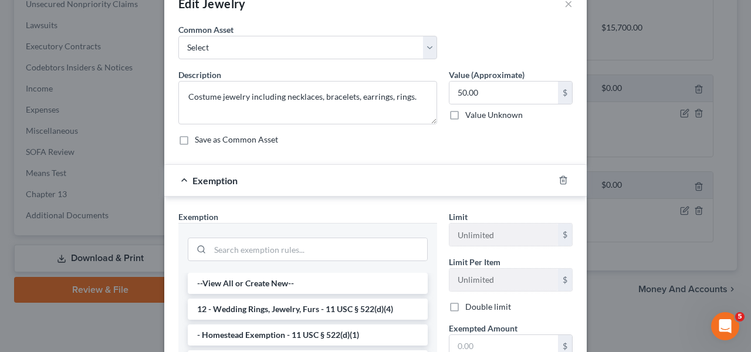
scroll to position [32, 0]
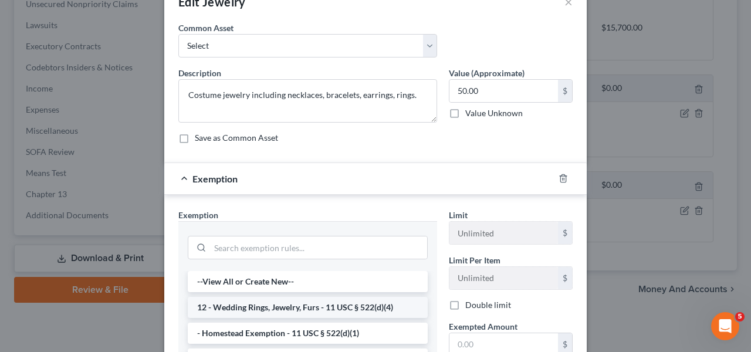
click at [333, 298] on li "12 - Wedding Rings, Jewelry, Furs - 11 USC § 522(d)(4)" at bounding box center [308, 307] width 240 height 21
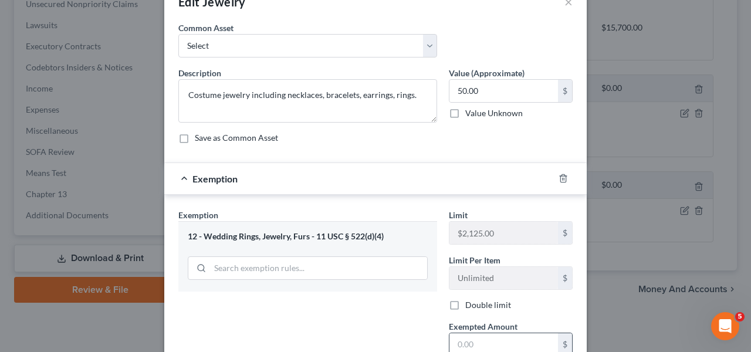
click at [498, 335] on input "text" at bounding box center [504, 344] width 109 height 22
type input "50"
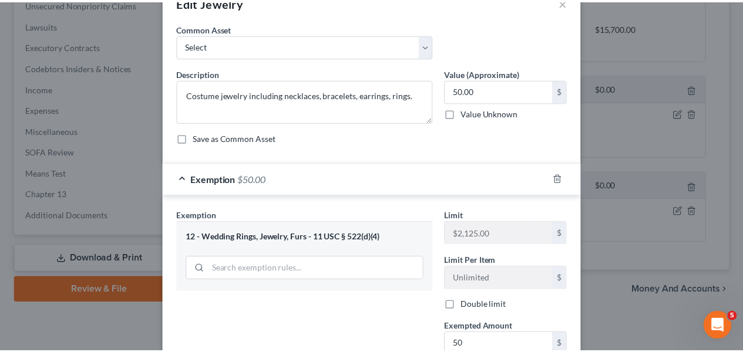
scroll to position [165, 0]
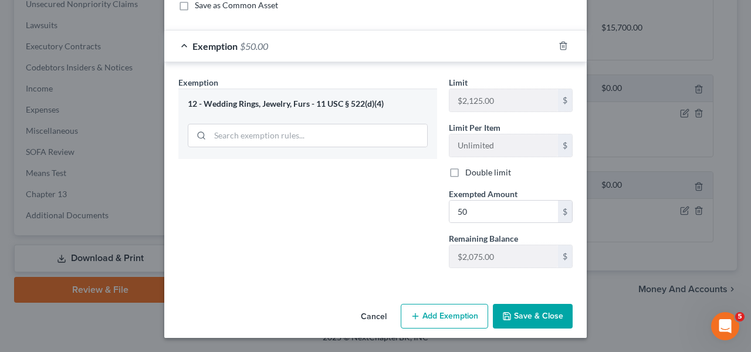
click at [537, 318] on button "Save & Close" at bounding box center [533, 316] width 80 height 25
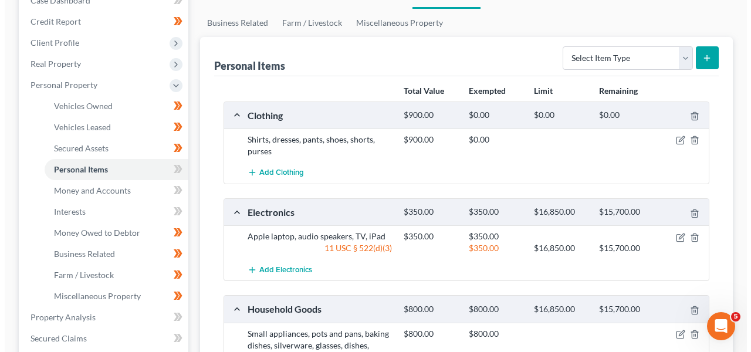
scroll to position [147, 0]
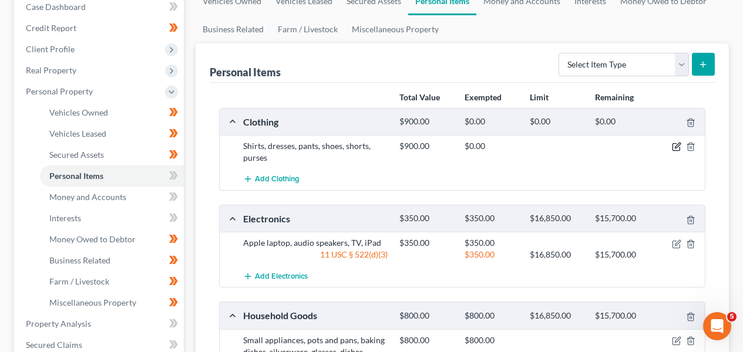
click at [675, 144] on icon "button" at bounding box center [676, 146] width 9 height 9
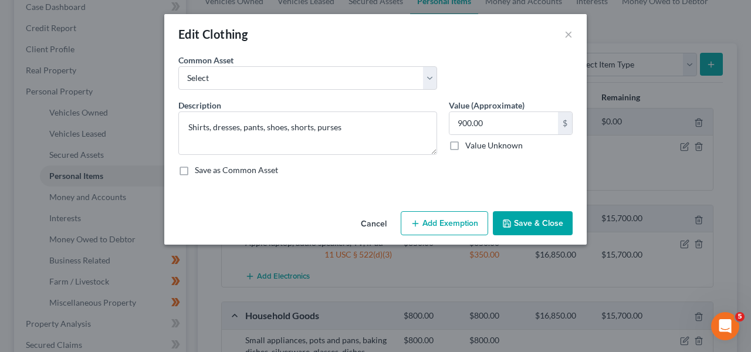
click at [480, 207] on div "Cancel Add Exemption Save & Close" at bounding box center [375, 226] width 423 height 39
click at [477, 217] on button "Add Exemption" at bounding box center [444, 223] width 87 height 25
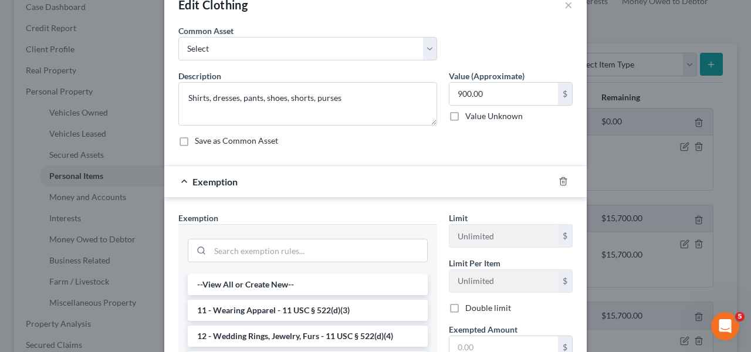
scroll to position [41, 0]
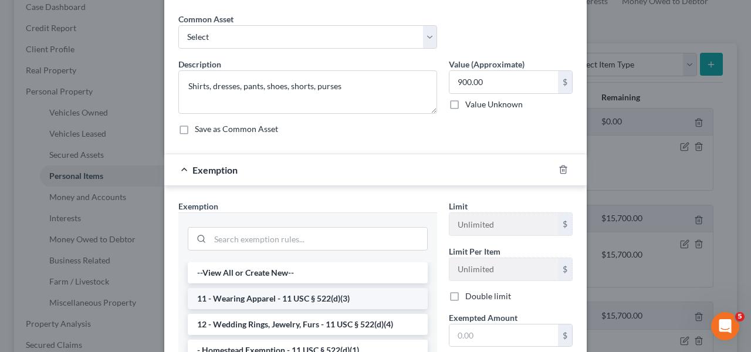
click at [350, 298] on li "11 - Wearing Apparel - 11 USC § 522(d)(3)" at bounding box center [308, 298] width 240 height 21
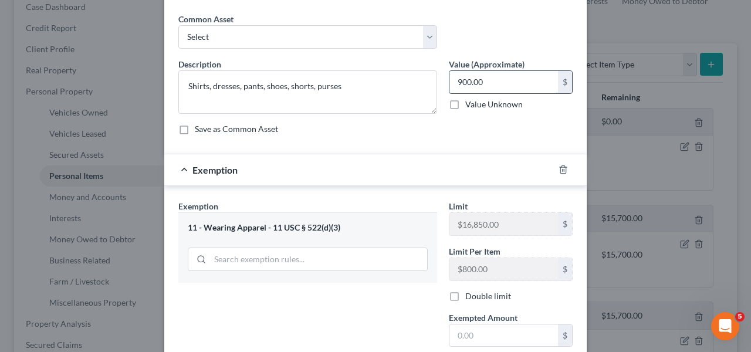
click at [459, 83] on input "900.00" at bounding box center [504, 82] width 109 height 22
type input "800.00"
click at [485, 339] on input "text" at bounding box center [504, 336] width 109 height 22
type input "800"
drag, startPoint x: 739, startPoint y: 298, endPoint x: 746, endPoint y: 296, distance: 6.7
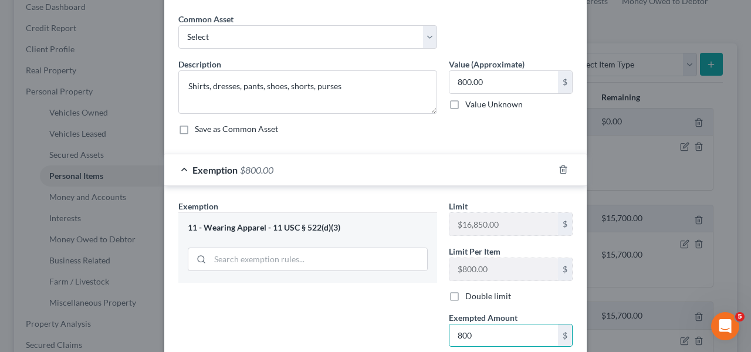
click at [739, 298] on div "Edit Clothing × An exemption set must first be selected from the Filing Informa…" at bounding box center [375, 176] width 751 height 352
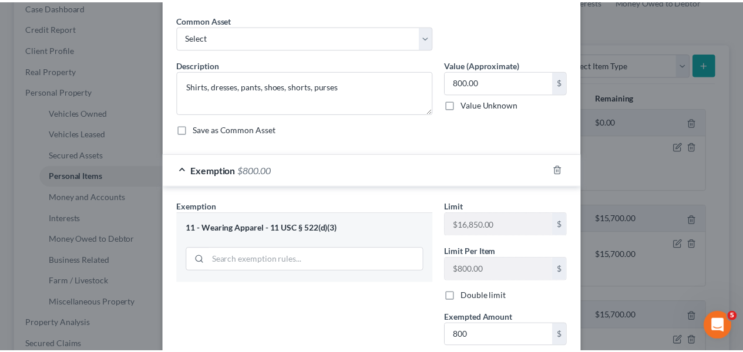
scroll to position [165, 0]
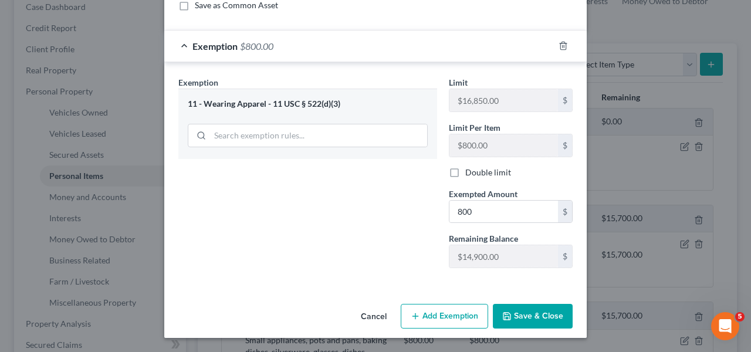
click at [525, 314] on button "Save & Close" at bounding box center [533, 316] width 80 height 25
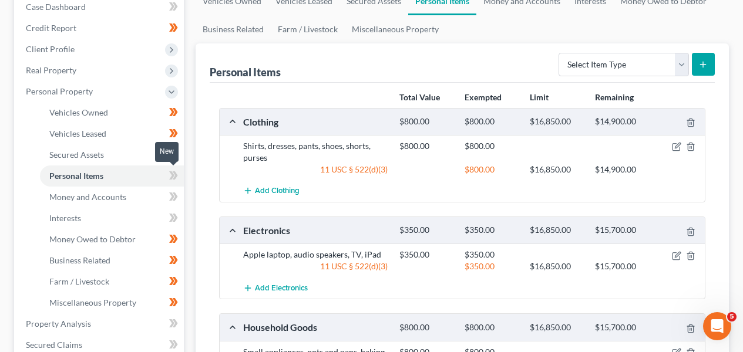
click at [176, 170] on icon at bounding box center [173, 175] width 9 height 15
click at [176, 171] on icon at bounding box center [173, 175] width 9 height 15
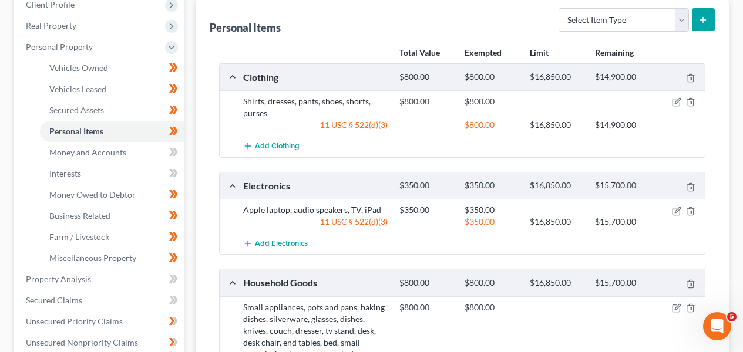
scroll to position [83, 0]
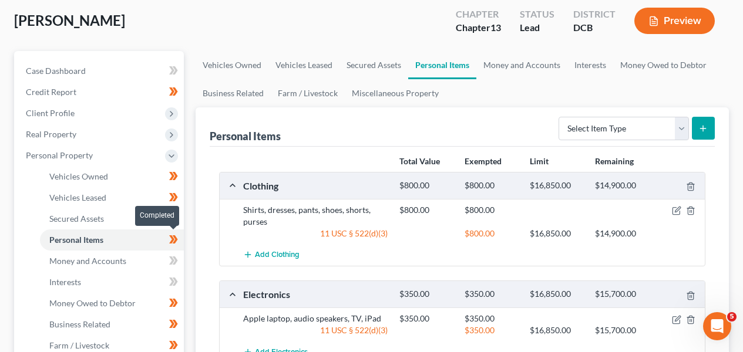
click at [177, 233] on icon at bounding box center [173, 239] width 9 height 15
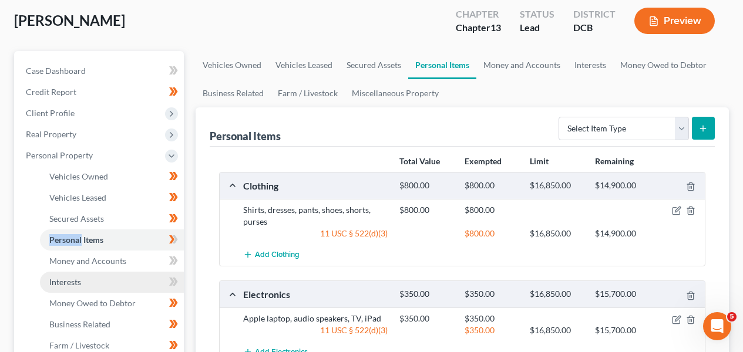
click at [143, 286] on link "Interests" at bounding box center [112, 282] width 144 height 21
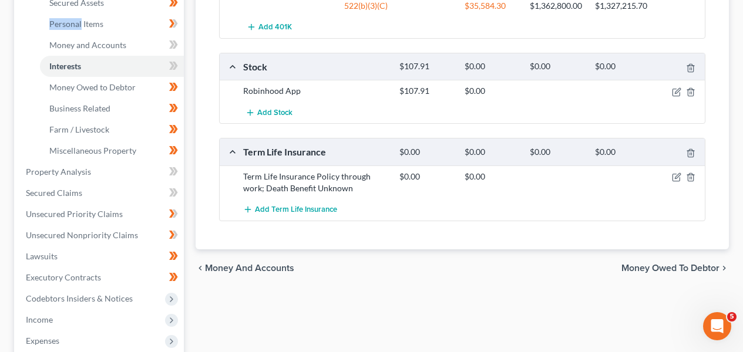
scroll to position [300, 0]
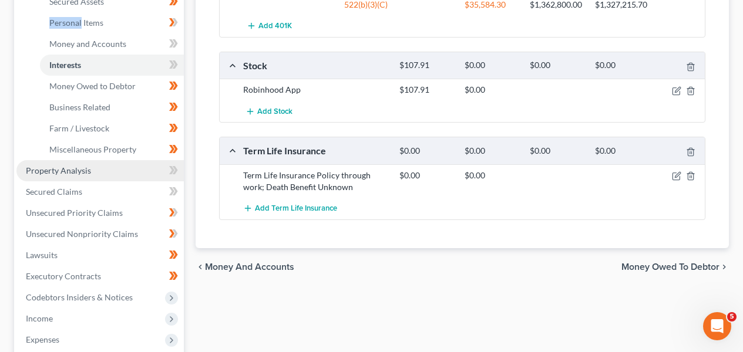
click at [117, 177] on link "Property Analysis" at bounding box center [99, 170] width 167 height 21
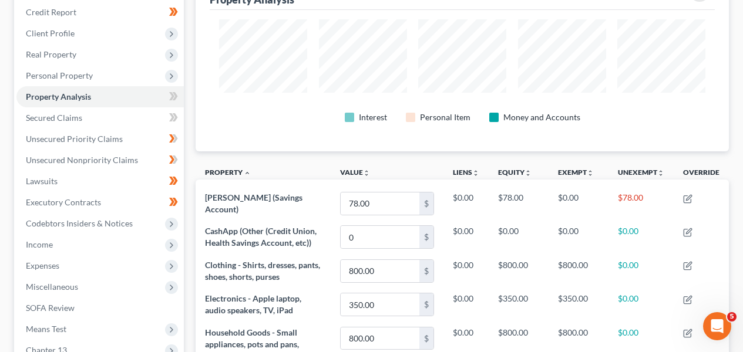
scroll to position [164, 0]
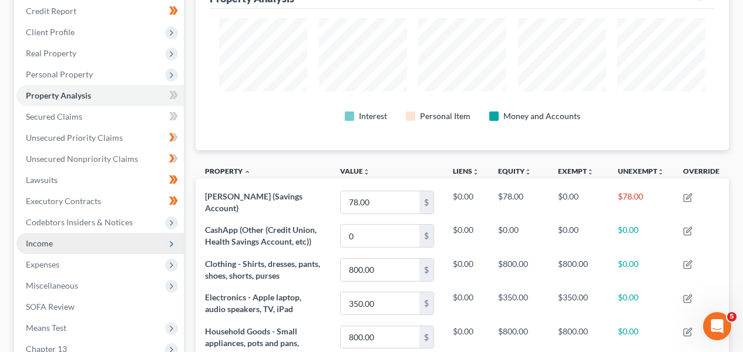
click at [147, 252] on span "Income" at bounding box center [99, 243] width 167 height 21
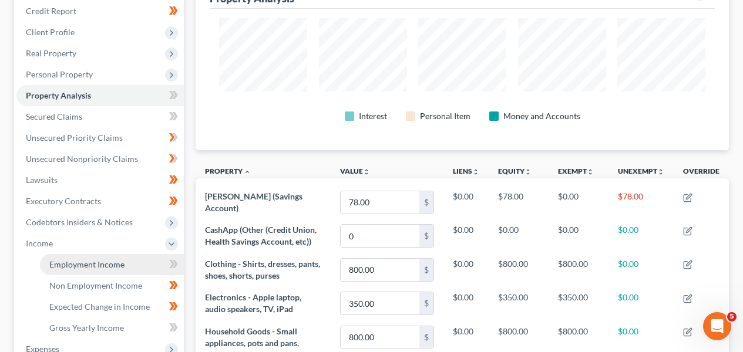
click at [144, 259] on link "Employment Income" at bounding box center [112, 264] width 144 height 21
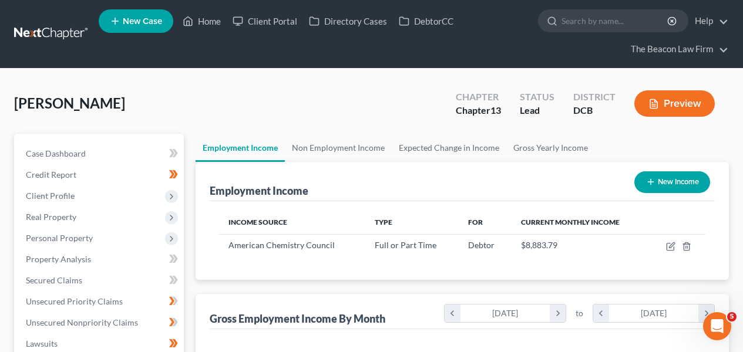
scroll to position [341, 0]
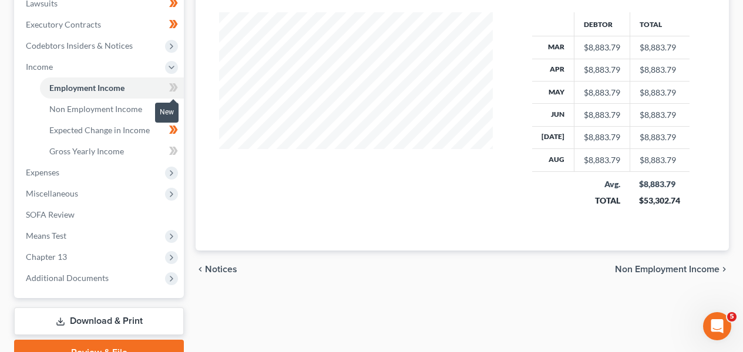
drag, startPoint x: 168, startPoint y: 83, endPoint x: 146, endPoint y: 125, distance: 47.6
click at [168, 83] on span at bounding box center [173, 89] width 21 height 18
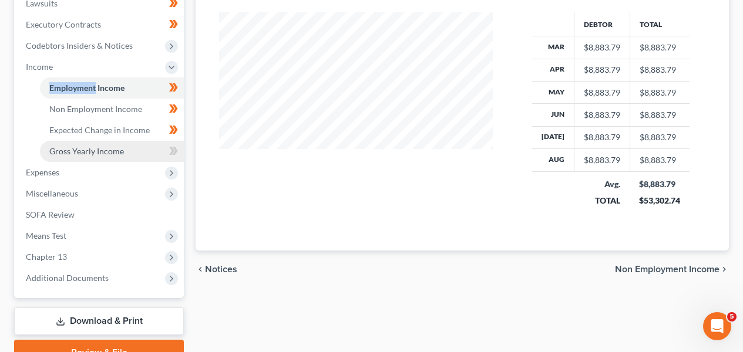
click at [130, 150] on link "Gross Yearly Income" at bounding box center [112, 151] width 144 height 21
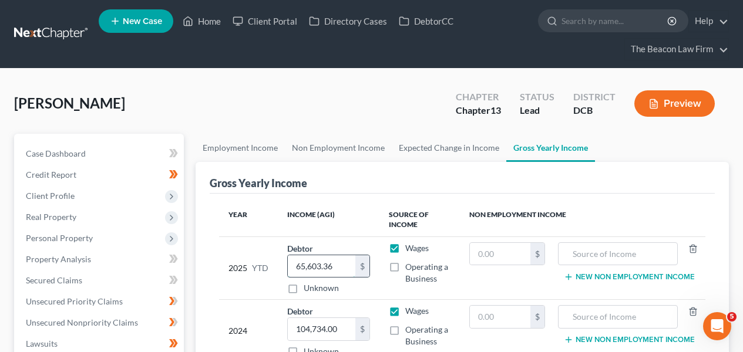
click at [300, 258] on input "65,603.36" at bounding box center [321, 266] width 67 height 22
click at [299, 260] on input "65,603.36" at bounding box center [321, 266] width 67 height 22
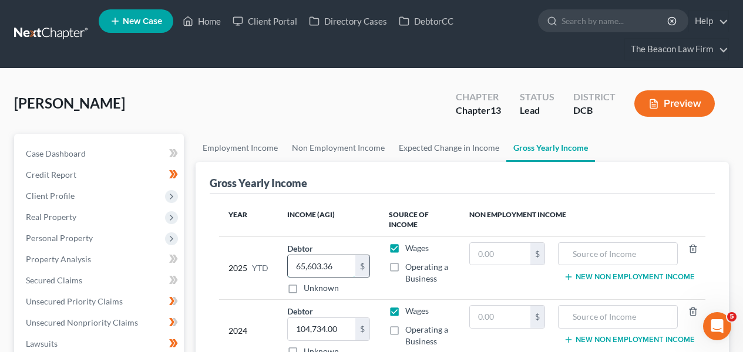
paste input "73 803 78"
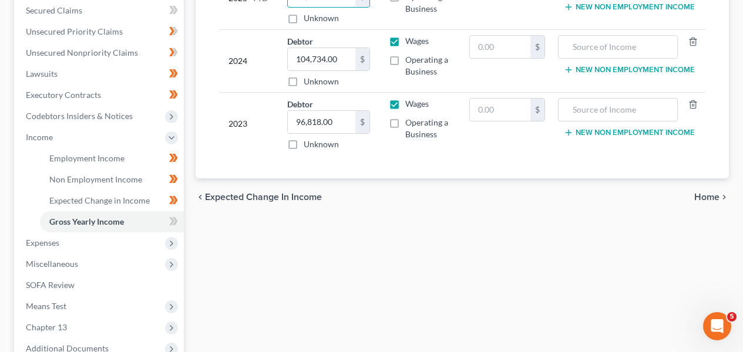
scroll to position [282, 0]
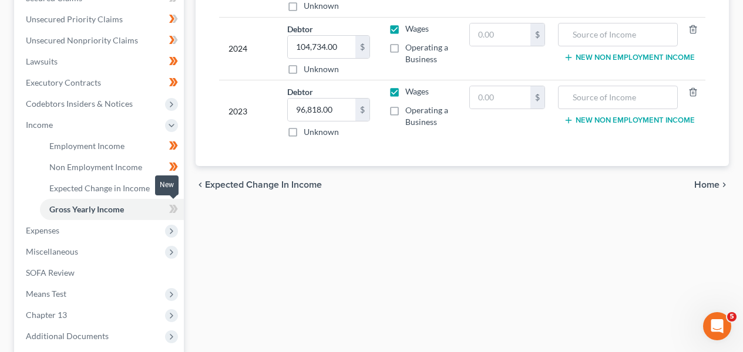
type input "73,803.78"
click at [167, 208] on span at bounding box center [173, 211] width 21 height 18
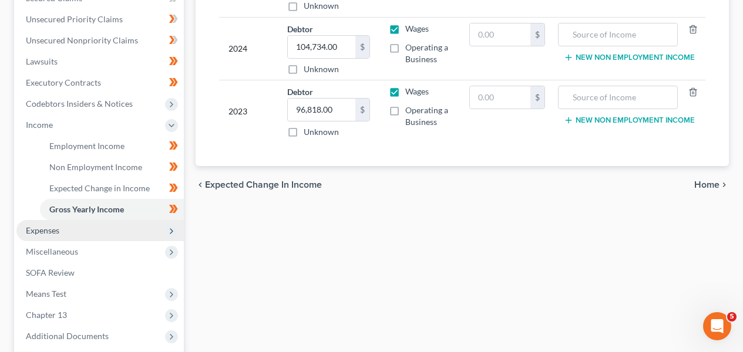
click at [139, 227] on span "Expenses" at bounding box center [99, 230] width 167 height 21
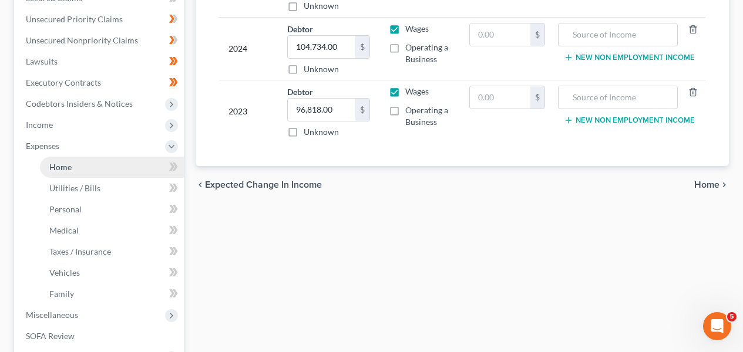
click at [140, 176] on link "Home" at bounding box center [112, 167] width 144 height 21
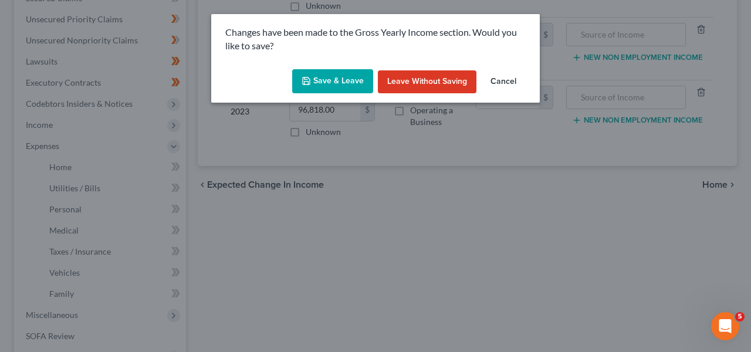
click at [315, 83] on button "Save & Leave" at bounding box center [332, 81] width 81 height 25
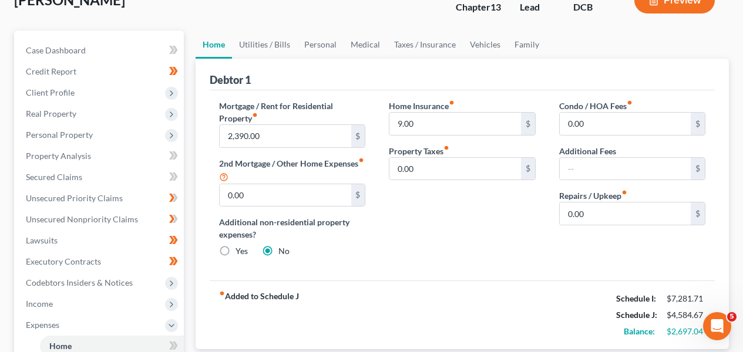
scroll to position [113, 0]
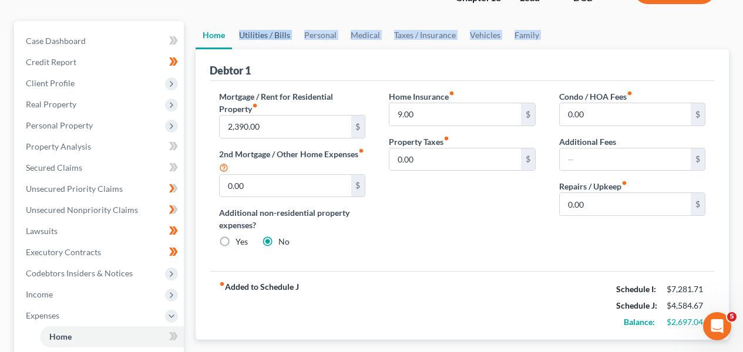
click at [278, 48] on ui-view "Home Utilities / Bills Personal Medical Taxes / Insurance Vehicles Family Debto…" at bounding box center [462, 199] width 533 height 357
drag, startPoint x: 279, startPoint y: 43, endPoint x: 281, endPoint y: 36, distance: 7.3
click at [279, 43] on link "Utilities / Bills" at bounding box center [264, 35] width 65 height 28
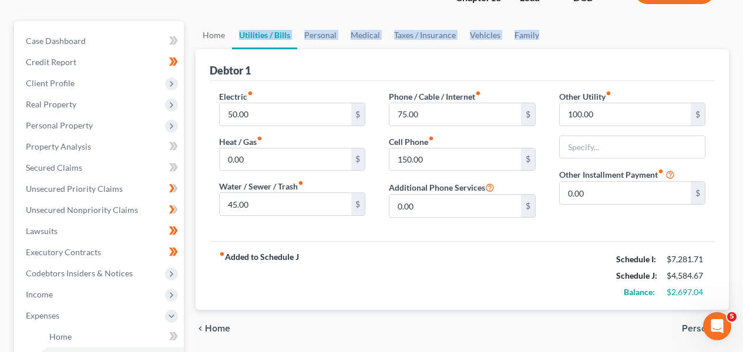
scroll to position [105, 0]
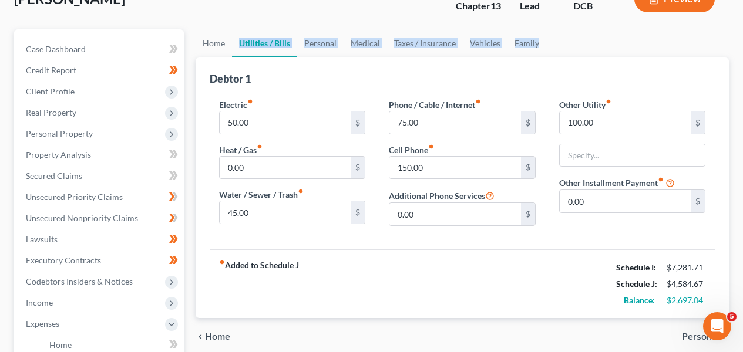
click at [281, 35] on div "[PERSON_NAME] Upgraded Chapter Chapter 13 Status Lead District DCB Preview Peti…" at bounding box center [371, 326] width 715 height 696
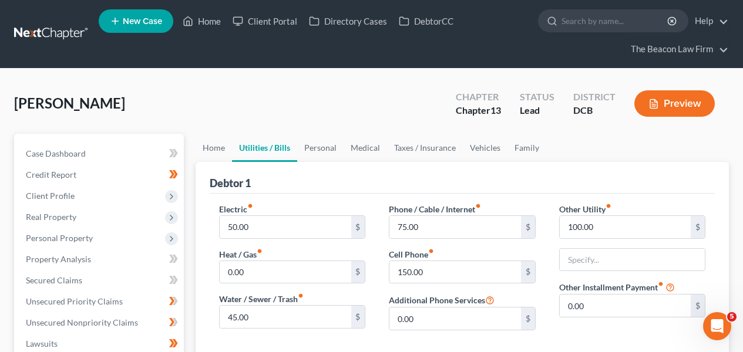
drag, startPoint x: 271, startPoint y: 113, endPoint x: 275, endPoint y: 122, distance: 9.5
click at [271, 113] on div "[PERSON_NAME] Upgraded Chapter Chapter 13 Status Lead District DCB Preview" at bounding box center [371, 108] width 715 height 51
click at [335, 156] on link "Personal" at bounding box center [320, 148] width 46 height 28
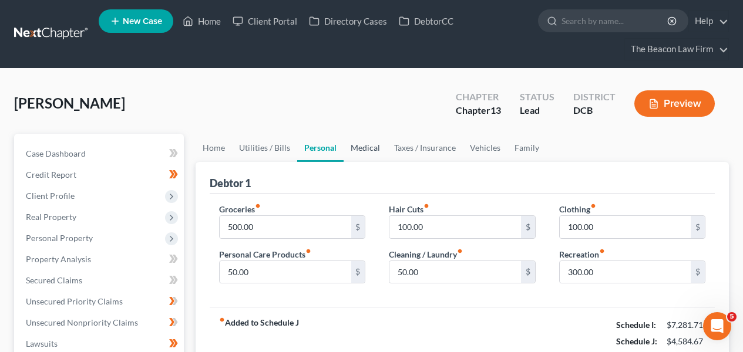
click at [375, 149] on link "Medical" at bounding box center [364, 148] width 43 height 28
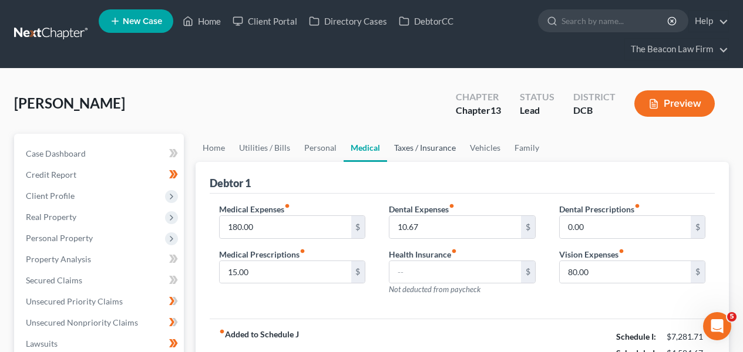
click at [407, 150] on link "Taxes / Insurance" at bounding box center [425, 148] width 76 height 28
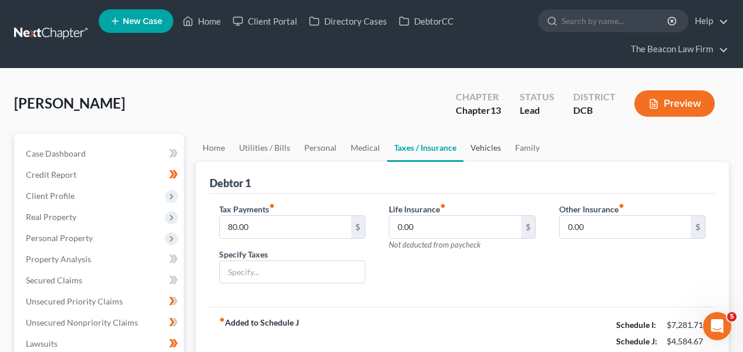
click at [469, 154] on link "Vehicles" at bounding box center [485, 148] width 45 height 28
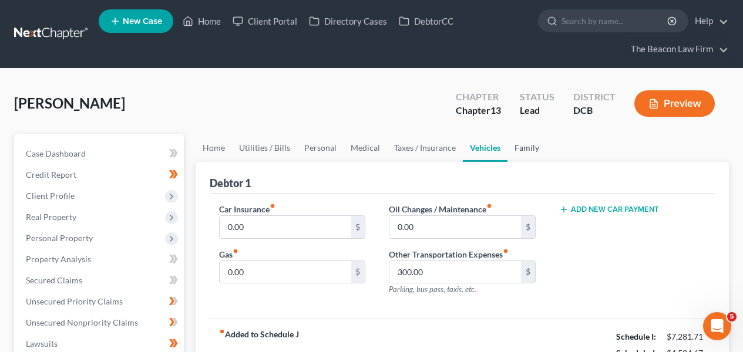
click at [519, 150] on link "Family" at bounding box center [526, 148] width 39 height 28
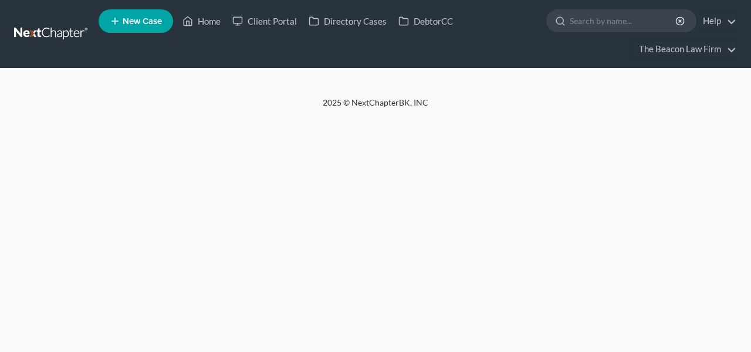
select select "24"
select select "9"
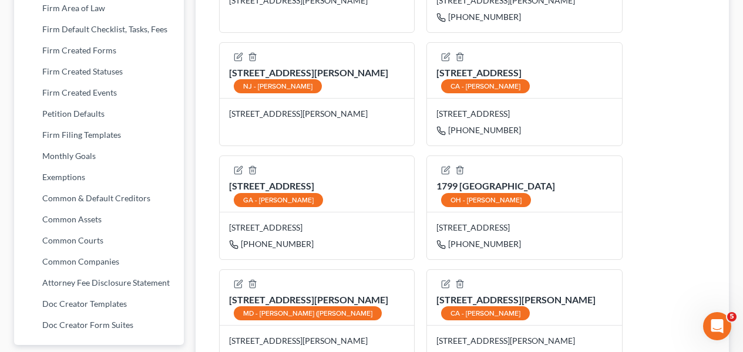
scroll to position [555, 0]
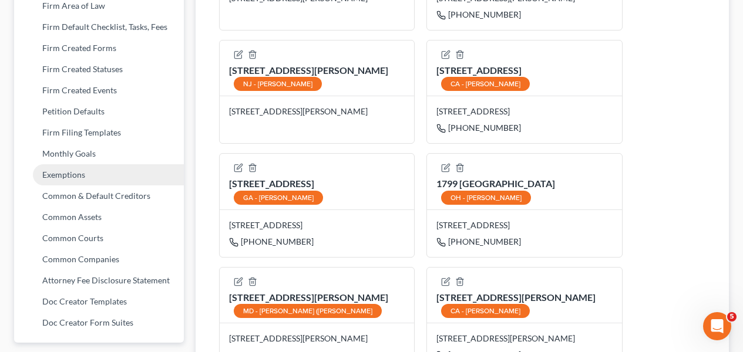
click at [129, 176] on link "Exemptions" at bounding box center [99, 174] width 170 height 21
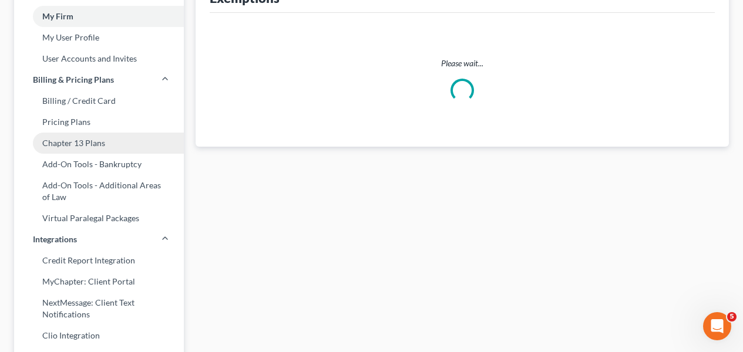
select select "0"
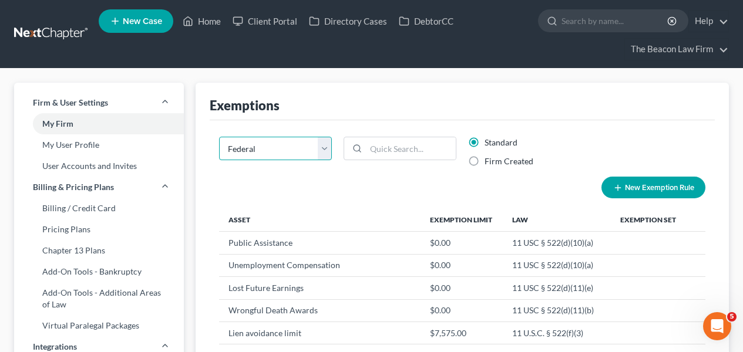
click at [264, 156] on select "State Federal AL AK AR AZ CA CO CT DE DC [GEOGRAPHIC_DATA] [GEOGRAPHIC_DATA] GU…" at bounding box center [275, 148] width 113 height 23
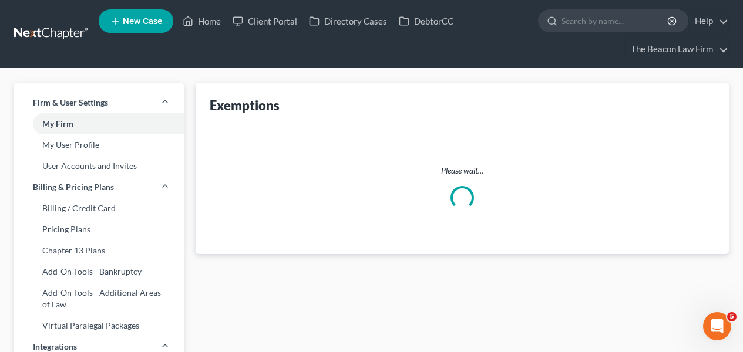
select select "9"
